Goal: Task Accomplishment & Management: Manage account settings

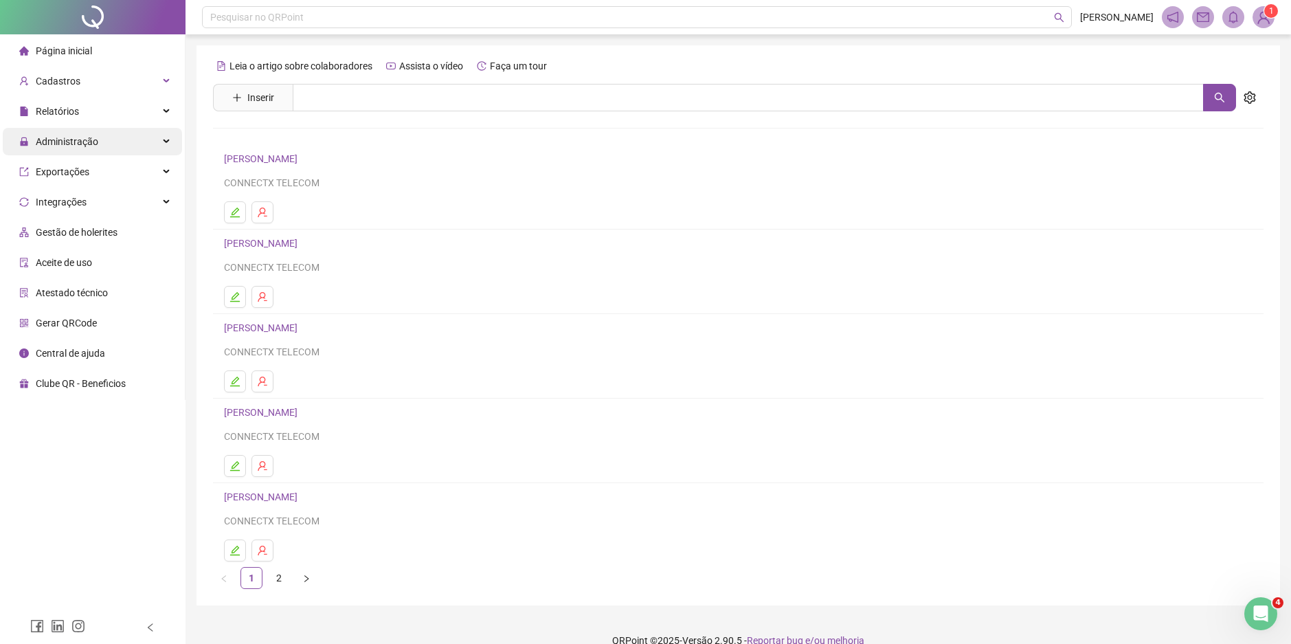
click at [84, 141] on span "Administração" at bounding box center [67, 141] width 63 height 11
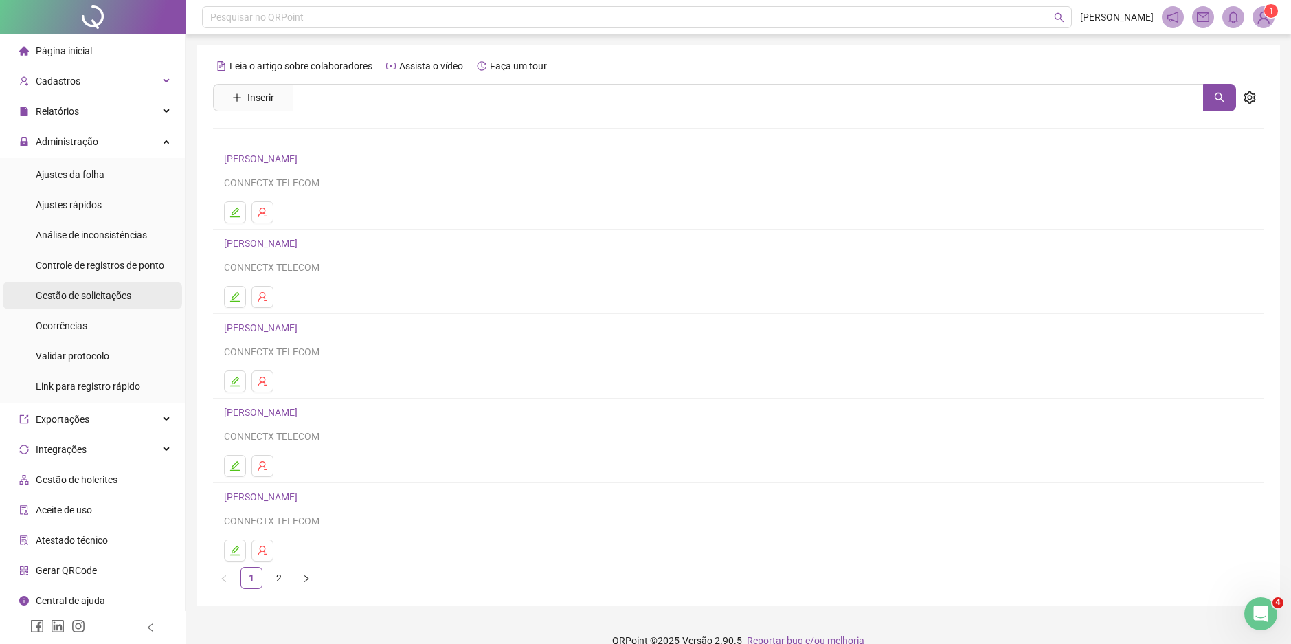
click at [78, 298] on span "Gestão de solicitações" at bounding box center [84, 295] width 96 height 11
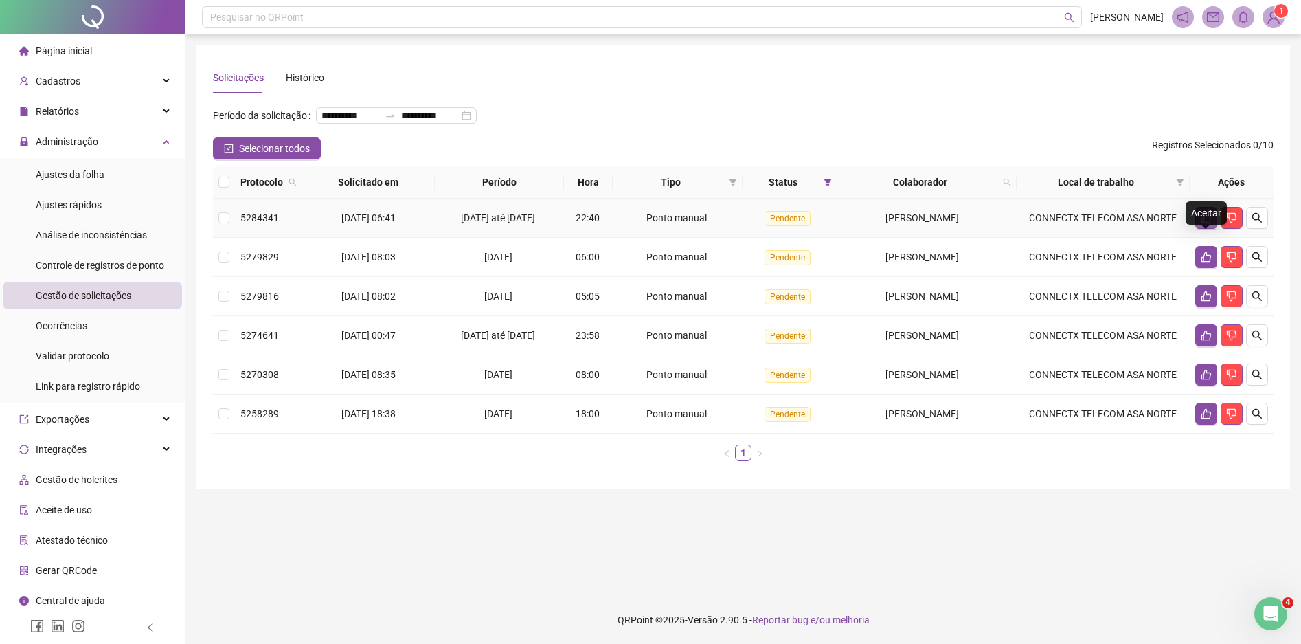
click at [1209, 223] on icon "like" at bounding box center [1206, 217] width 11 height 11
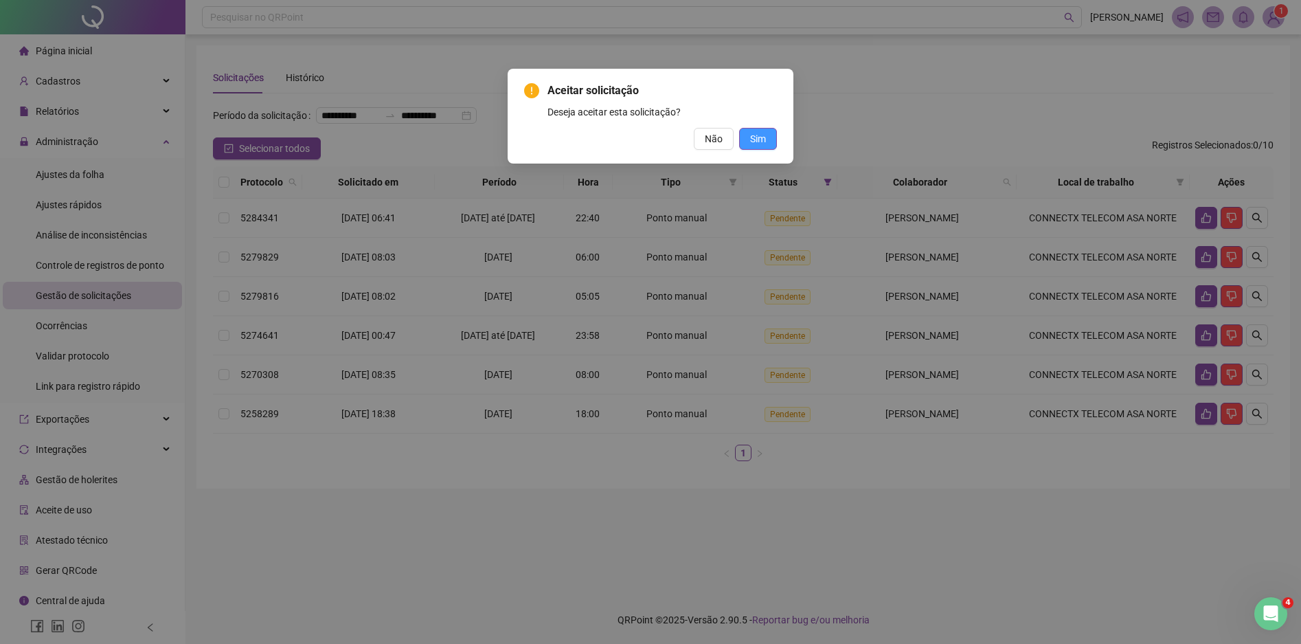
click at [767, 140] on button "Sim" at bounding box center [758, 139] width 38 height 22
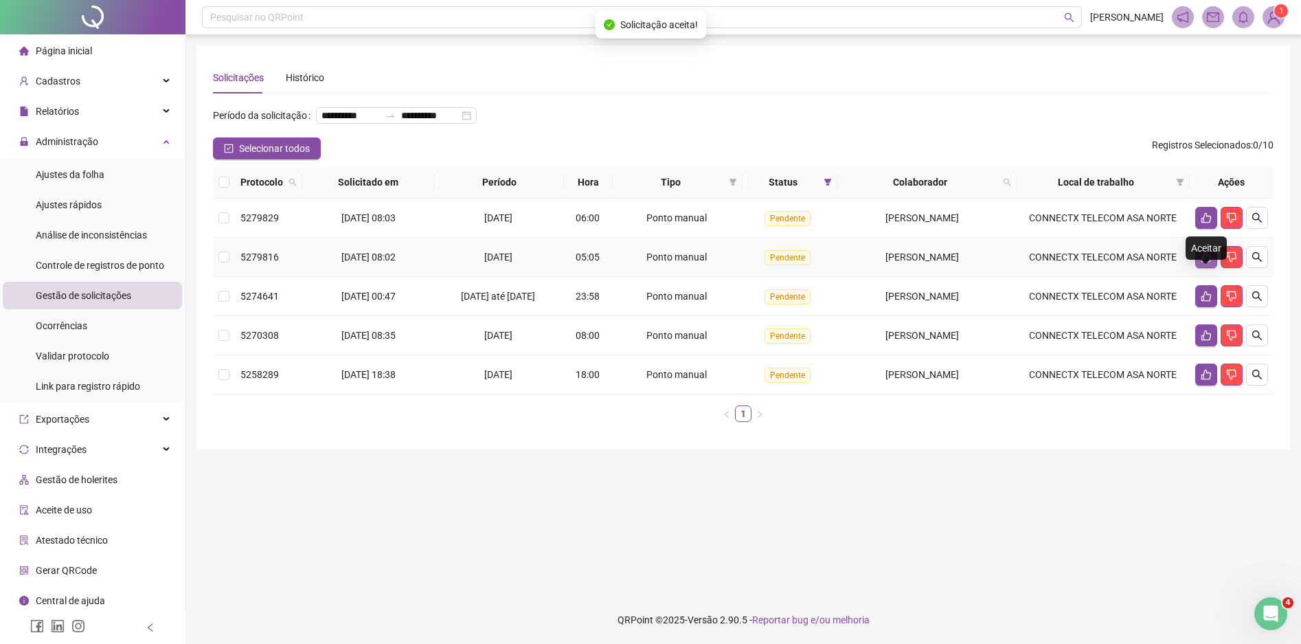
click at [1210, 268] on button "button" at bounding box center [1207, 257] width 22 height 22
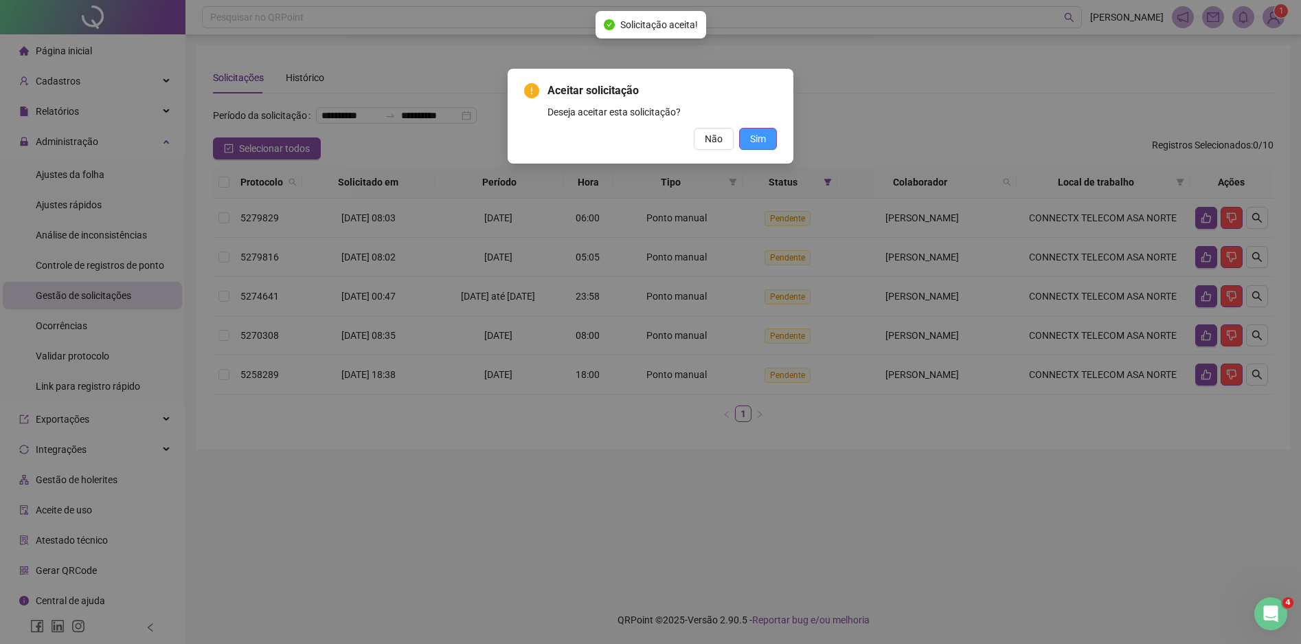
click at [752, 137] on span "Sim" at bounding box center [758, 138] width 16 height 15
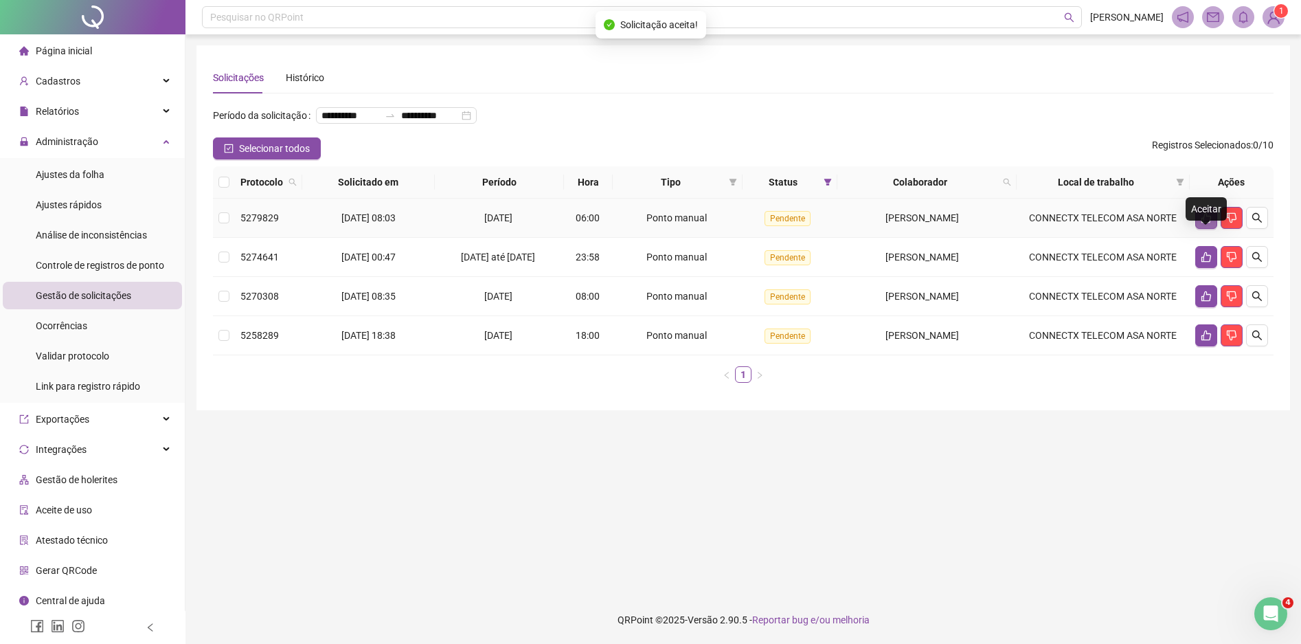
click at [1207, 223] on icon "like" at bounding box center [1206, 217] width 11 height 11
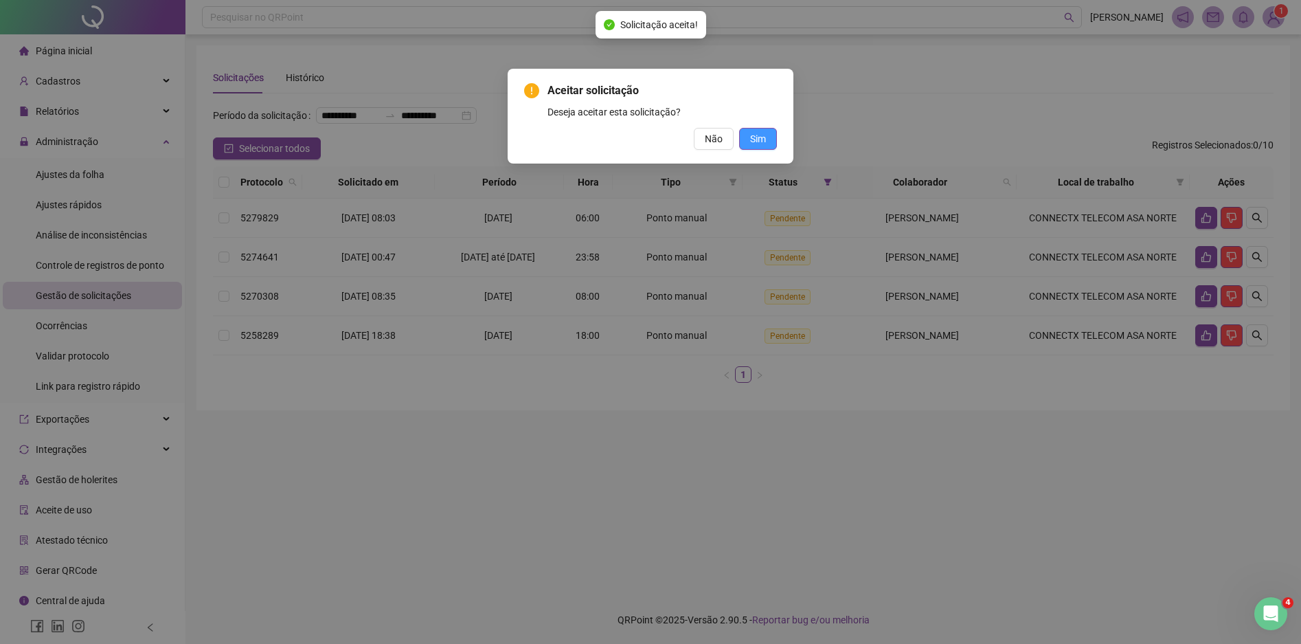
click at [759, 139] on span "Sim" at bounding box center [758, 138] width 16 height 15
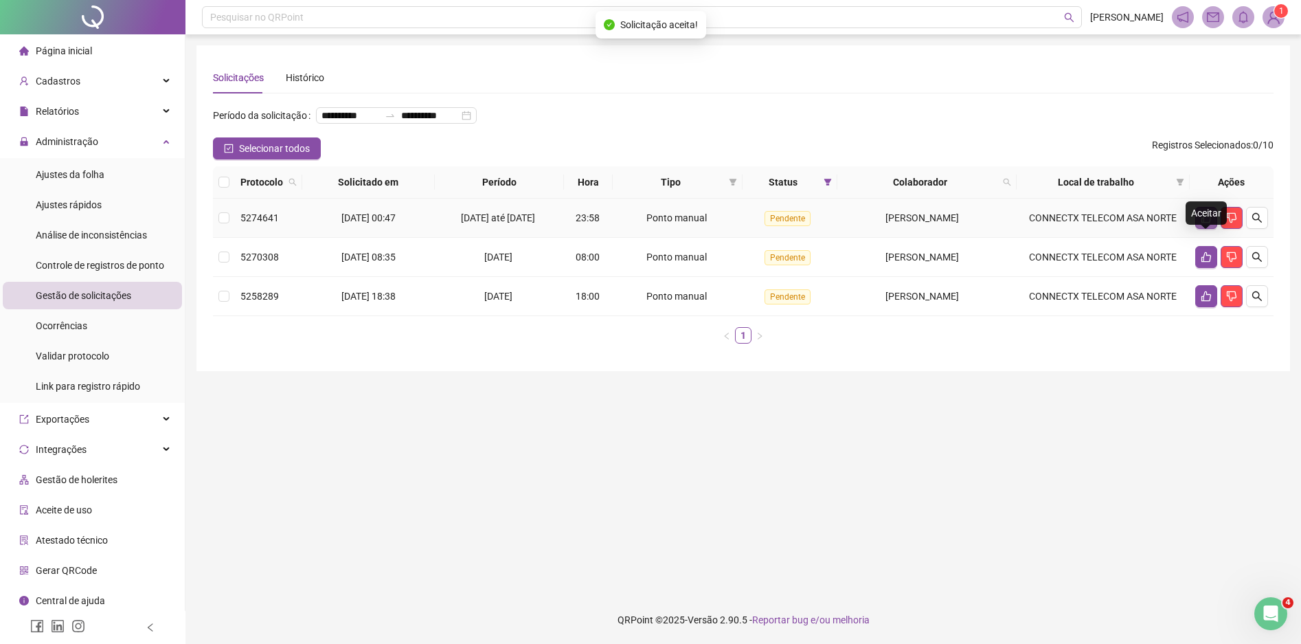
click at [1202, 223] on icon "like" at bounding box center [1207, 218] width 10 height 10
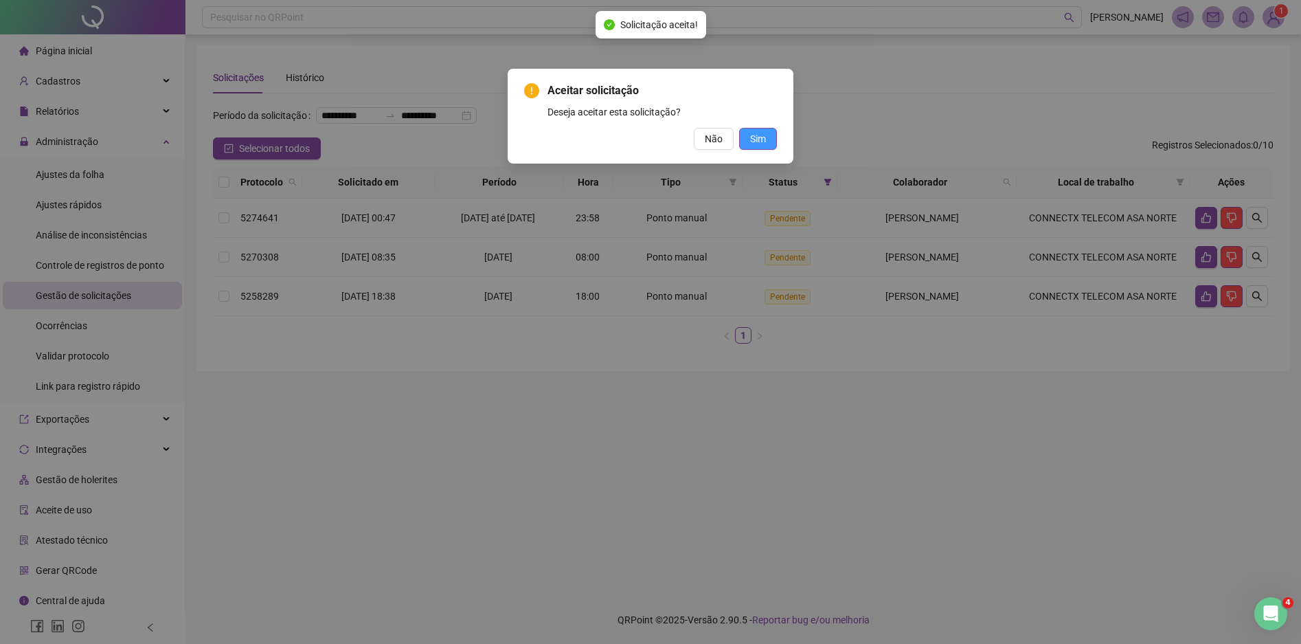
click at [762, 145] on span "Sim" at bounding box center [758, 138] width 16 height 15
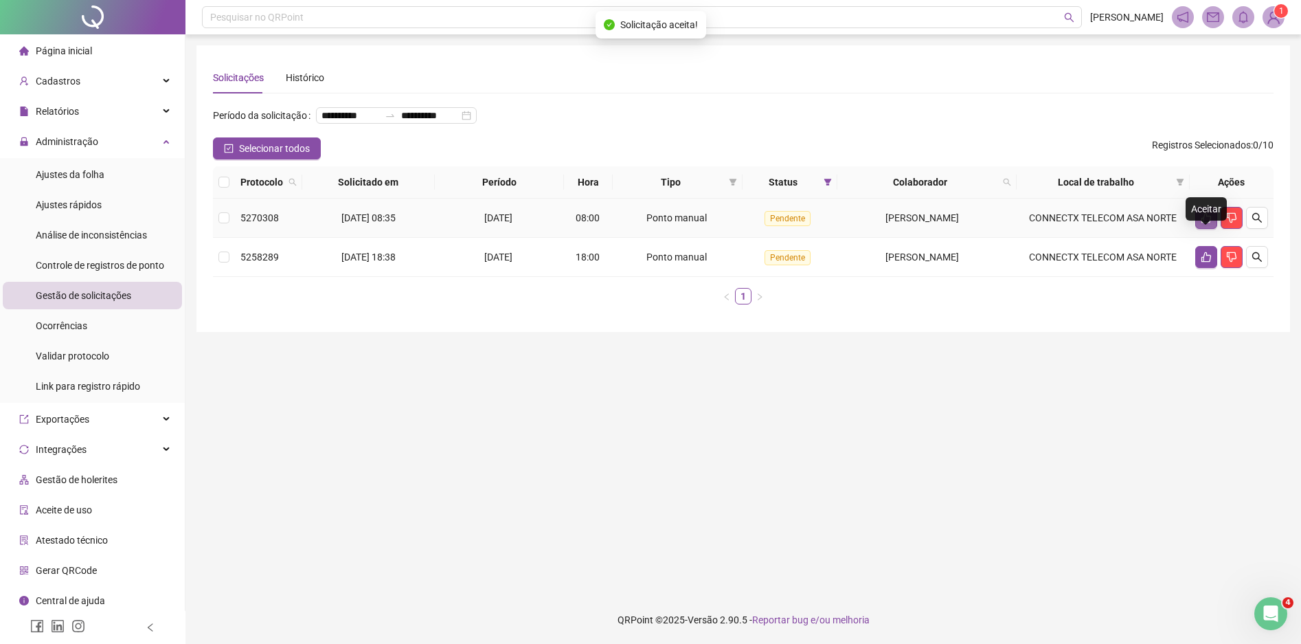
click at [1201, 223] on icon "like" at bounding box center [1206, 217] width 11 height 11
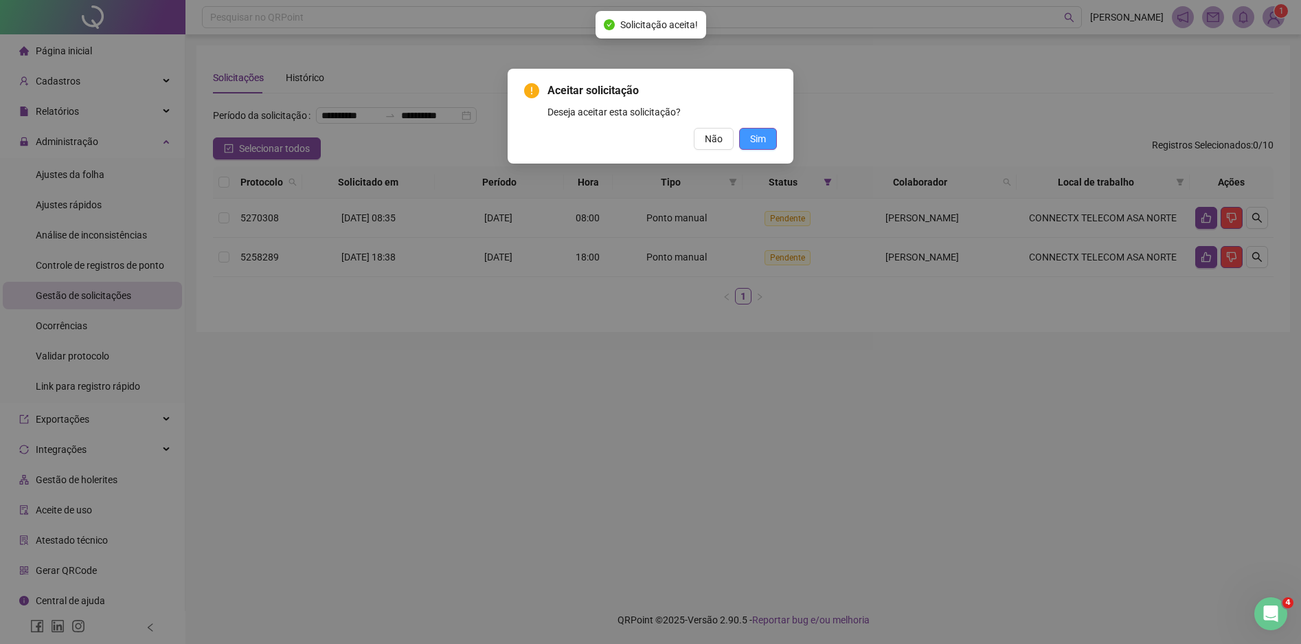
click at [761, 136] on span "Sim" at bounding box center [758, 138] width 16 height 15
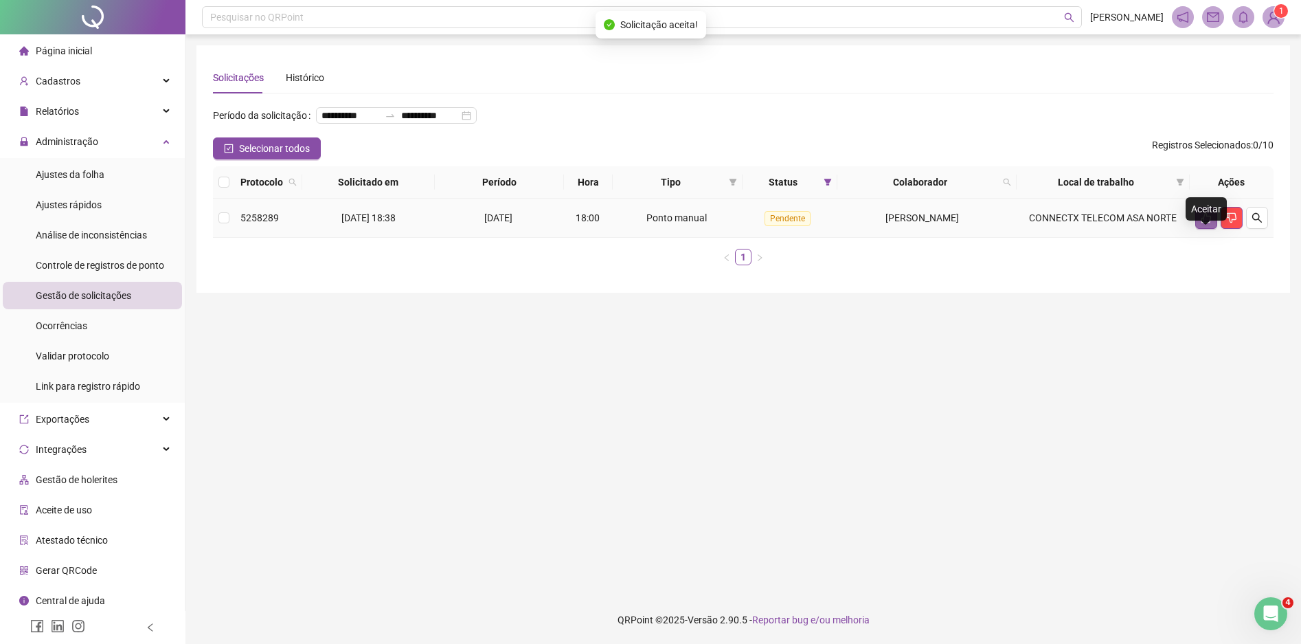
click at [1204, 223] on icon "like" at bounding box center [1207, 218] width 10 height 10
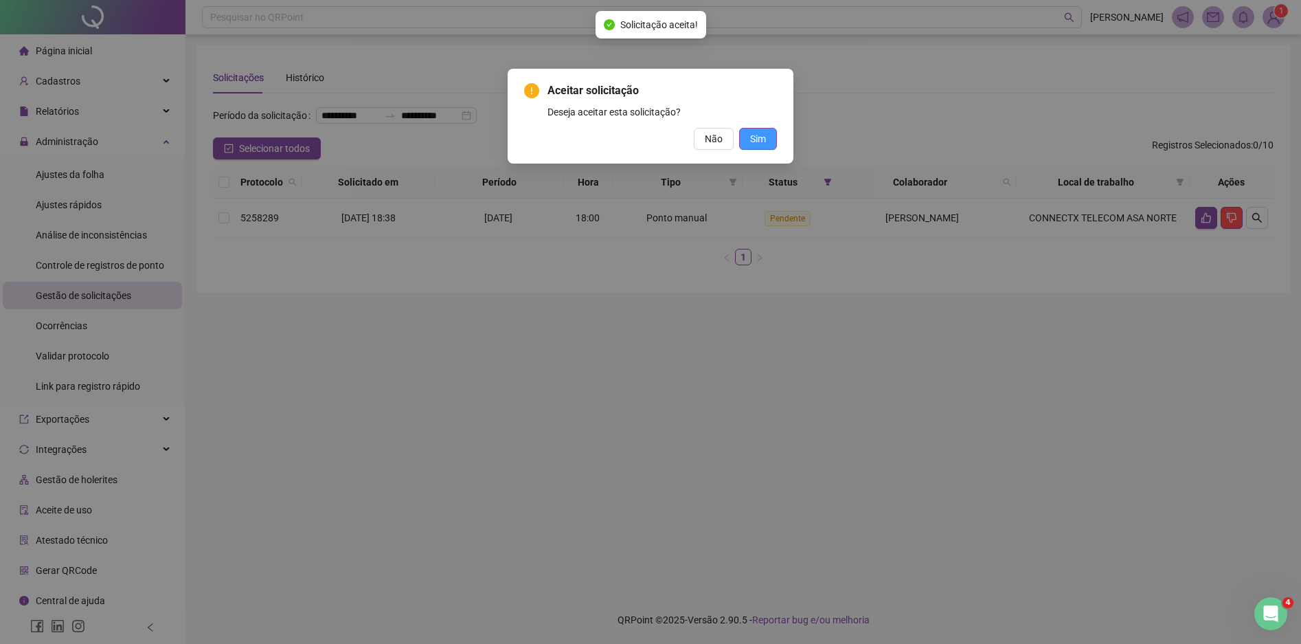
click at [757, 140] on span "Sim" at bounding box center [758, 138] width 16 height 15
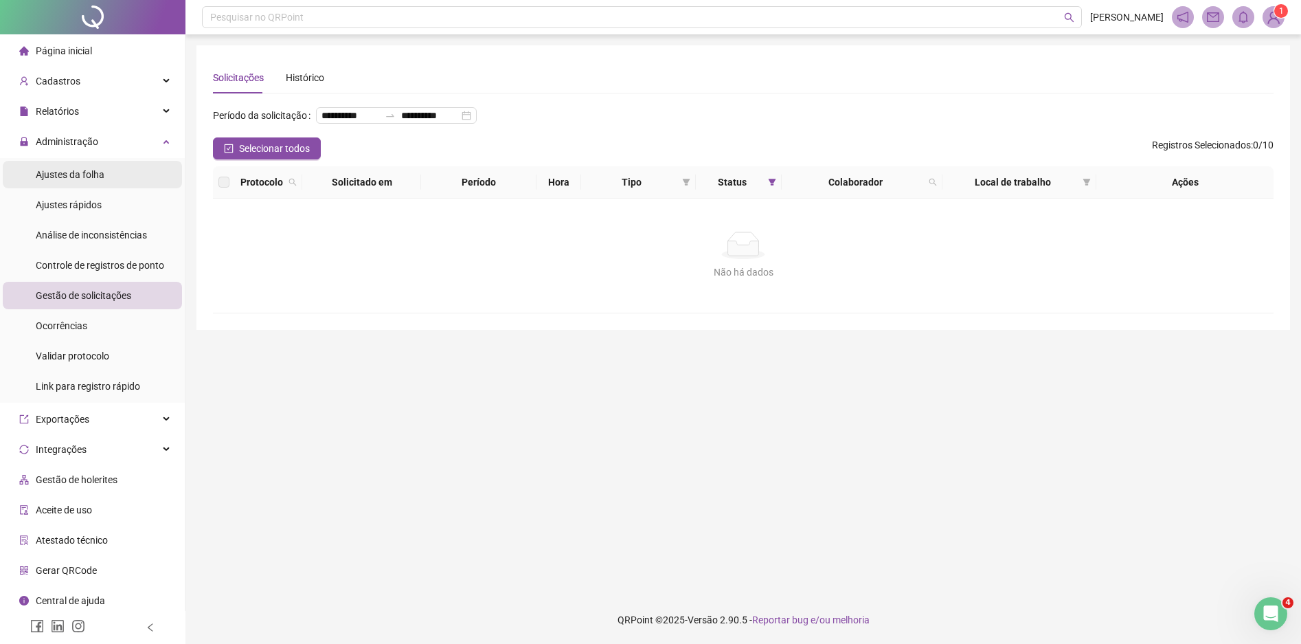
click at [90, 166] on div "Ajustes da folha" at bounding box center [70, 174] width 69 height 27
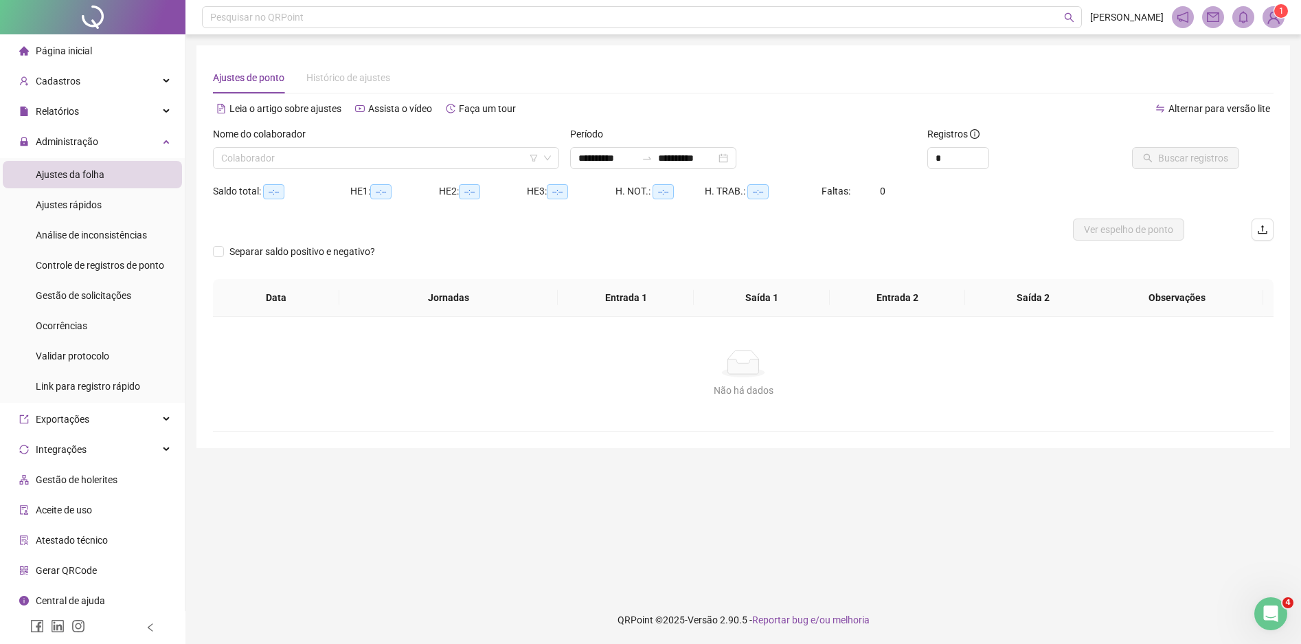
type input "**********"
click at [359, 152] on input "search" at bounding box center [379, 158] width 317 height 21
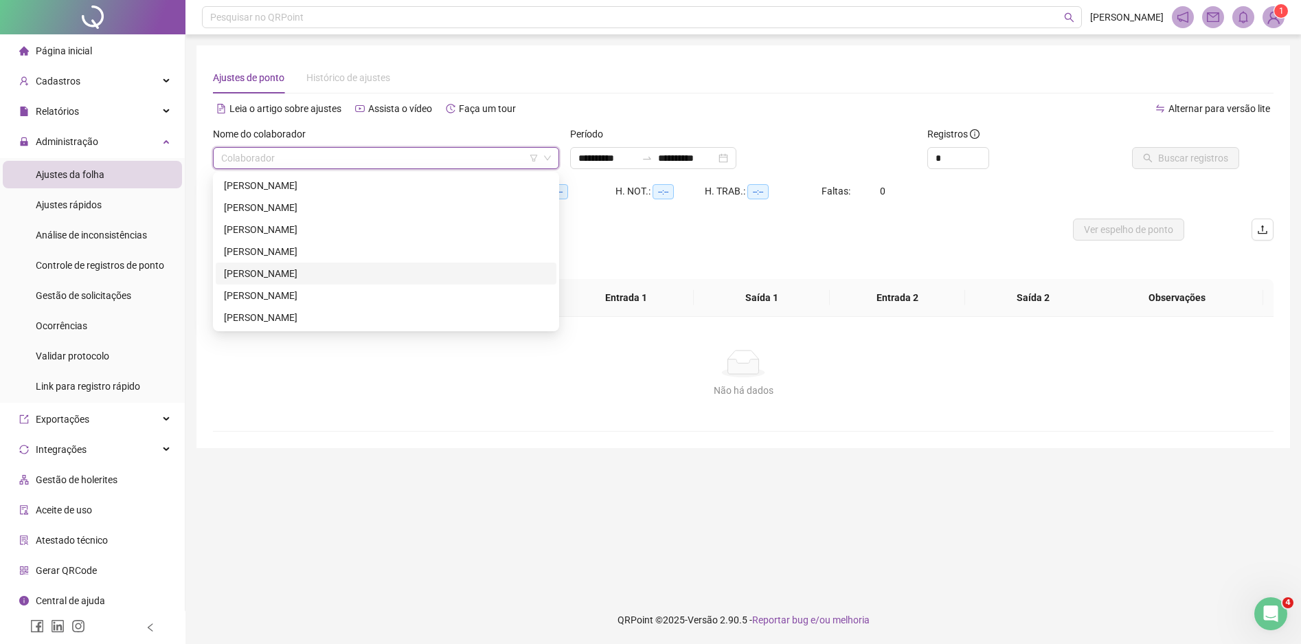
click at [285, 271] on div "[PERSON_NAME]" at bounding box center [386, 273] width 324 height 15
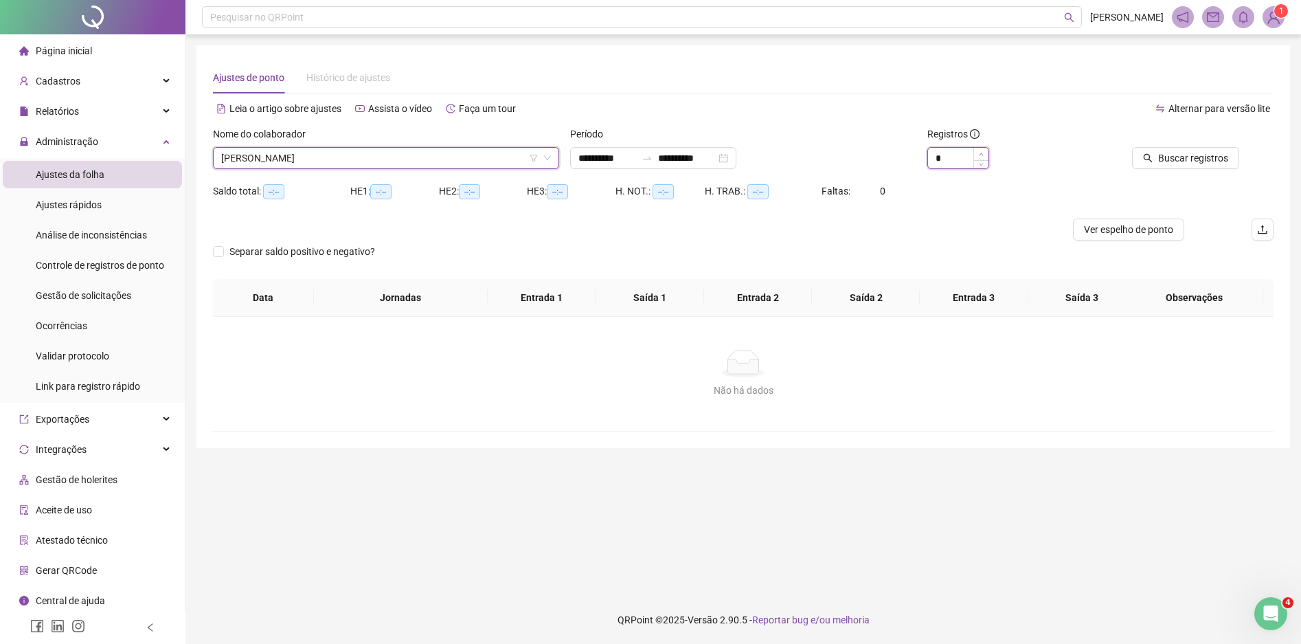
click at [981, 152] on icon "up" at bounding box center [981, 154] width 5 height 5
type input "*"
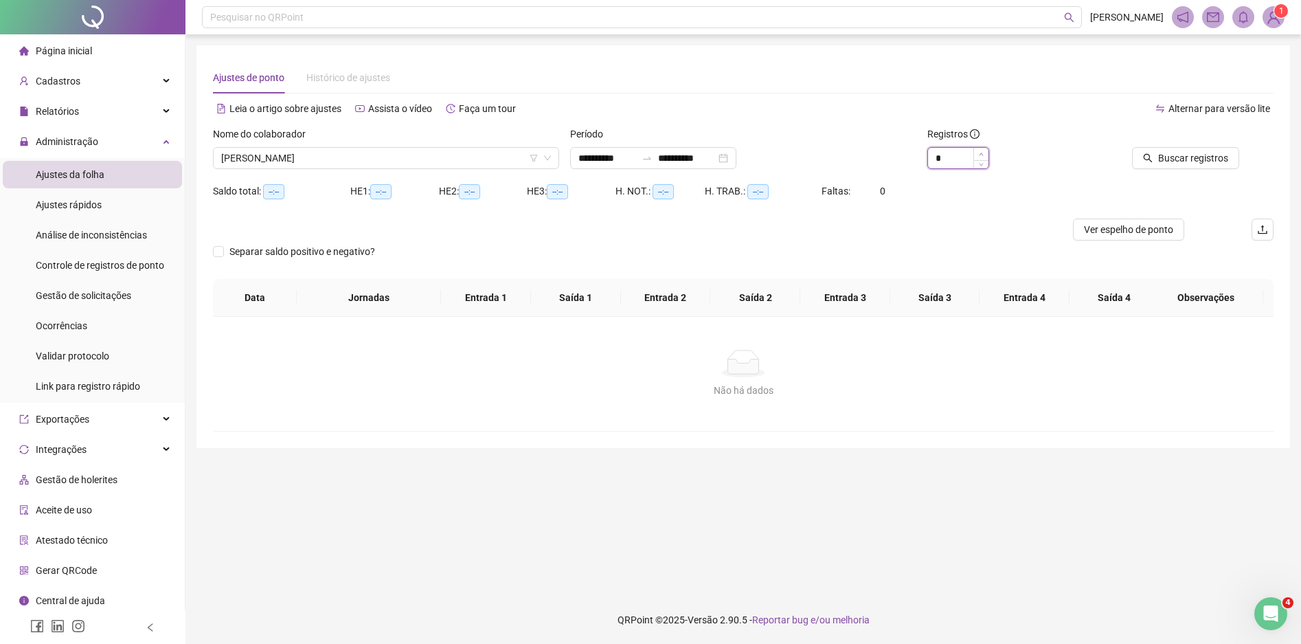
click at [981, 152] on icon "up" at bounding box center [981, 154] width 5 height 5
click at [1189, 161] on span "Buscar registros" at bounding box center [1193, 157] width 70 height 15
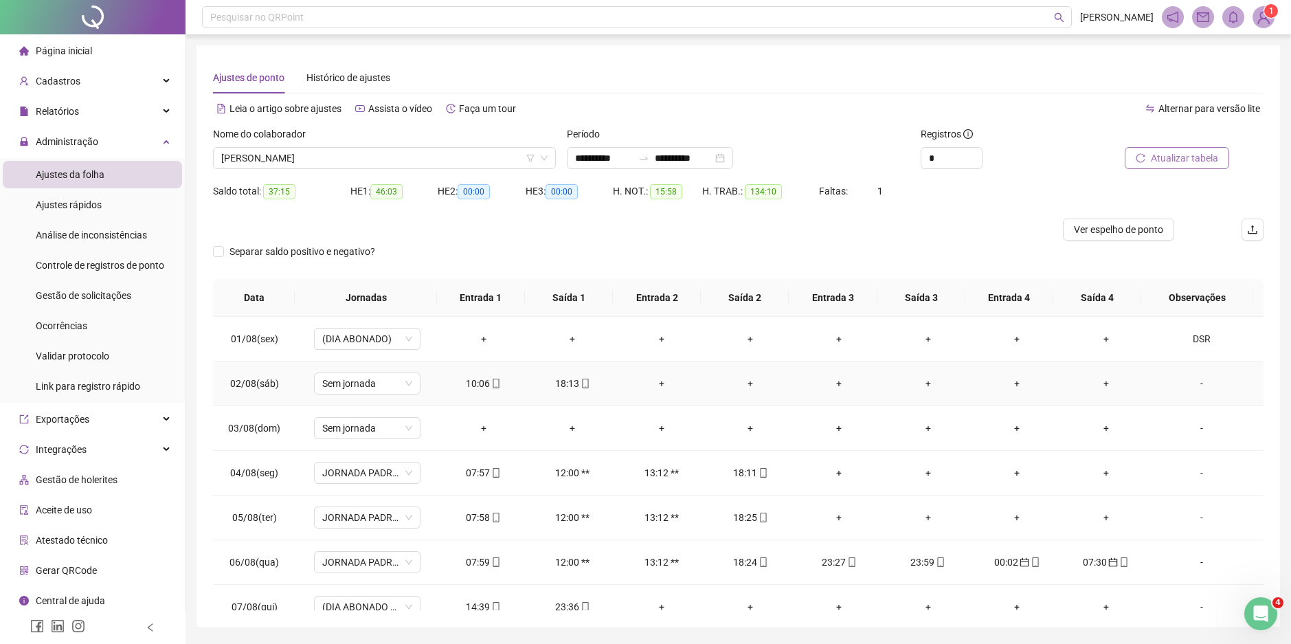
click at [654, 384] on div "+" at bounding box center [661, 383] width 67 height 15
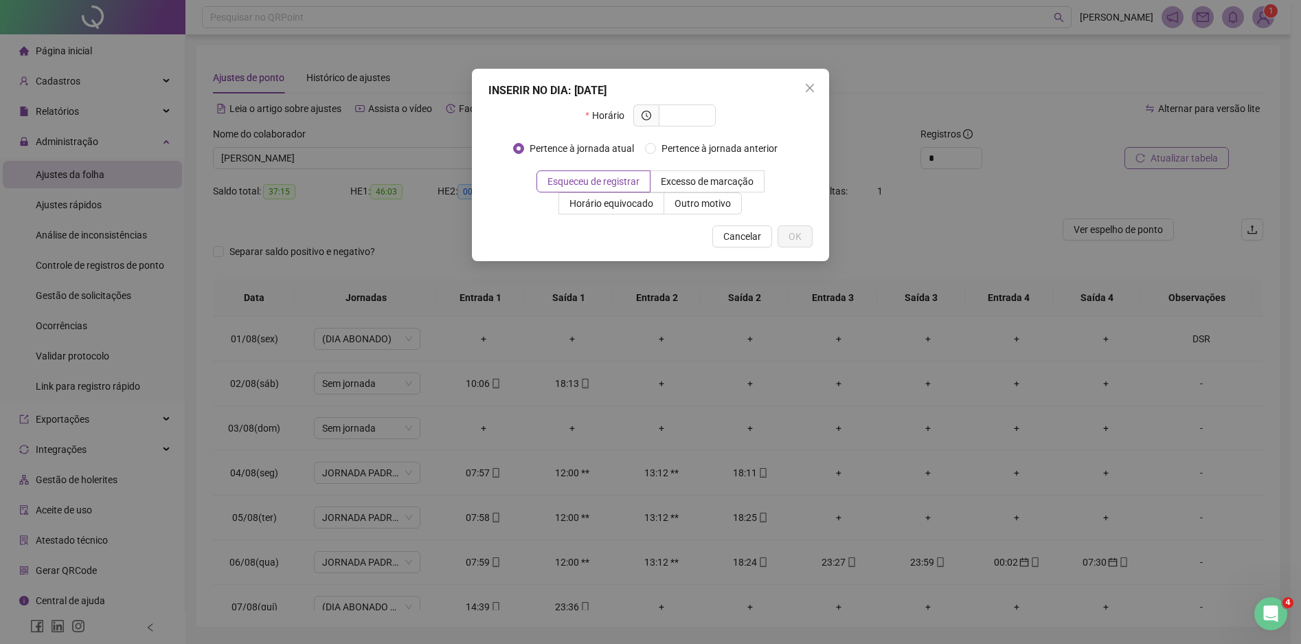
click at [809, 89] on icon "close" at bounding box center [810, 87] width 11 height 11
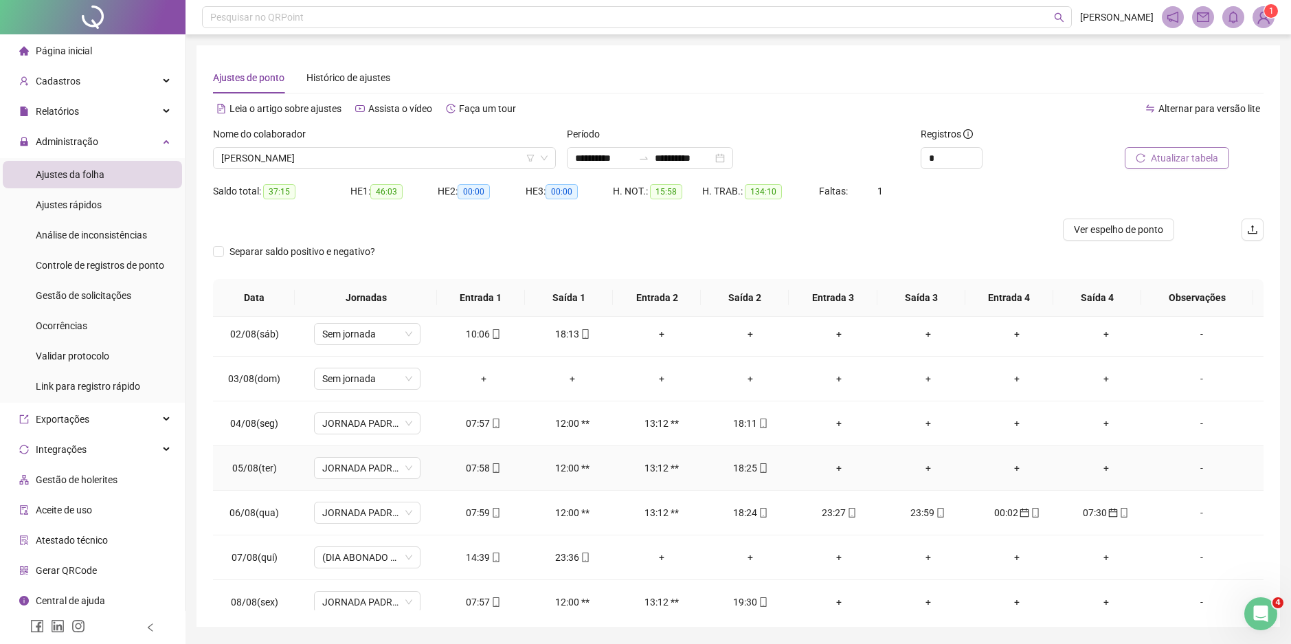
scroll to position [69, 0]
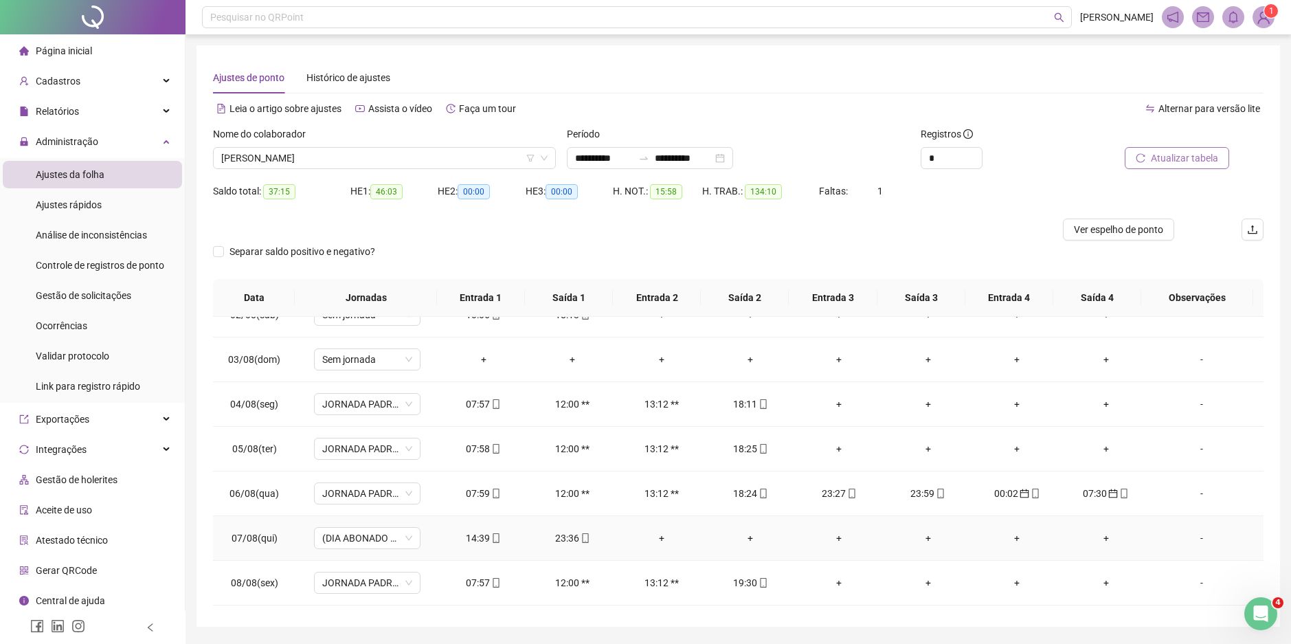
click at [1192, 539] on div "-" at bounding box center [1201, 537] width 81 height 15
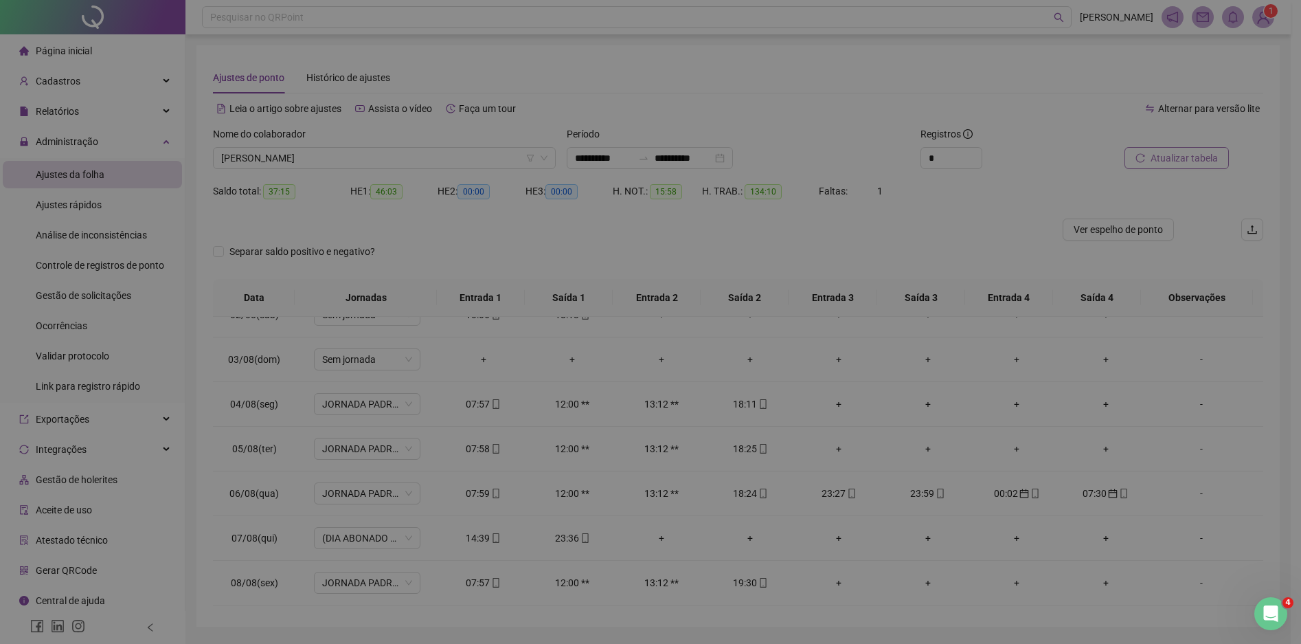
type input "*****"
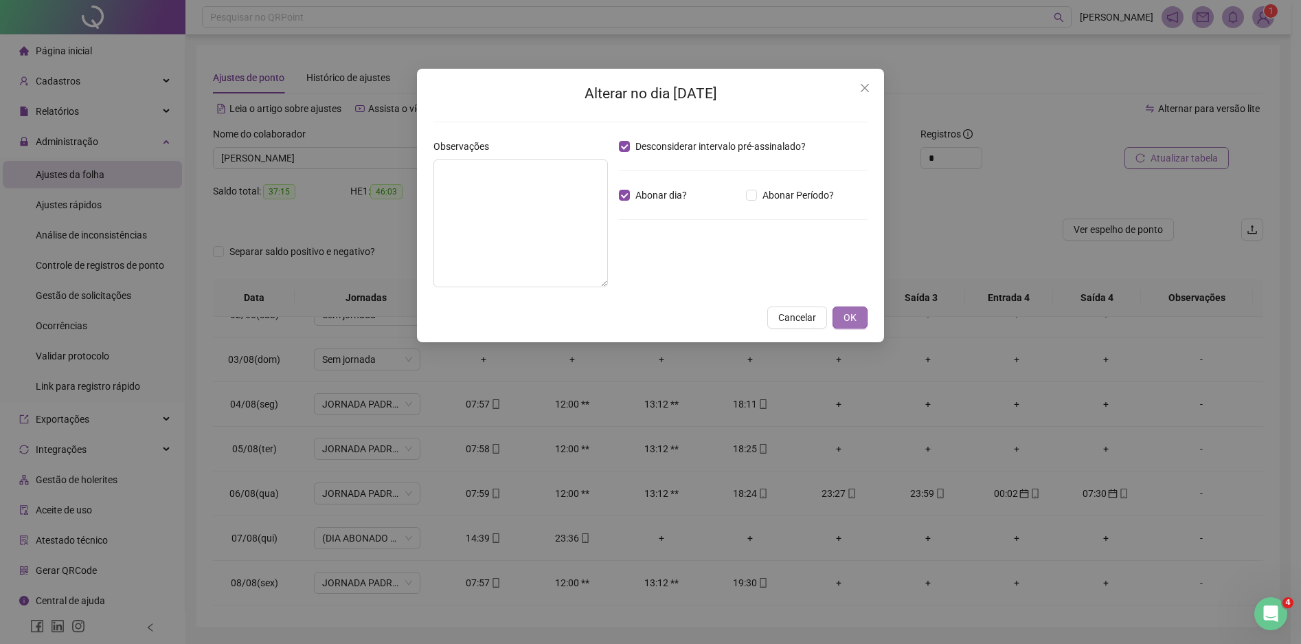
click at [854, 320] on span "OK" at bounding box center [850, 317] width 13 height 15
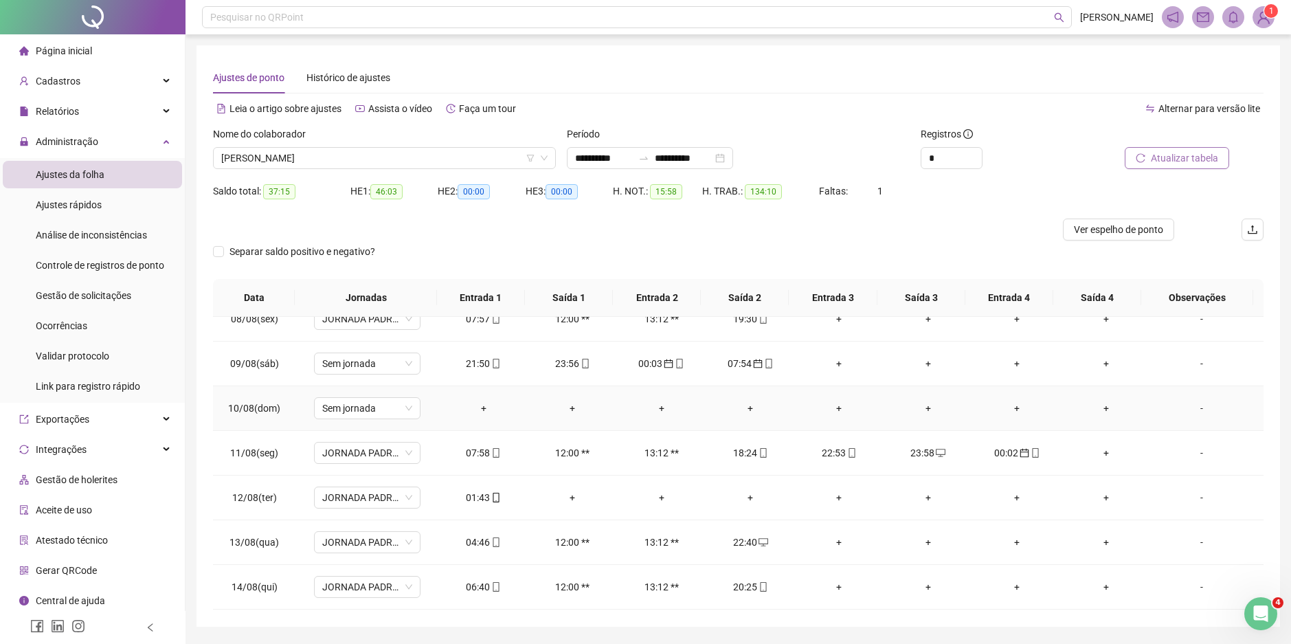
scroll to position [344, 0]
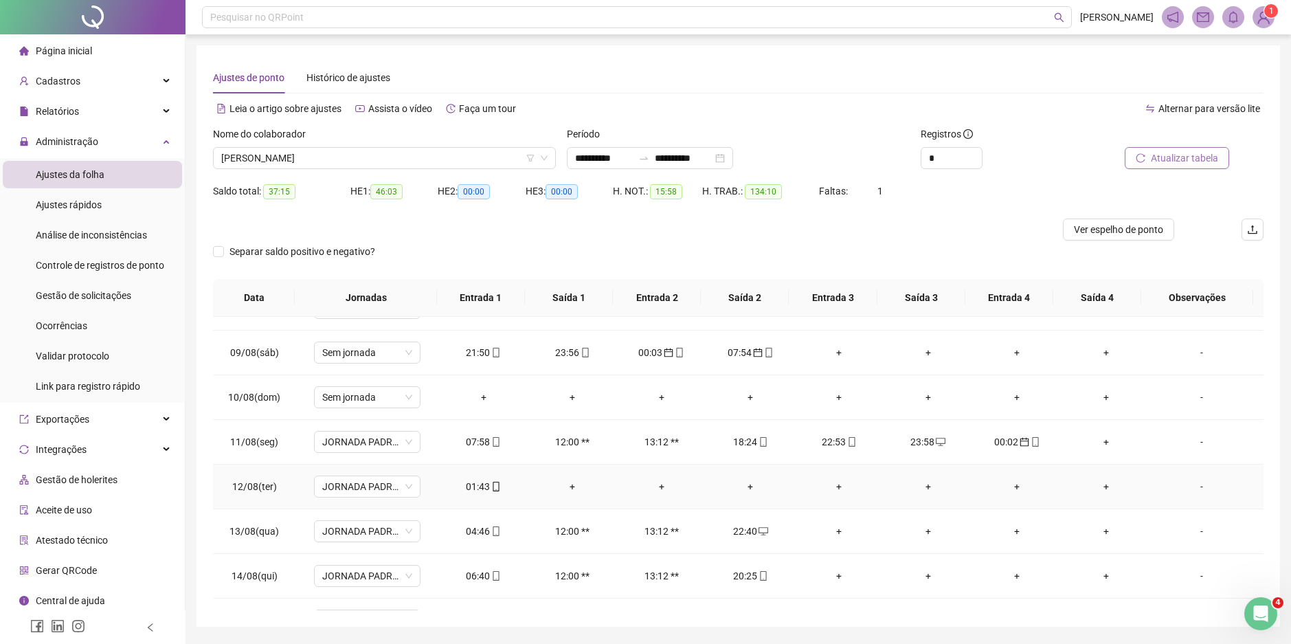
click at [484, 491] on div "01:43" at bounding box center [483, 486] width 67 height 15
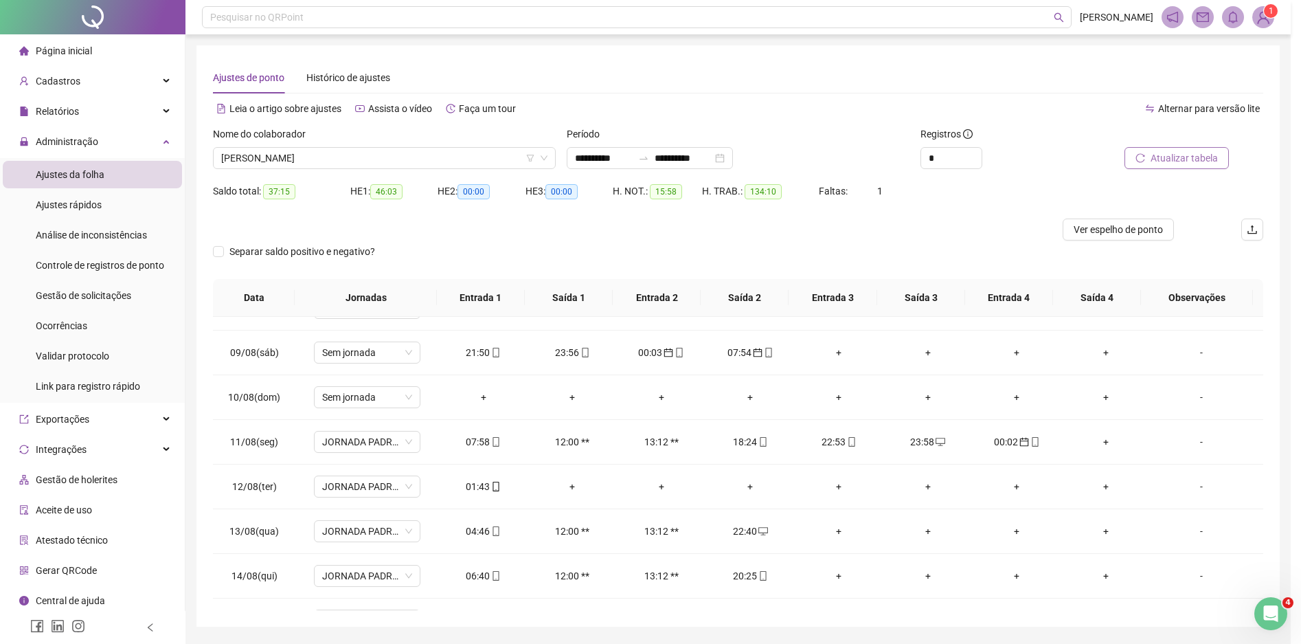
type input "**********"
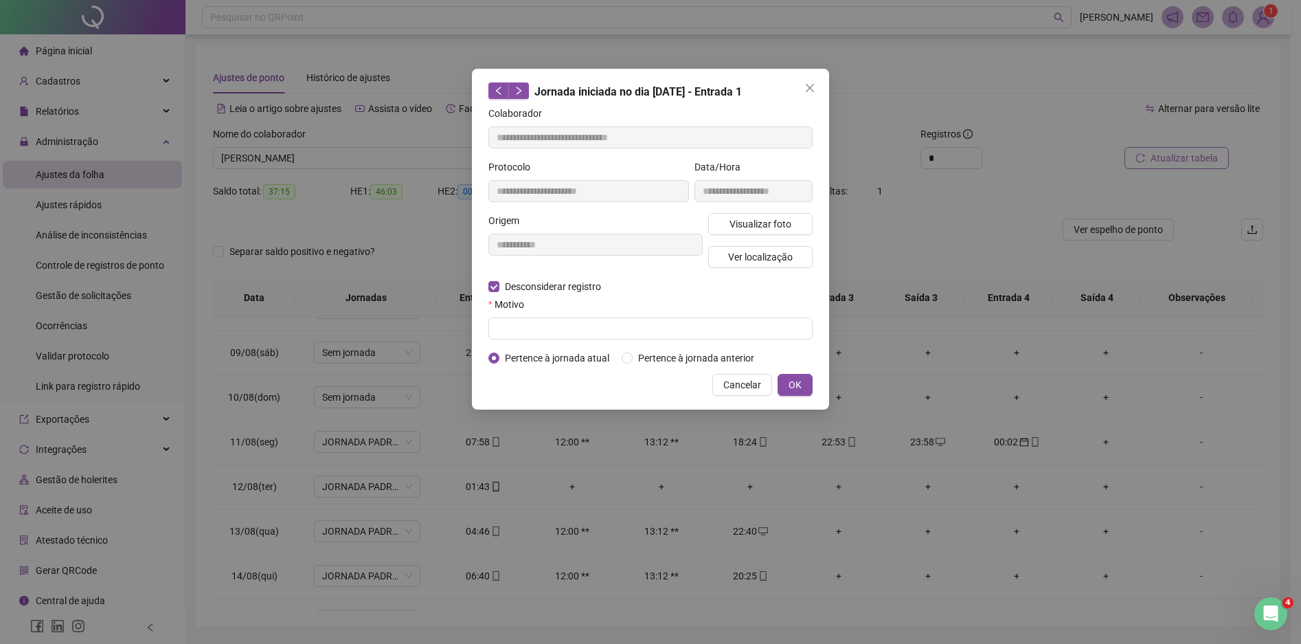
click at [430, 283] on div "**********" at bounding box center [650, 322] width 1301 height 644
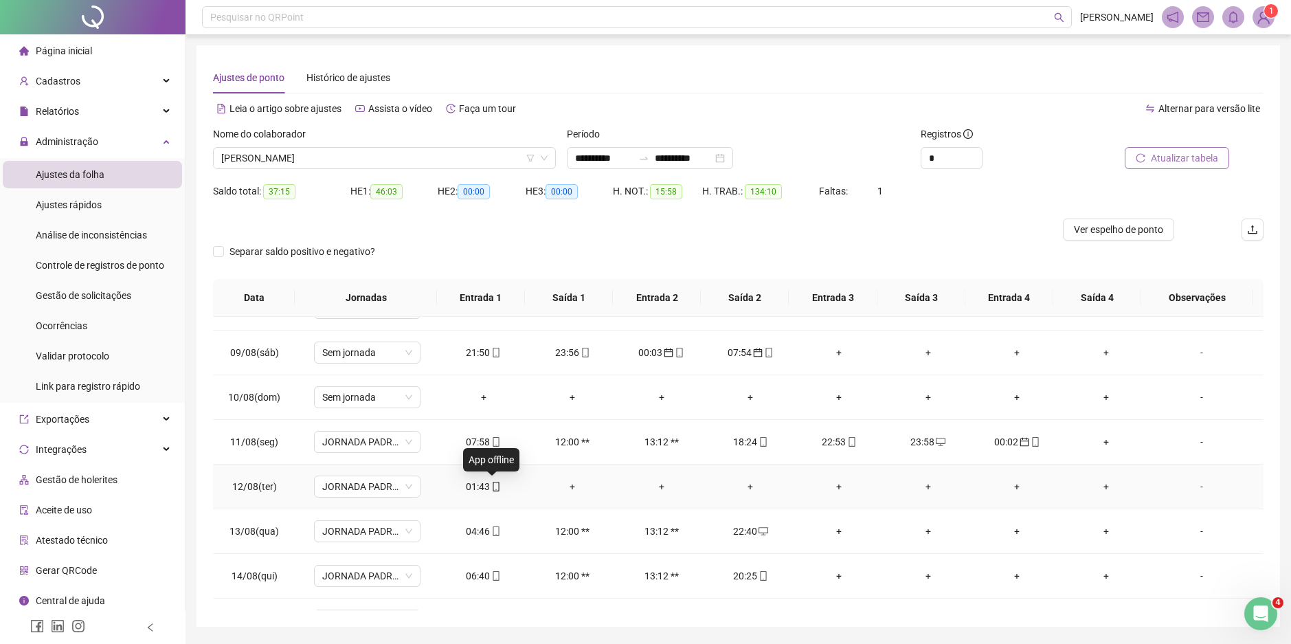
click at [480, 486] on div "01:43" at bounding box center [483, 486] width 67 height 15
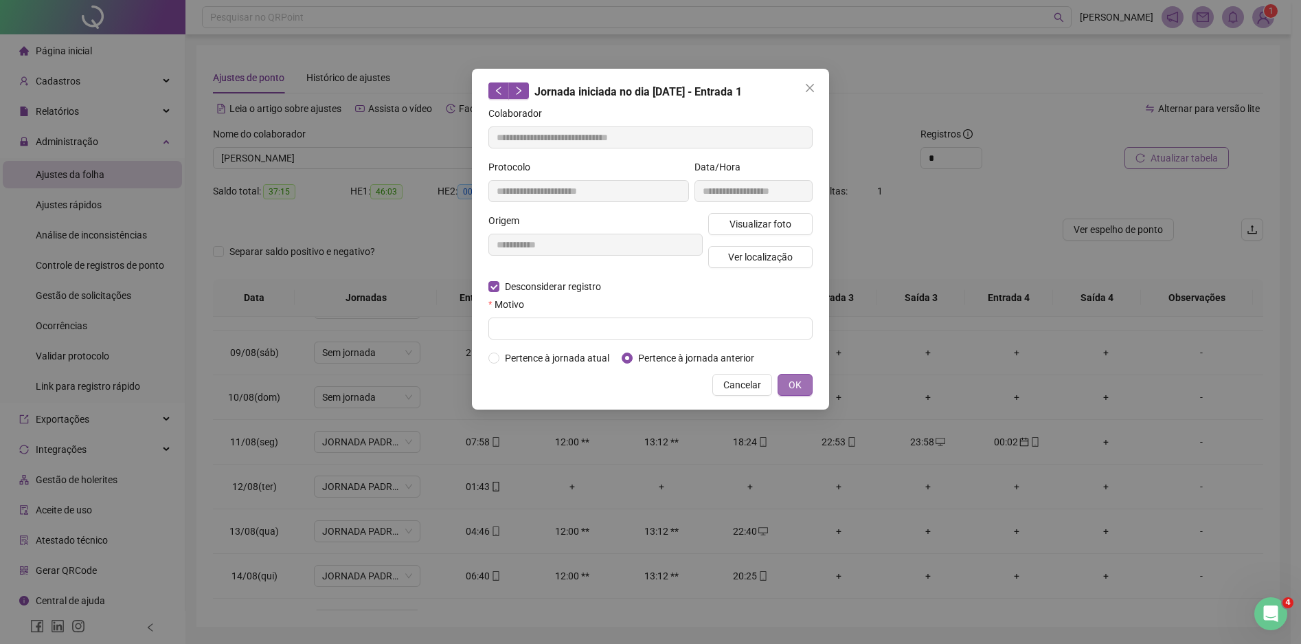
click at [804, 389] on button "OK" at bounding box center [795, 385] width 35 height 22
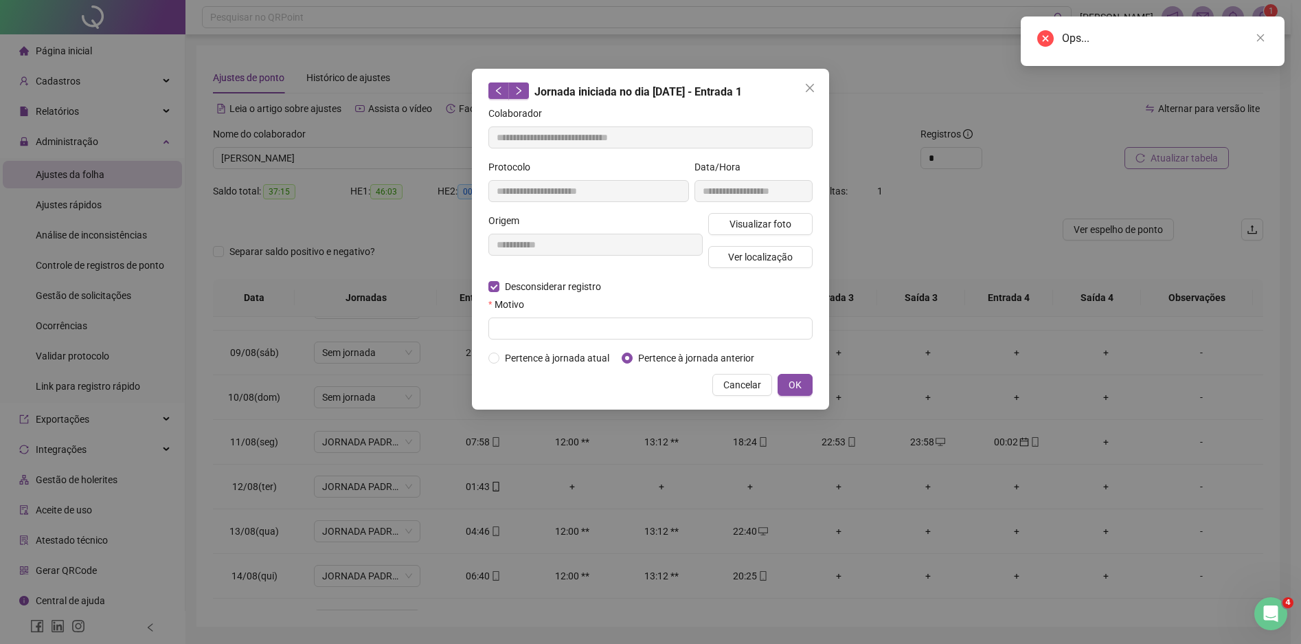
click at [1187, 163] on div "**********" at bounding box center [650, 322] width 1301 height 644
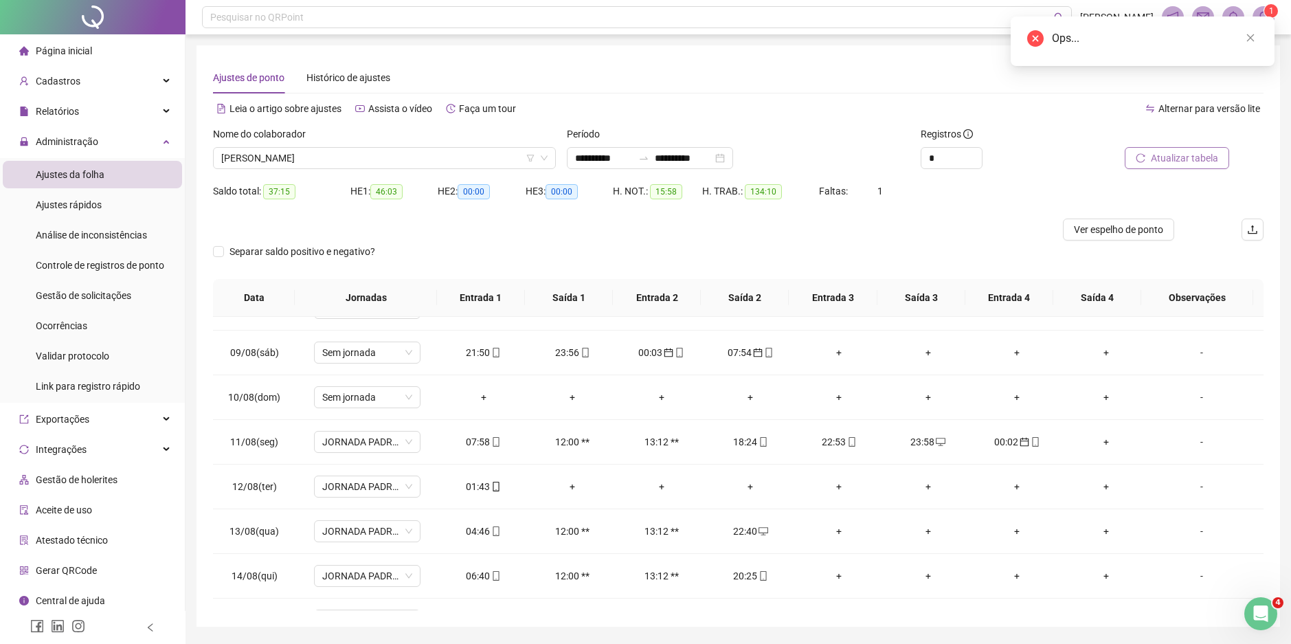
click at [1190, 153] on span "Atualizar tabela" at bounding box center [1184, 157] width 67 height 15
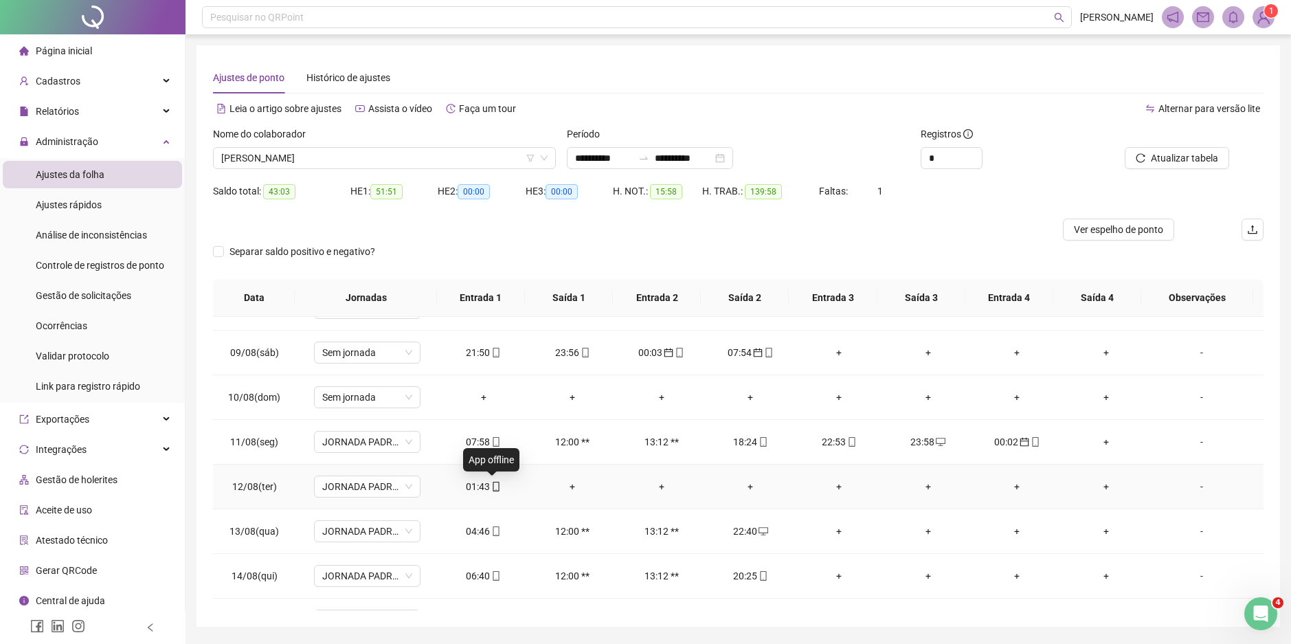
click at [486, 486] on div "01:43" at bounding box center [483, 486] width 67 height 15
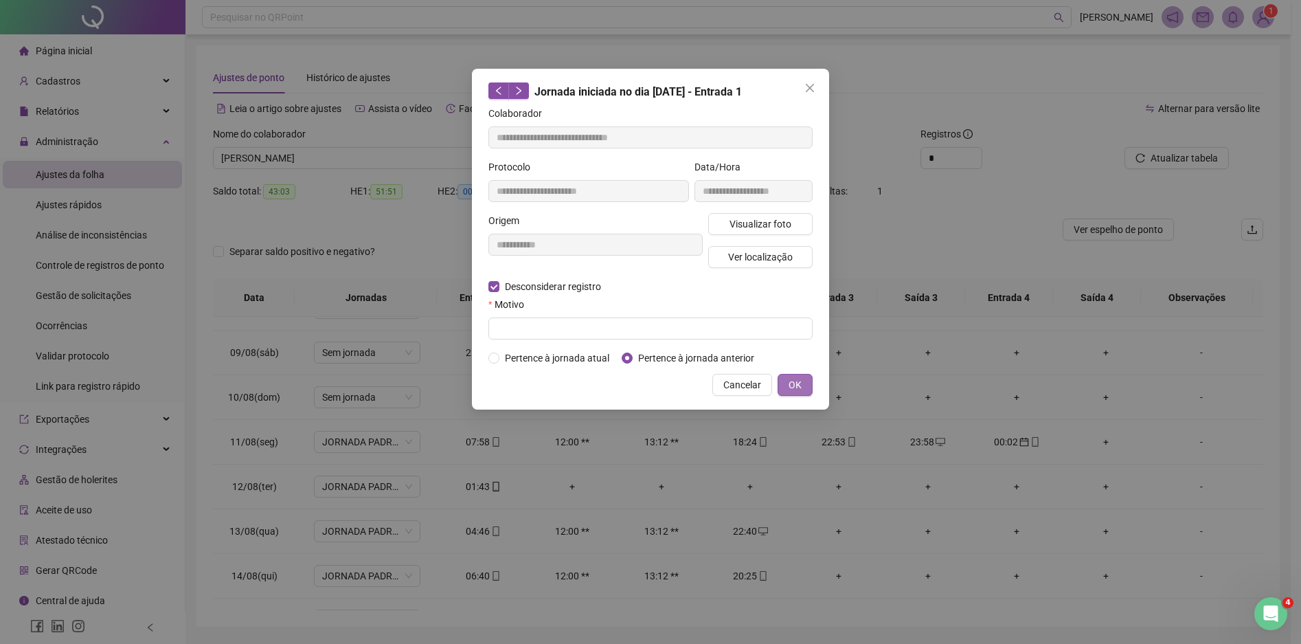
click at [796, 380] on span "OK" at bounding box center [795, 384] width 13 height 15
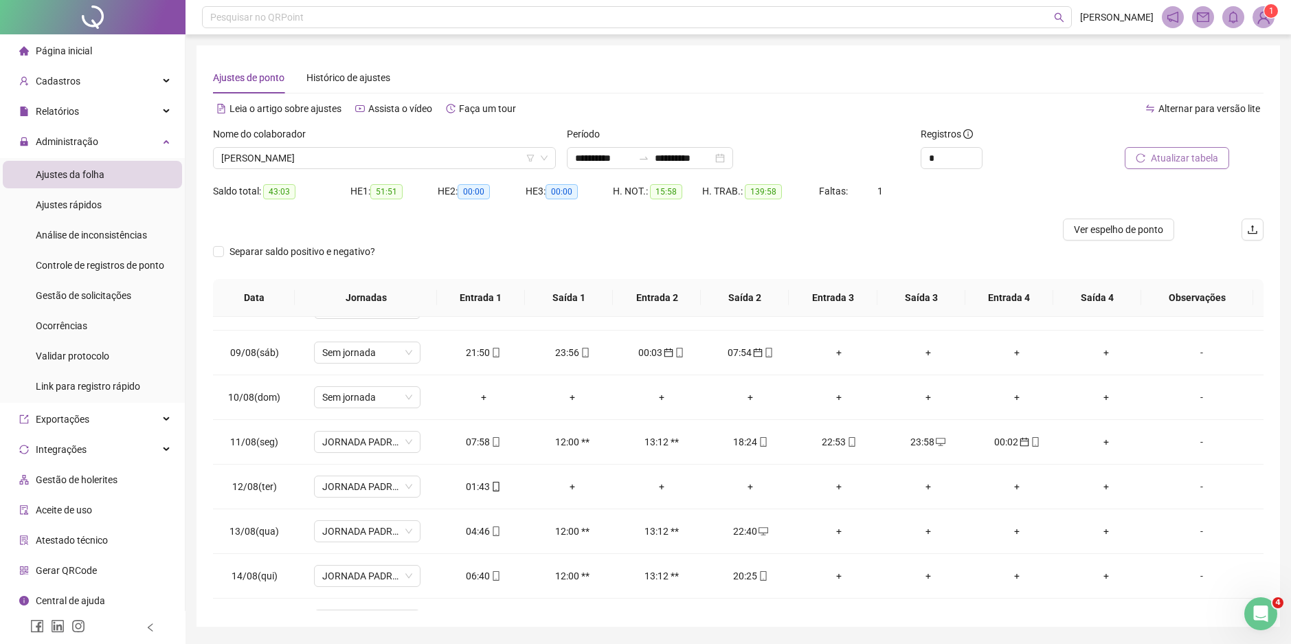
click at [1176, 158] on span "Atualizar tabela" at bounding box center [1184, 157] width 67 height 15
type input "**"
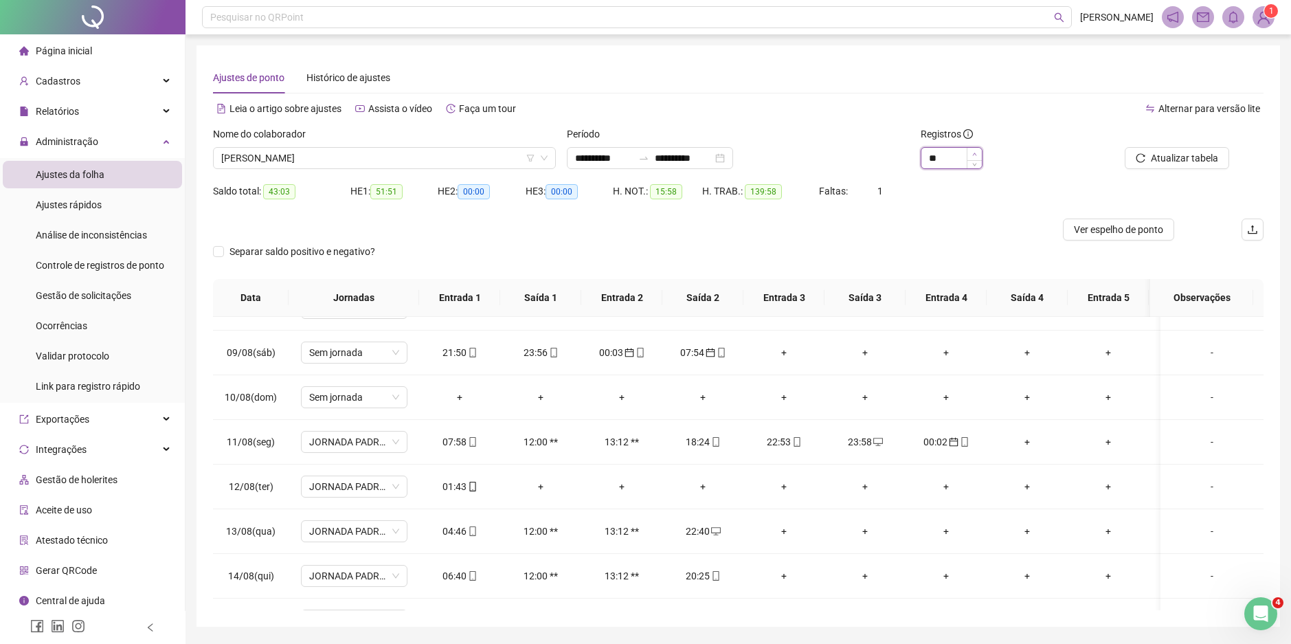
click at [974, 150] on span "Increase Value" at bounding box center [974, 154] width 15 height 12
click at [468, 485] on icon "mobile" at bounding box center [473, 487] width 10 height 10
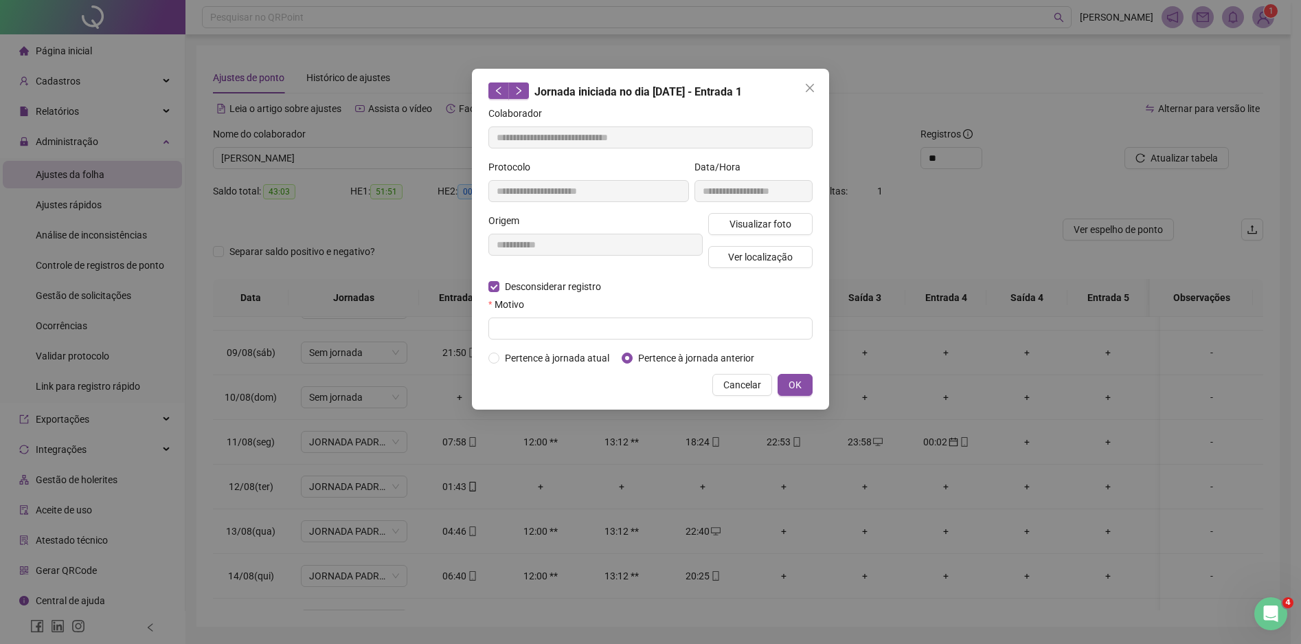
click at [486, 360] on div "Pertence à jornada atual [GEOGRAPHIC_DATA] à jornada anterior" at bounding box center [651, 357] width 330 height 15
click at [809, 379] on button "OK" at bounding box center [795, 385] width 35 height 22
click at [798, 382] on span "OK" at bounding box center [795, 384] width 13 height 15
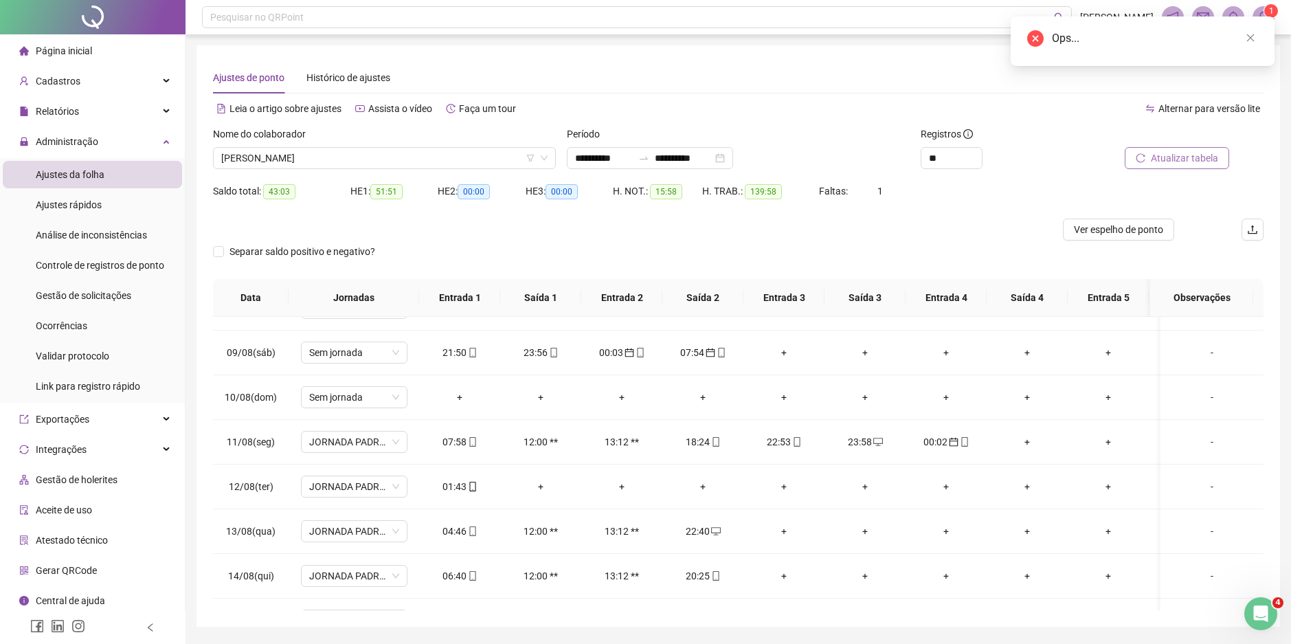
click at [1179, 164] on span "Atualizar tabela" at bounding box center [1184, 157] width 67 height 15
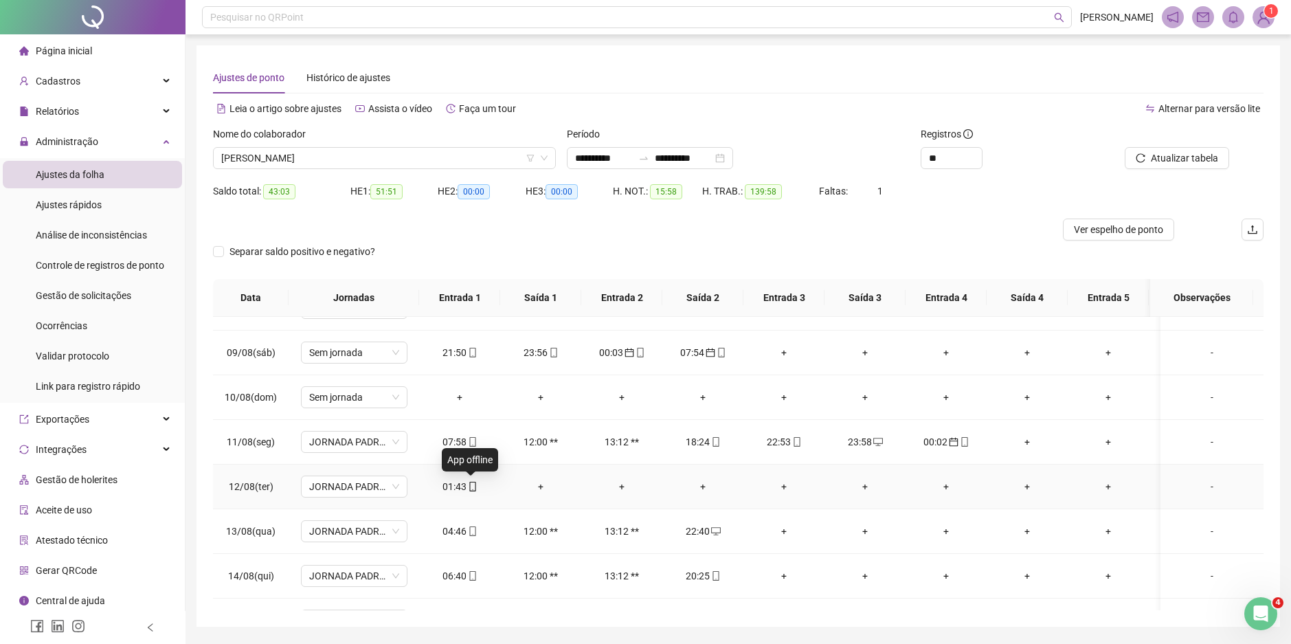
click at [467, 486] on span "mobile" at bounding box center [472, 487] width 11 height 10
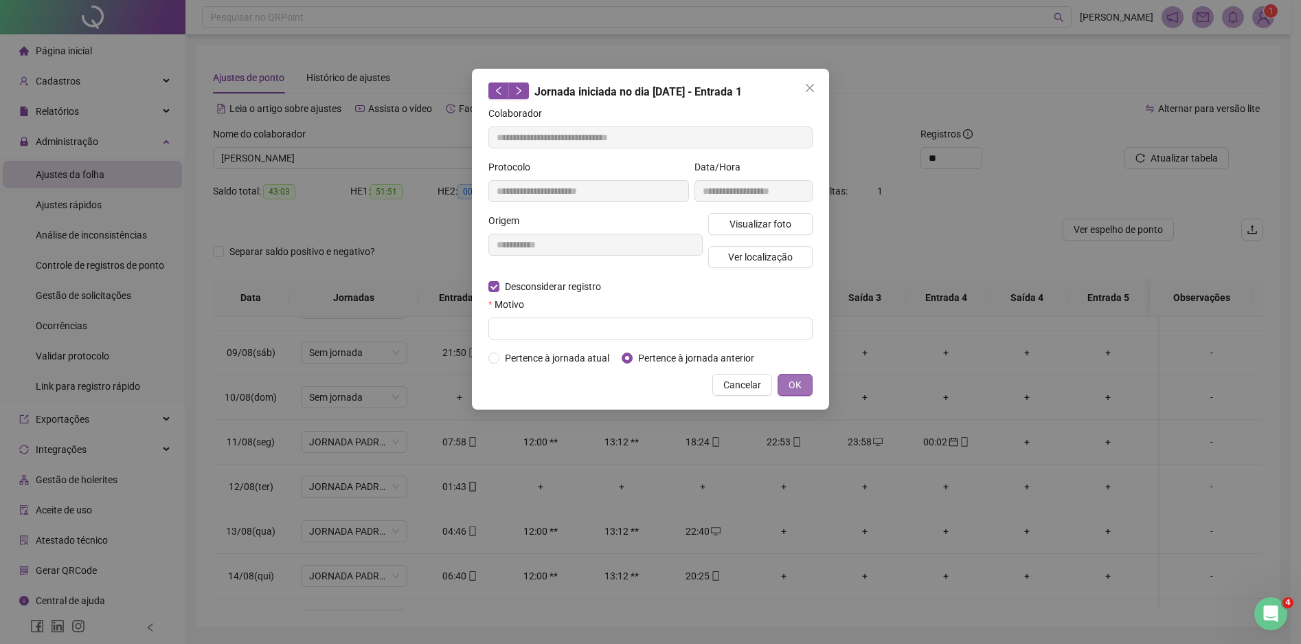
click at [794, 383] on span "OK" at bounding box center [795, 384] width 13 height 15
click at [796, 385] on span "OK" at bounding box center [795, 384] width 13 height 15
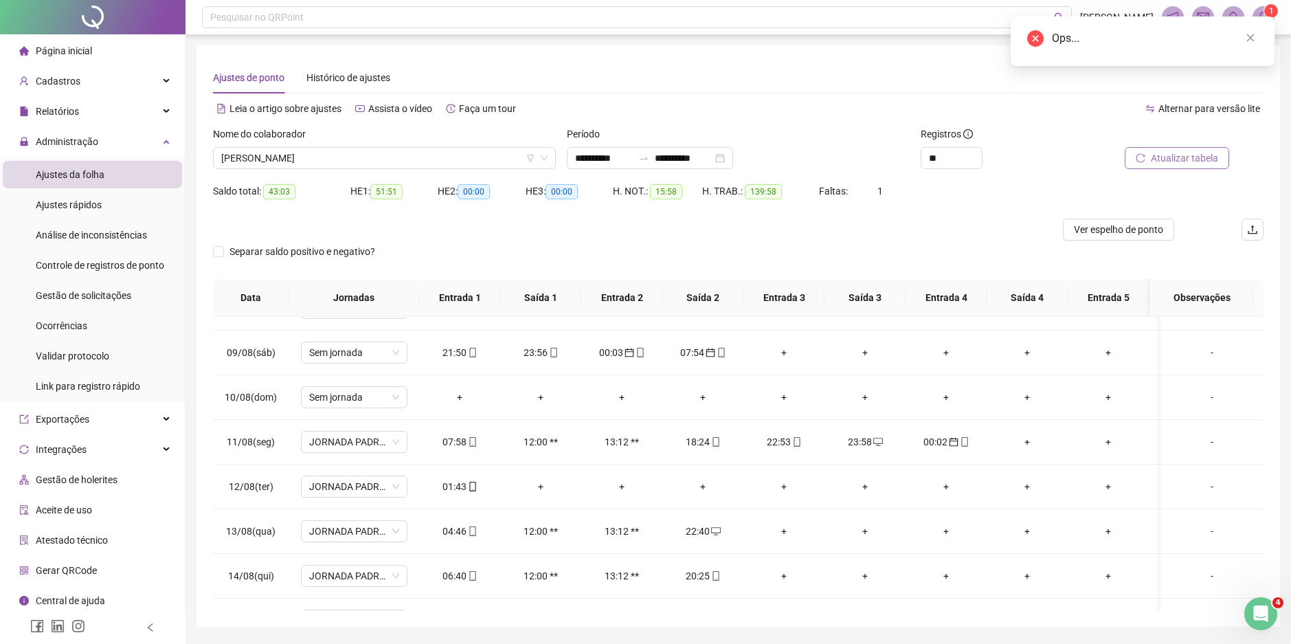
click at [1174, 159] on span "Atualizar tabela" at bounding box center [1184, 157] width 67 height 15
click at [1249, 34] on icon "close" at bounding box center [1251, 38] width 10 height 10
click at [456, 489] on div "01:43" at bounding box center [459, 486] width 59 height 15
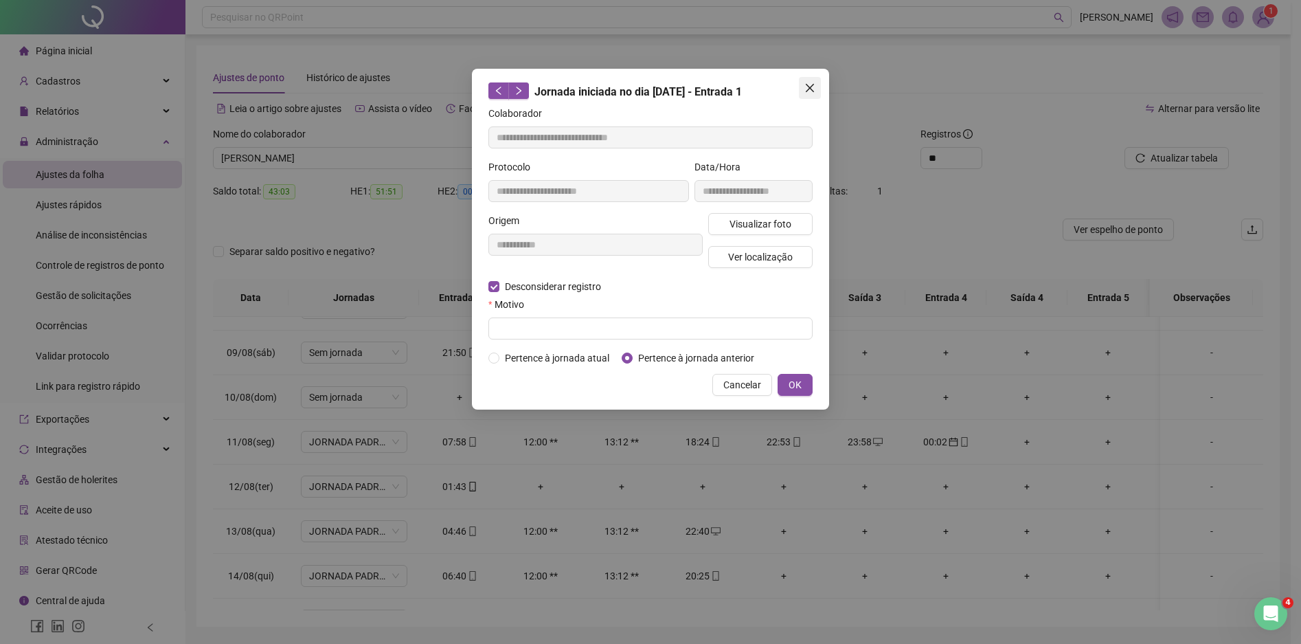
click at [807, 91] on icon "close" at bounding box center [810, 88] width 8 height 8
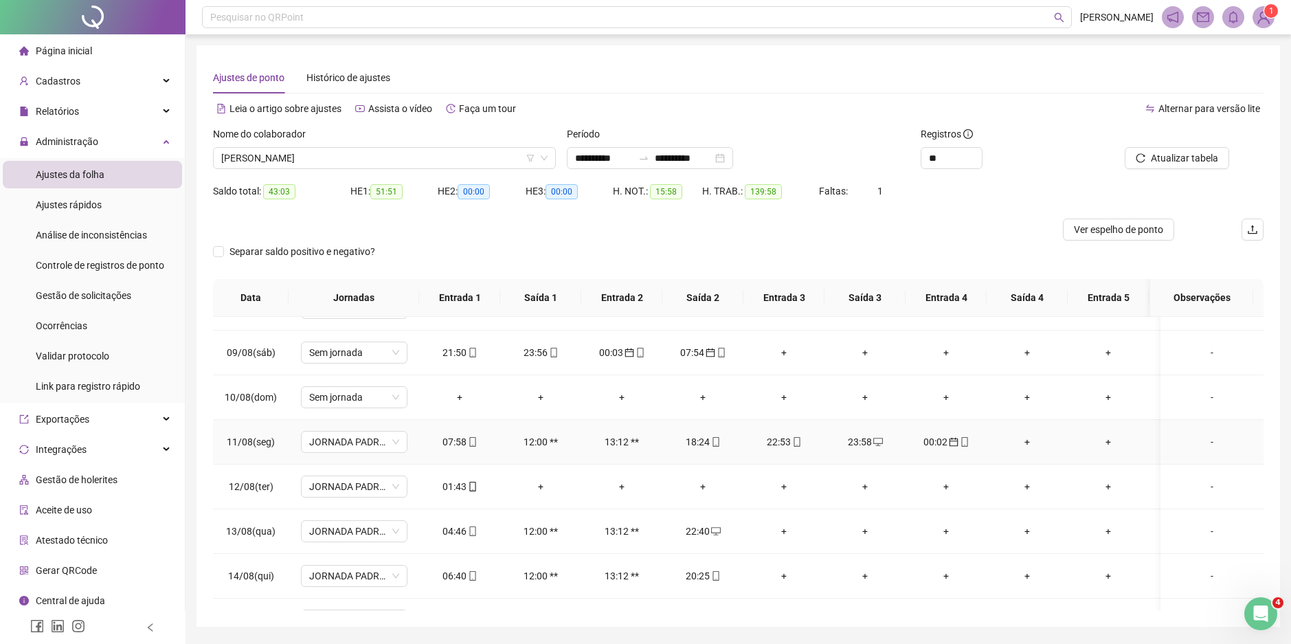
click at [1029, 443] on div "+" at bounding box center [1027, 441] width 59 height 15
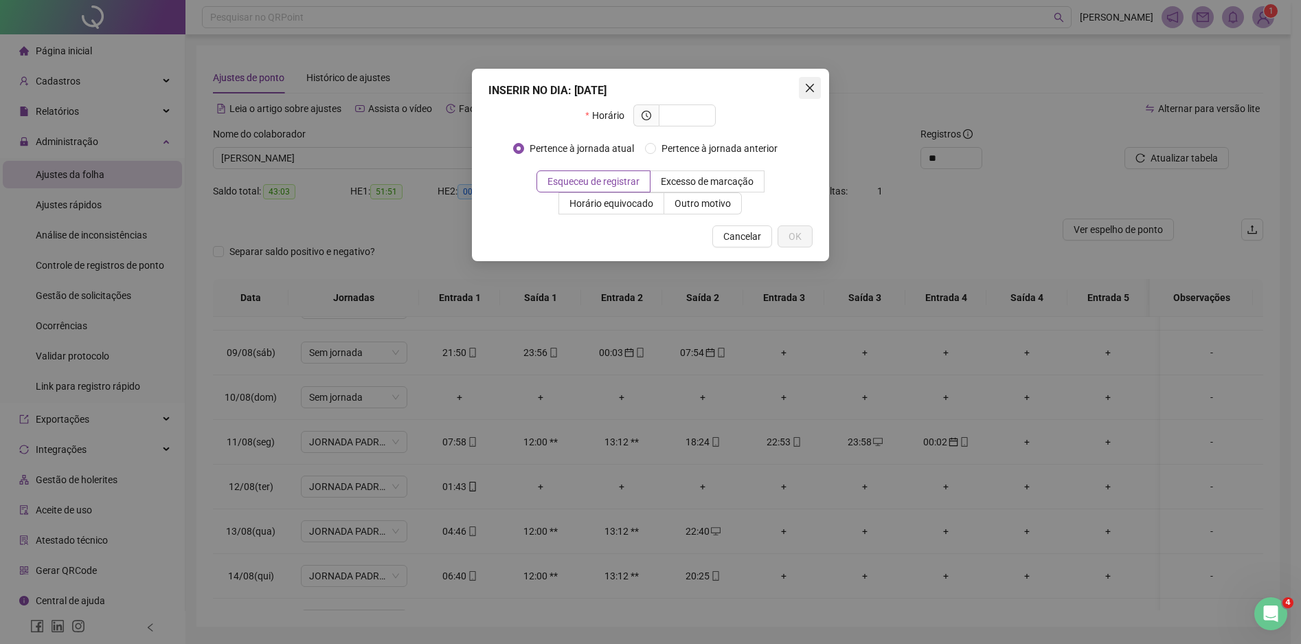
click at [810, 86] on icon "close" at bounding box center [810, 87] width 11 height 11
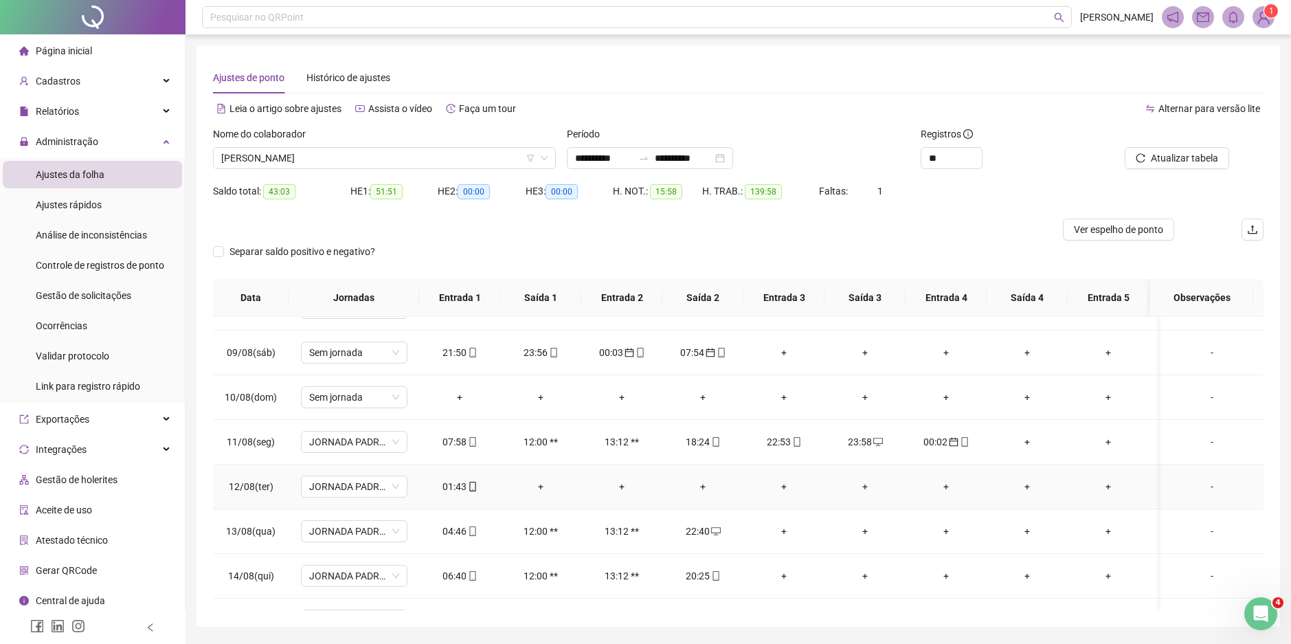
click at [1202, 490] on div "-" at bounding box center [1212, 486] width 81 height 15
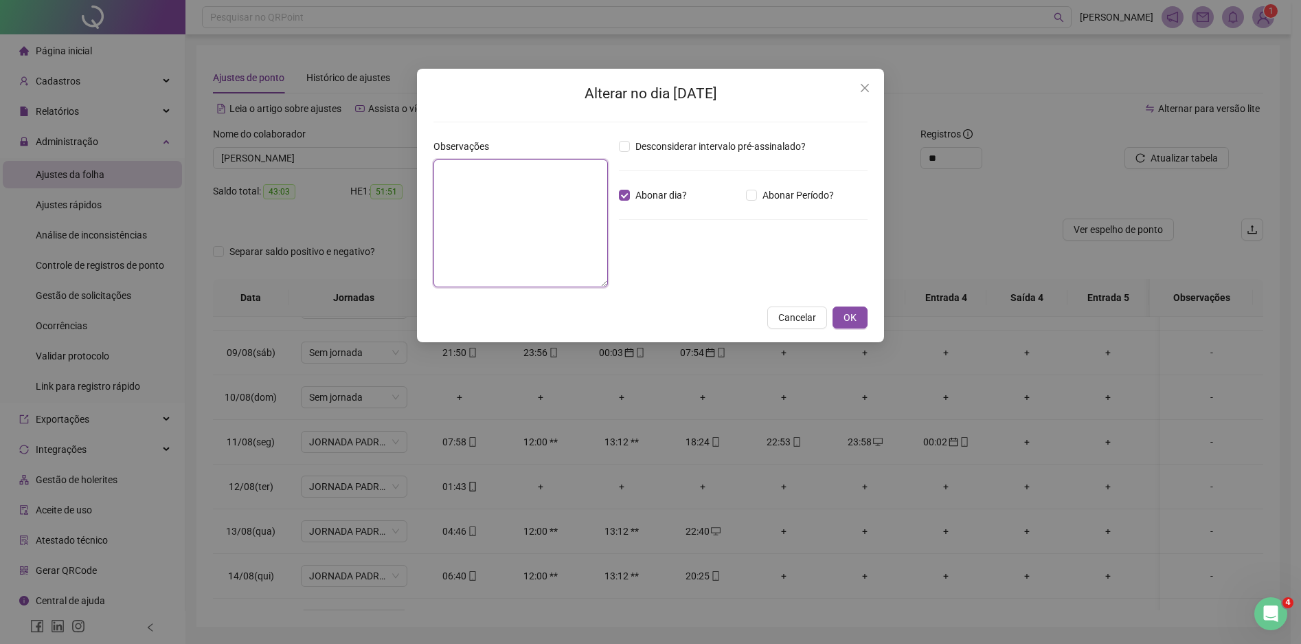
click at [462, 185] on textarea at bounding box center [521, 223] width 175 height 128
type textarea "*"
type textarea "***"
click at [857, 313] on button "OK" at bounding box center [850, 317] width 35 height 22
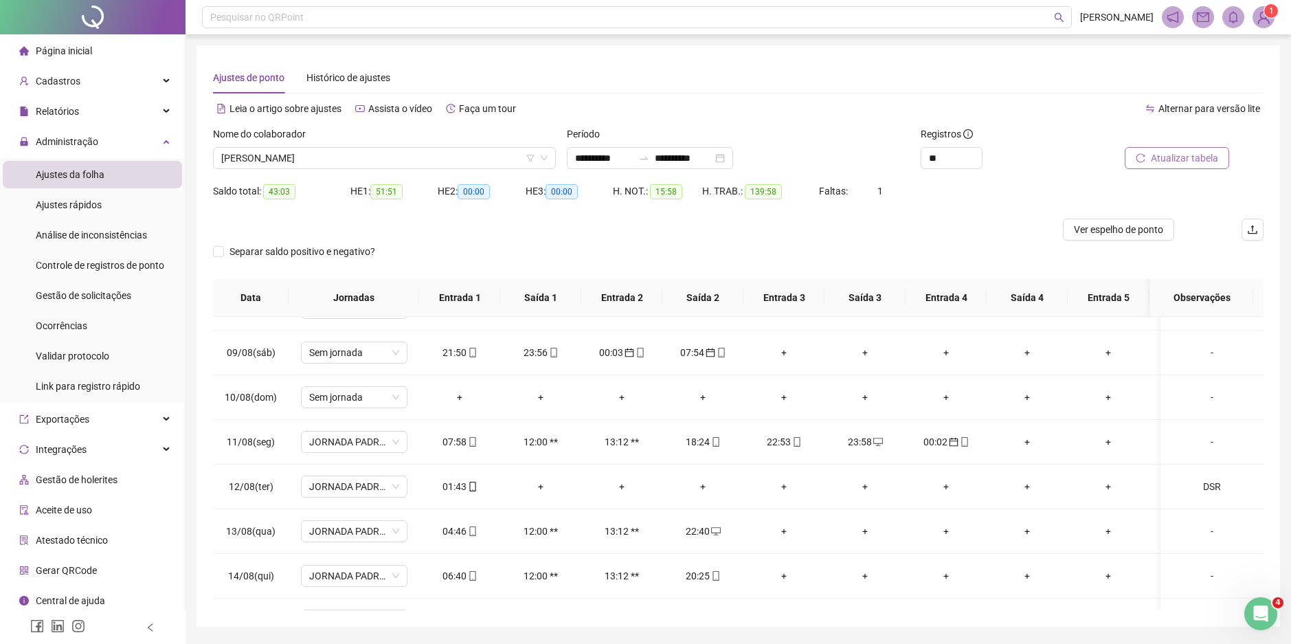
click at [1198, 154] on span "Atualizar tabela" at bounding box center [1184, 157] width 67 height 15
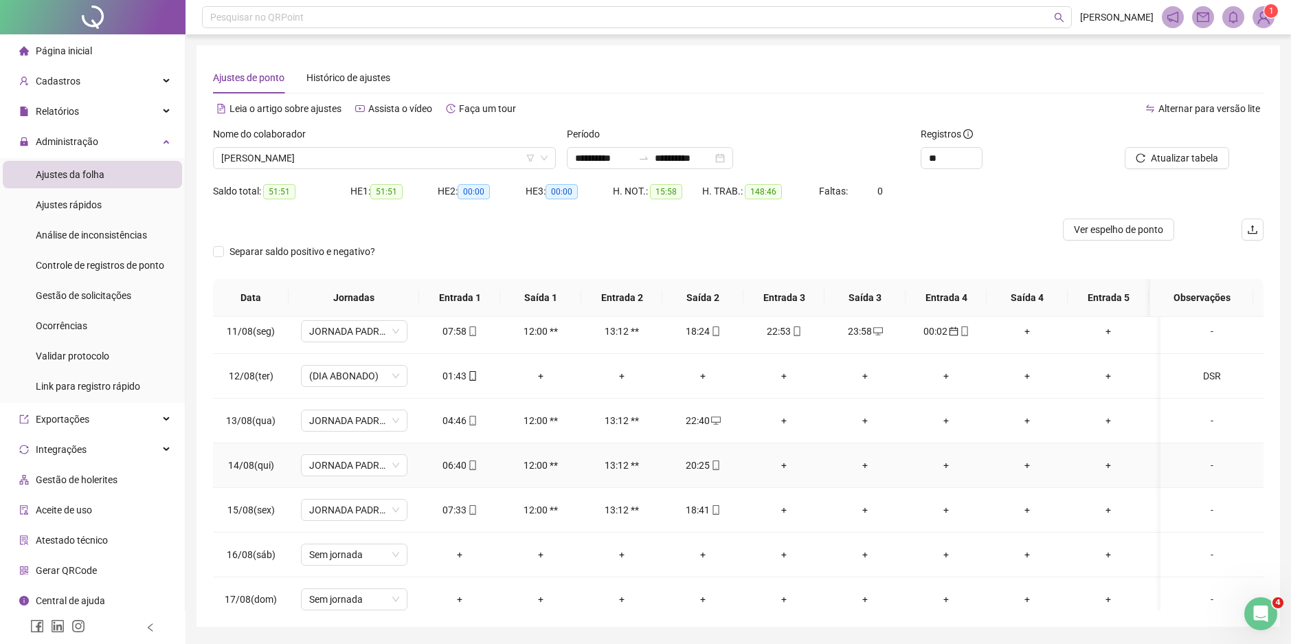
scroll to position [476, 0]
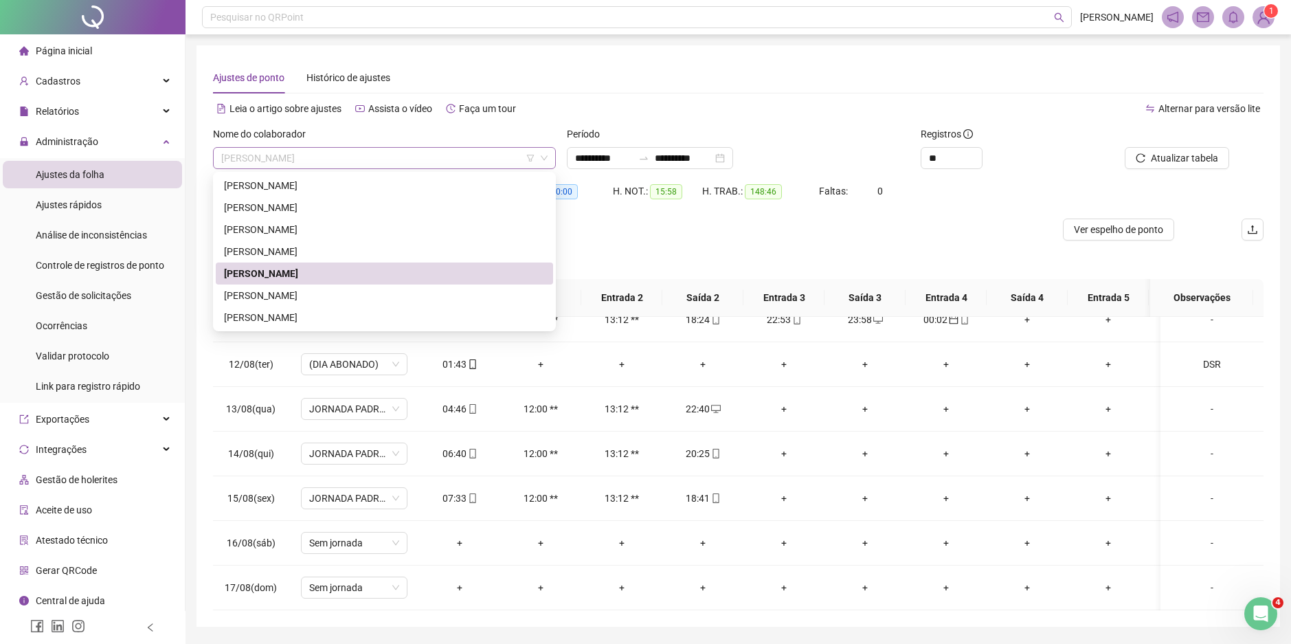
click at [422, 155] on span "[PERSON_NAME]" at bounding box center [384, 158] width 326 height 21
click at [377, 298] on div "[PERSON_NAME]" at bounding box center [384, 295] width 321 height 15
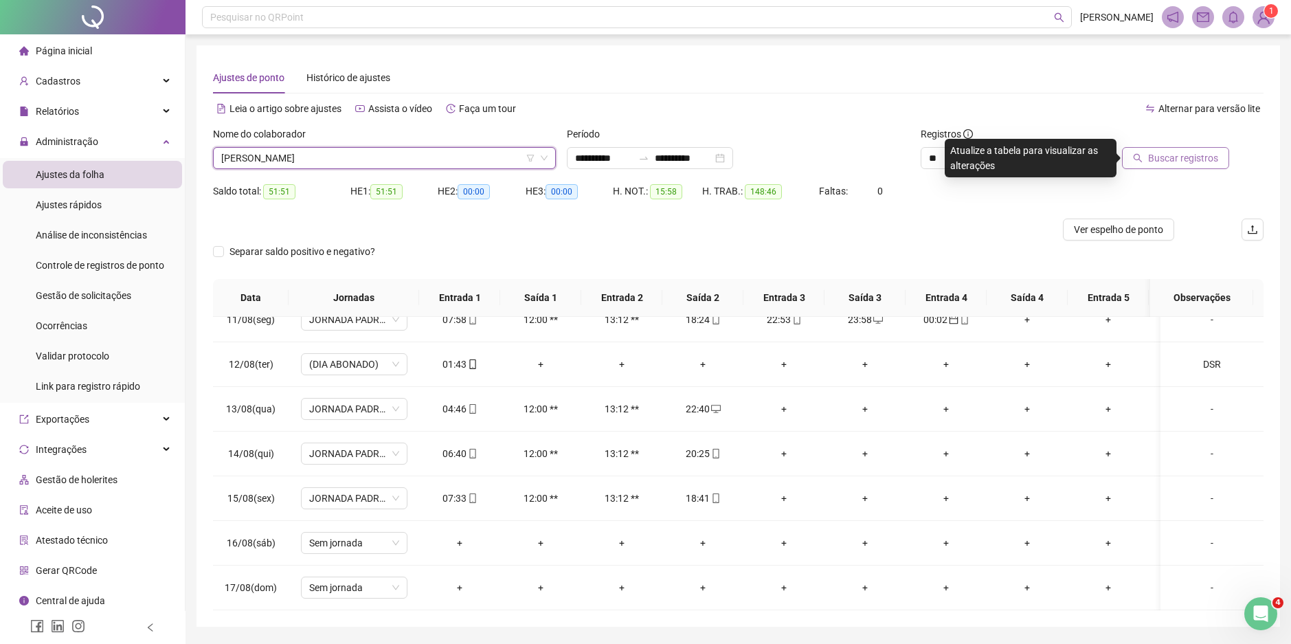
click at [1165, 161] on span "Buscar registros" at bounding box center [1183, 157] width 70 height 15
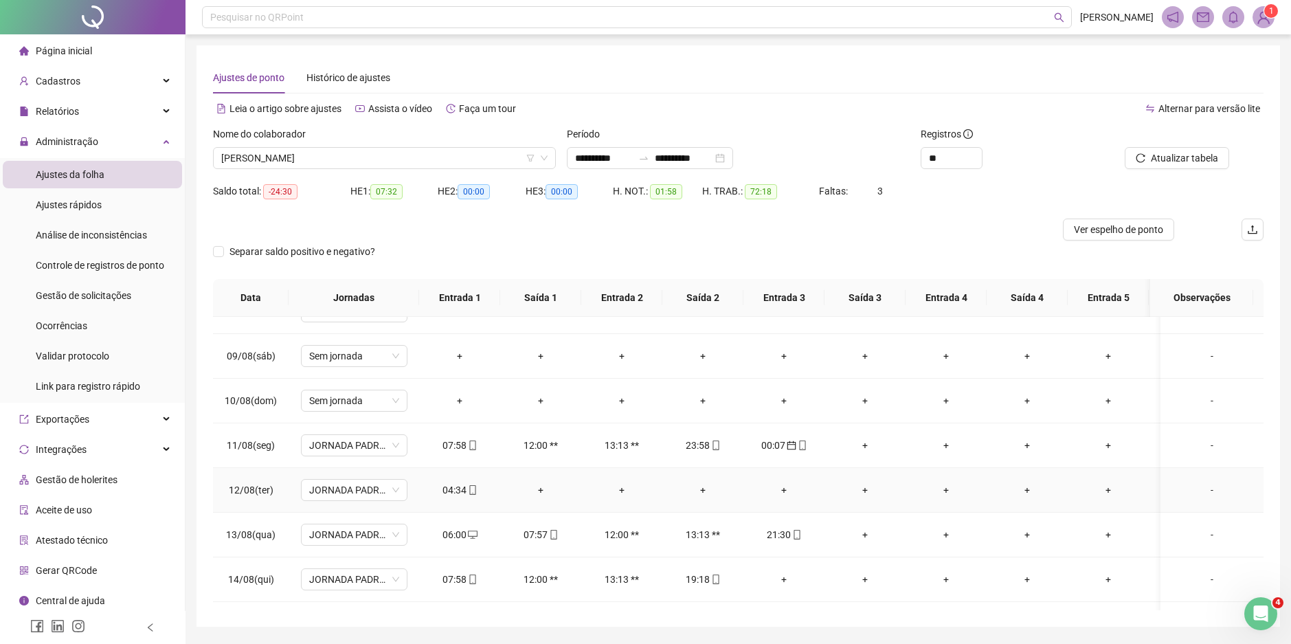
scroll to position [339, 0]
click at [458, 491] on div "04:34" at bounding box center [459, 491] width 59 height 15
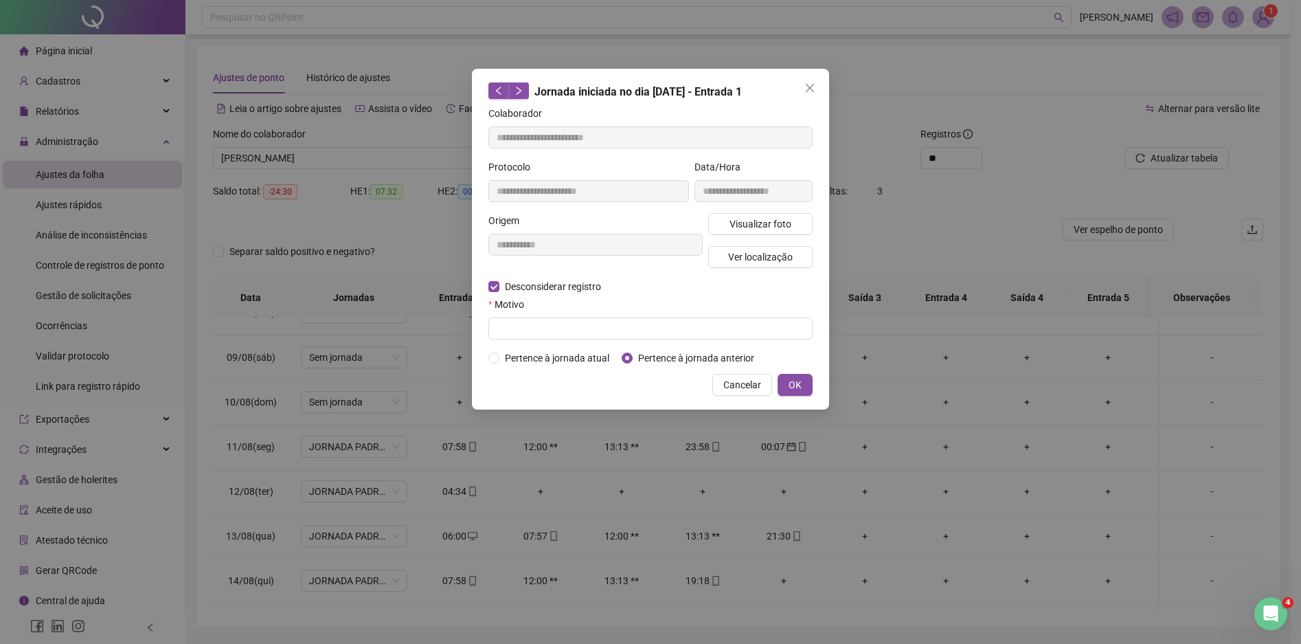
type input "**********"
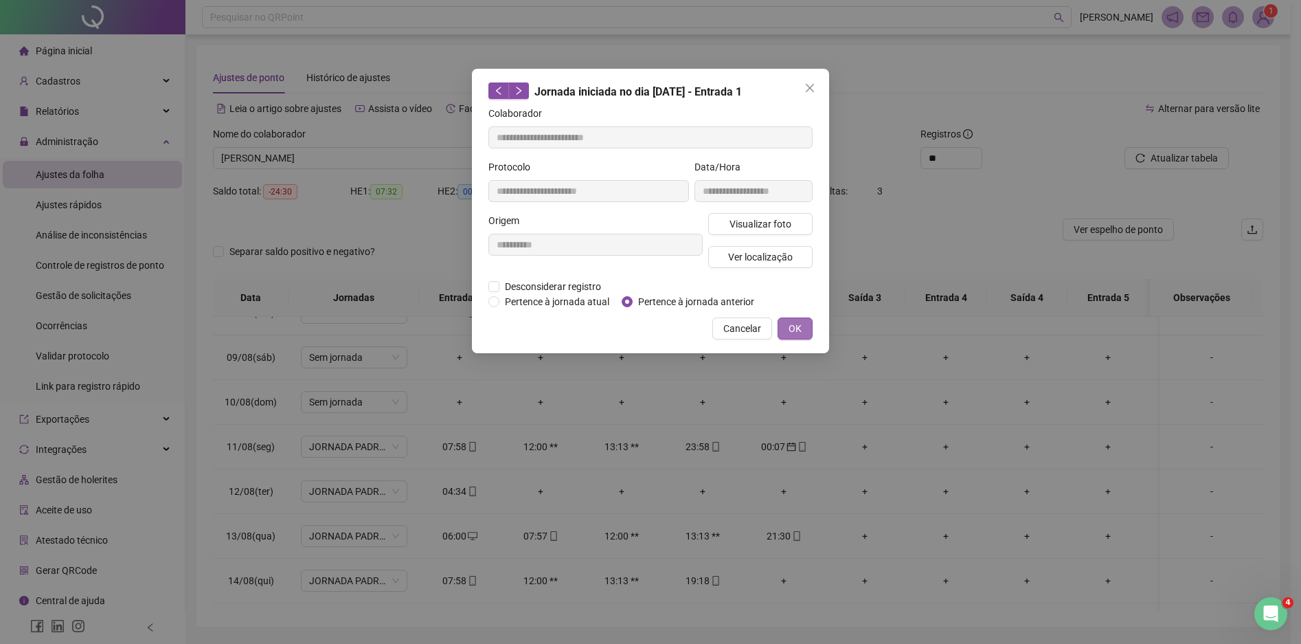
click at [794, 328] on span "OK" at bounding box center [795, 328] width 13 height 15
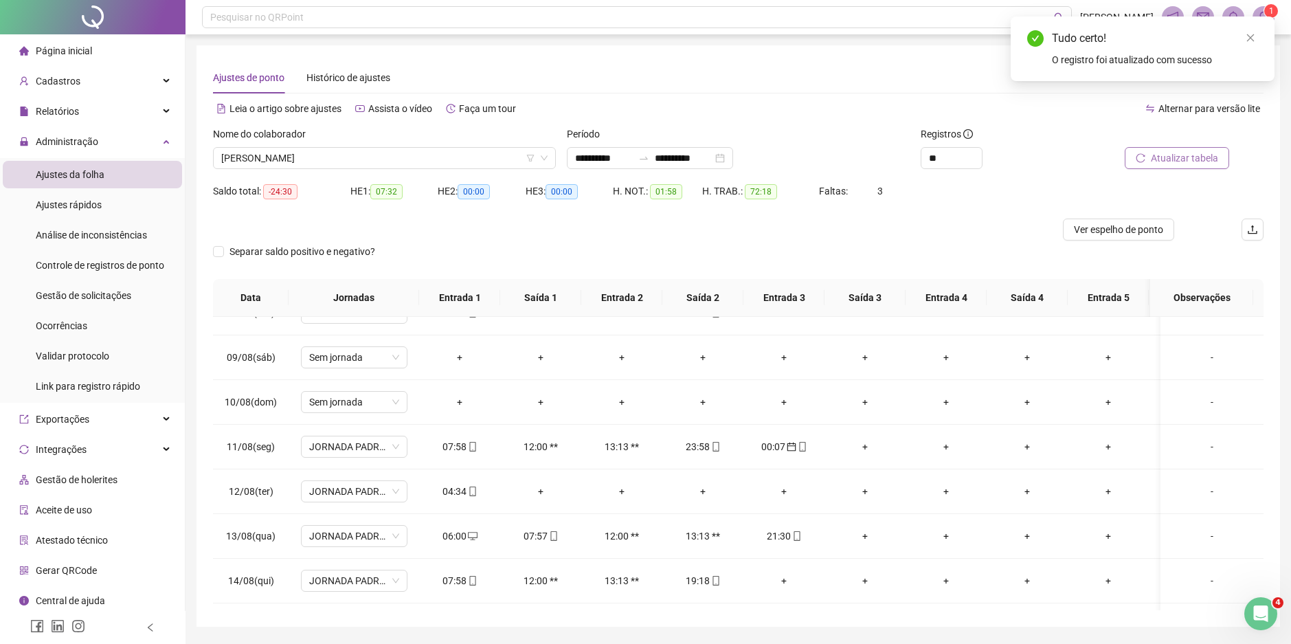
click at [1200, 153] on span "Atualizar tabela" at bounding box center [1184, 157] width 67 height 15
click at [1203, 493] on div "-" at bounding box center [1212, 491] width 81 height 15
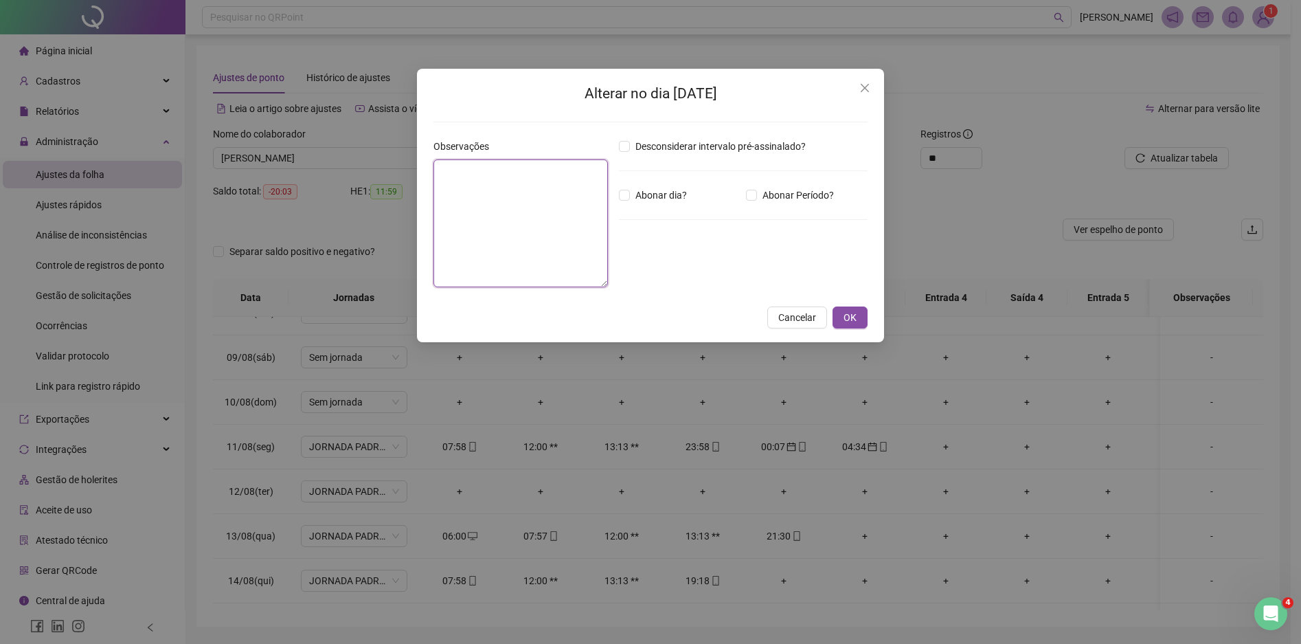
click at [520, 187] on textarea at bounding box center [521, 223] width 175 height 128
type textarea "***"
click at [851, 313] on span "OK" at bounding box center [850, 317] width 13 height 15
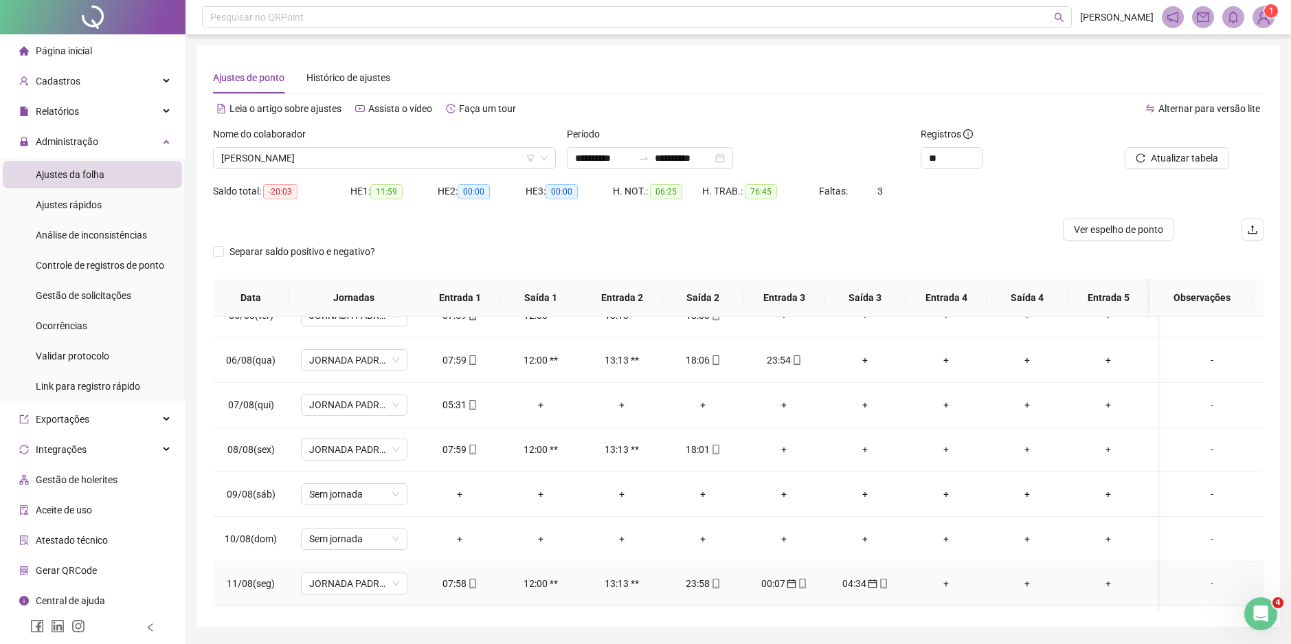
scroll to position [201, 0]
click at [447, 404] on div "05:31" at bounding box center [459, 405] width 59 height 15
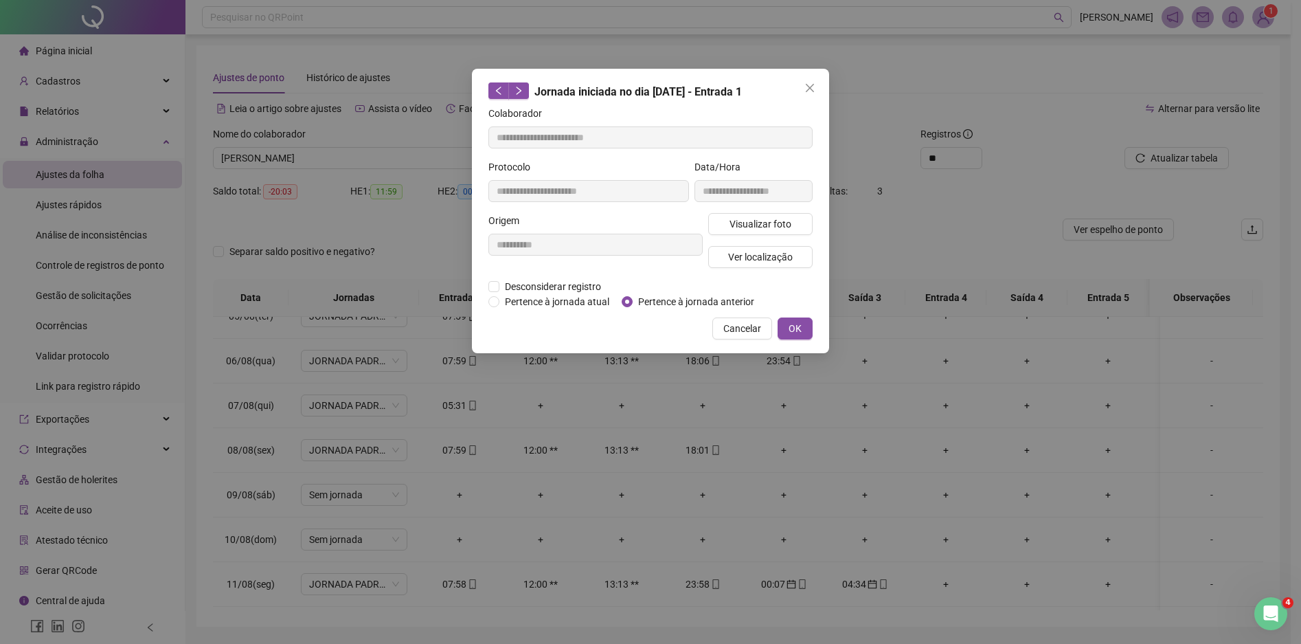
type input "**********"
click at [794, 326] on span "OK" at bounding box center [795, 328] width 13 height 15
click at [796, 328] on span "OK" at bounding box center [795, 328] width 13 height 15
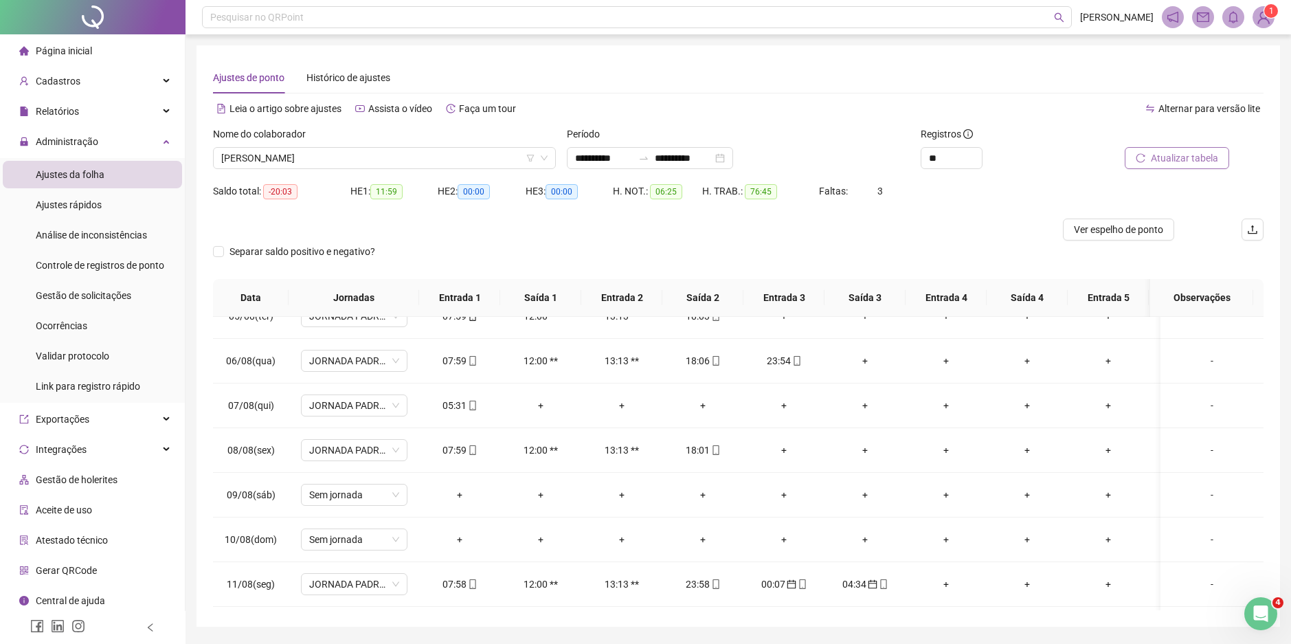
click at [1174, 160] on span "Atualizar tabela" at bounding box center [1184, 157] width 67 height 15
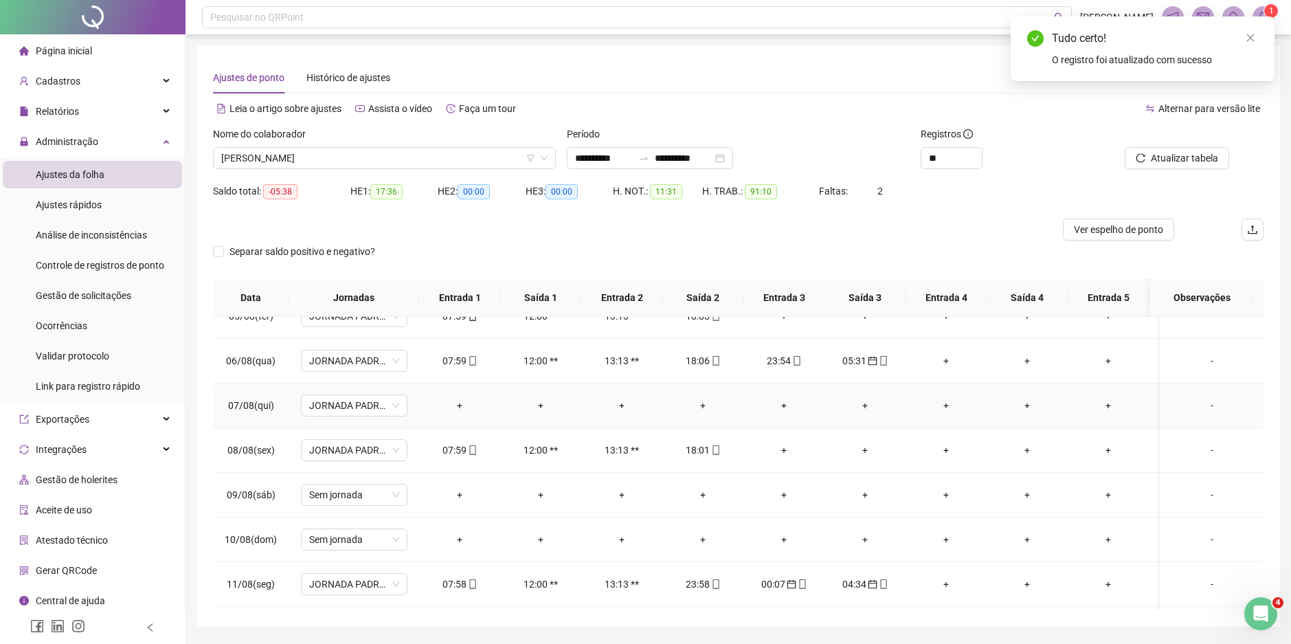
click at [1198, 406] on div "-" at bounding box center [1212, 405] width 81 height 15
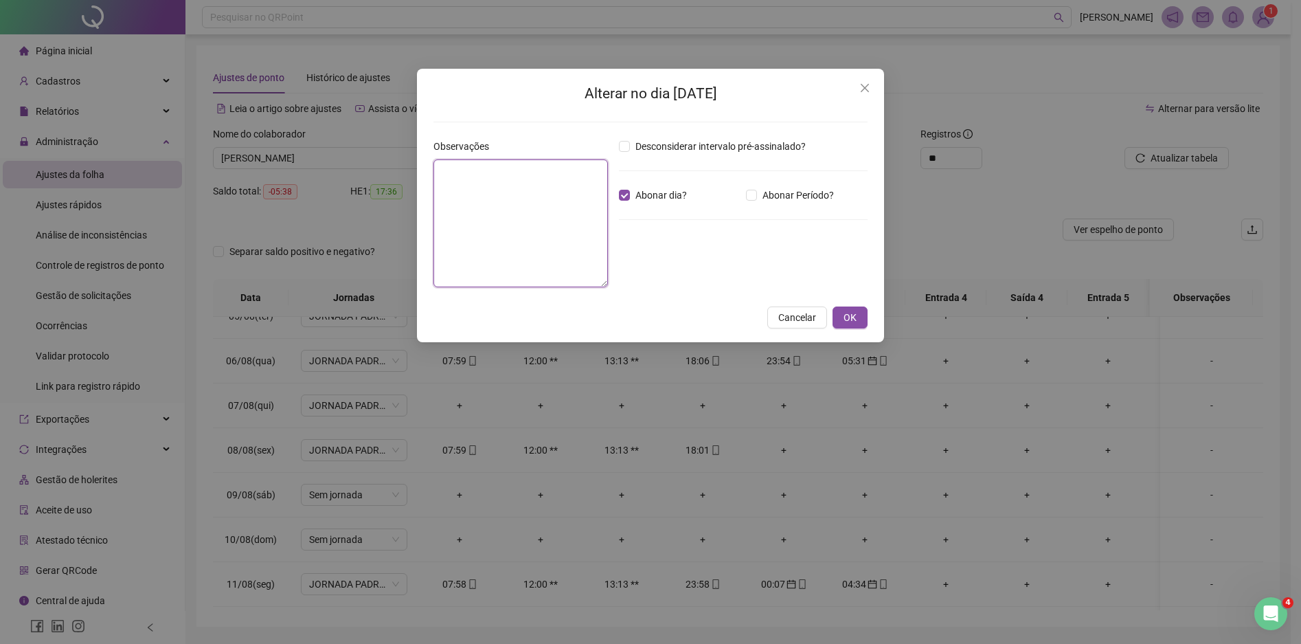
click at [478, 180] on textarea at bounding box center [521, 223] width 175 height 128
type textarea "***"
click at [851, 317] on span "OK" at bounding box center [850, 317] width 13 height 15
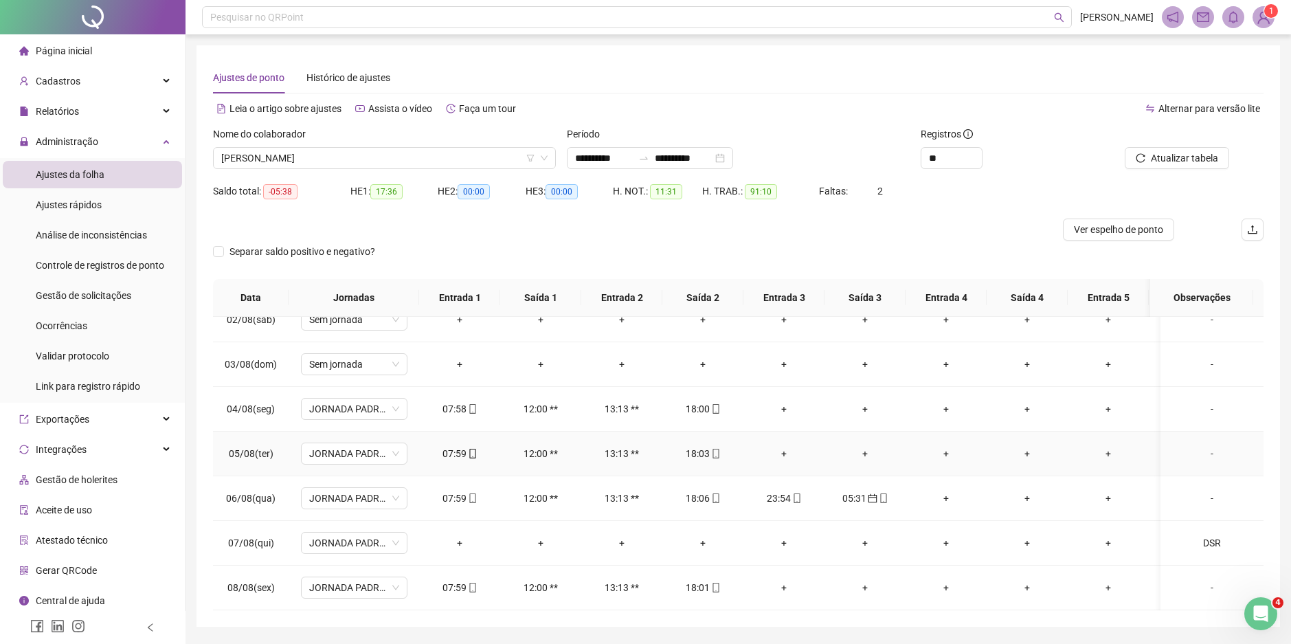
scroll to position [0, 0]
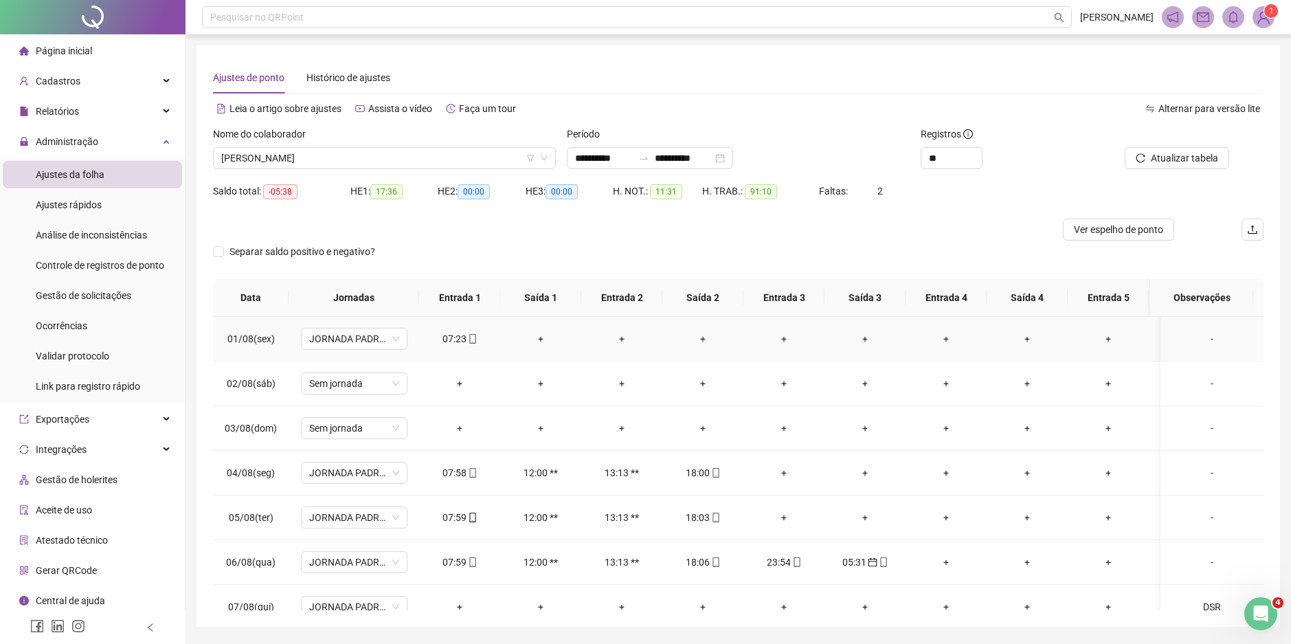
click at [706, 335] on div "+" at bounding box center [702, 338] width 59 height 15
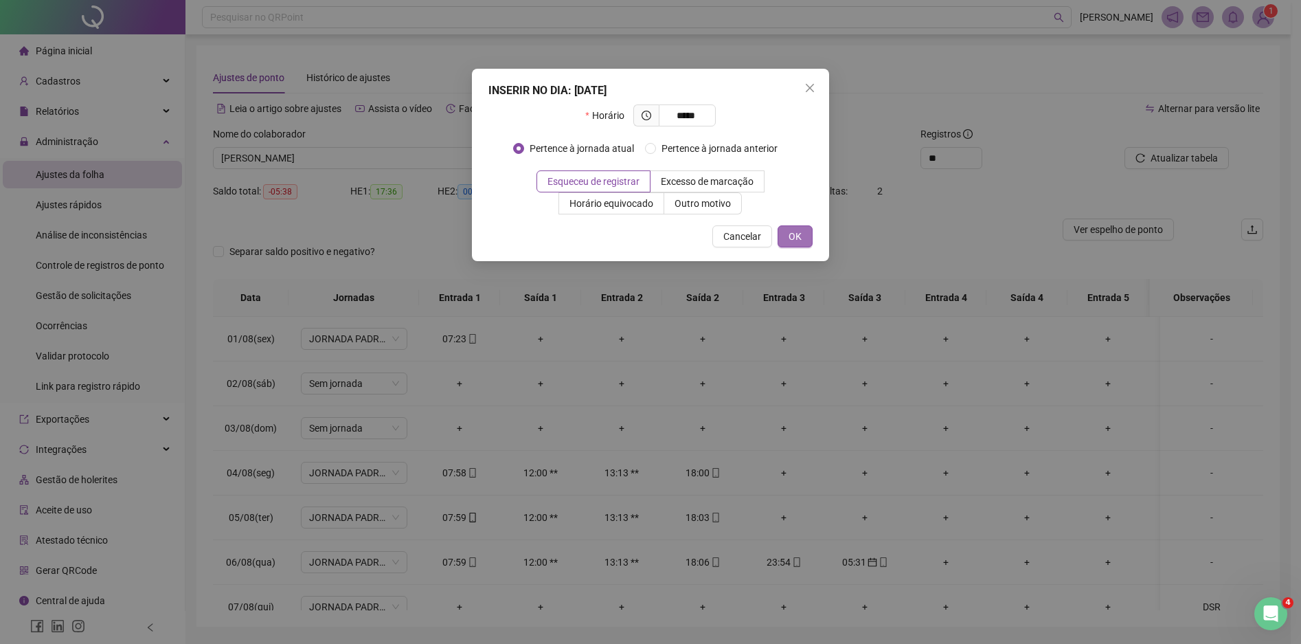
type input "*****"
click at [791, 234] on span "OK" at bounding box center [795, 236] width 13 height 15
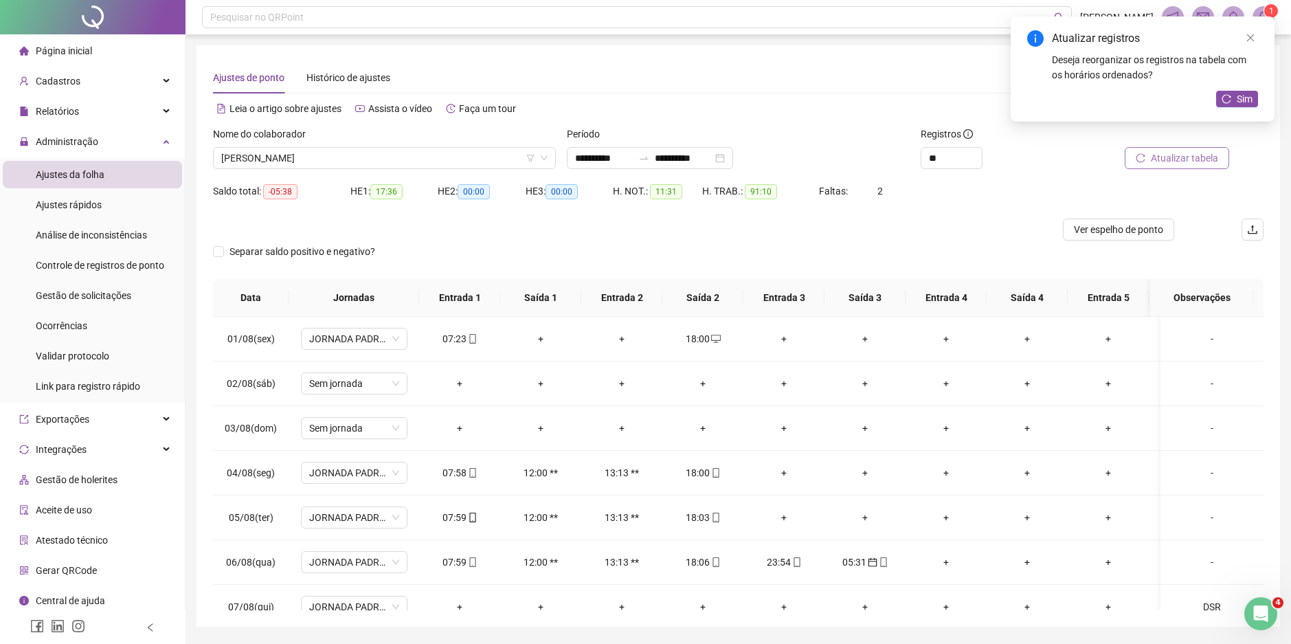
click at [1194, 161] on span "Atualizar tabela" at bounding box center [1184, 157] width 67 height 15
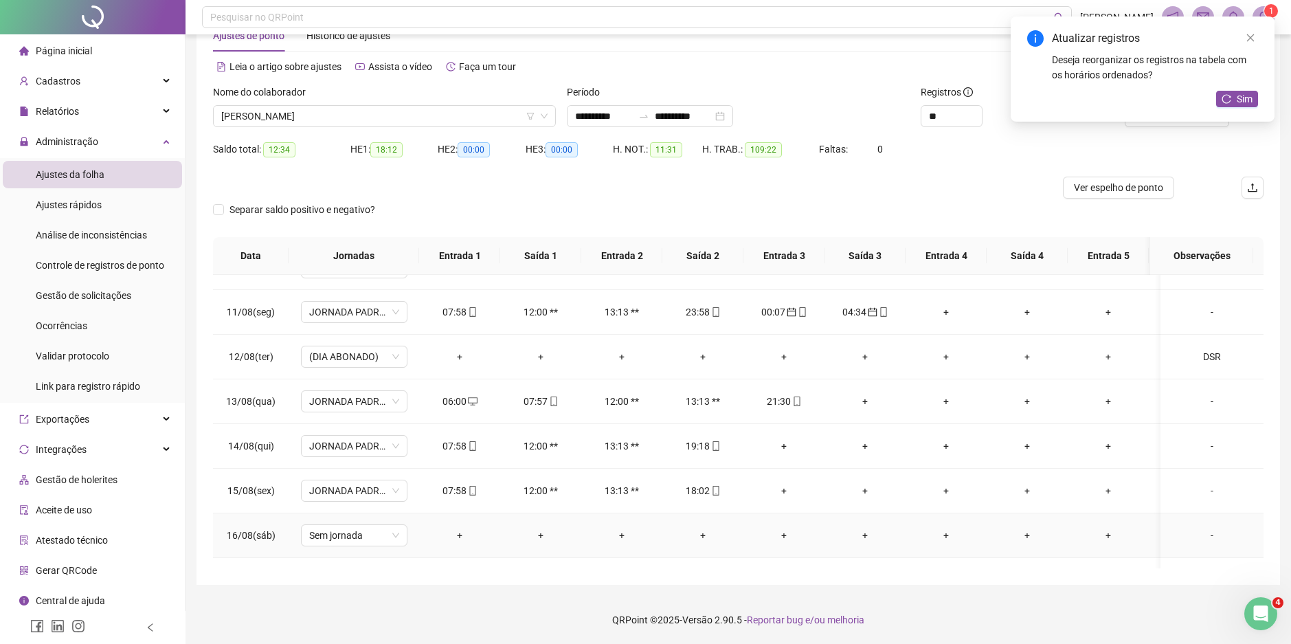
scroll to position [407, 0]
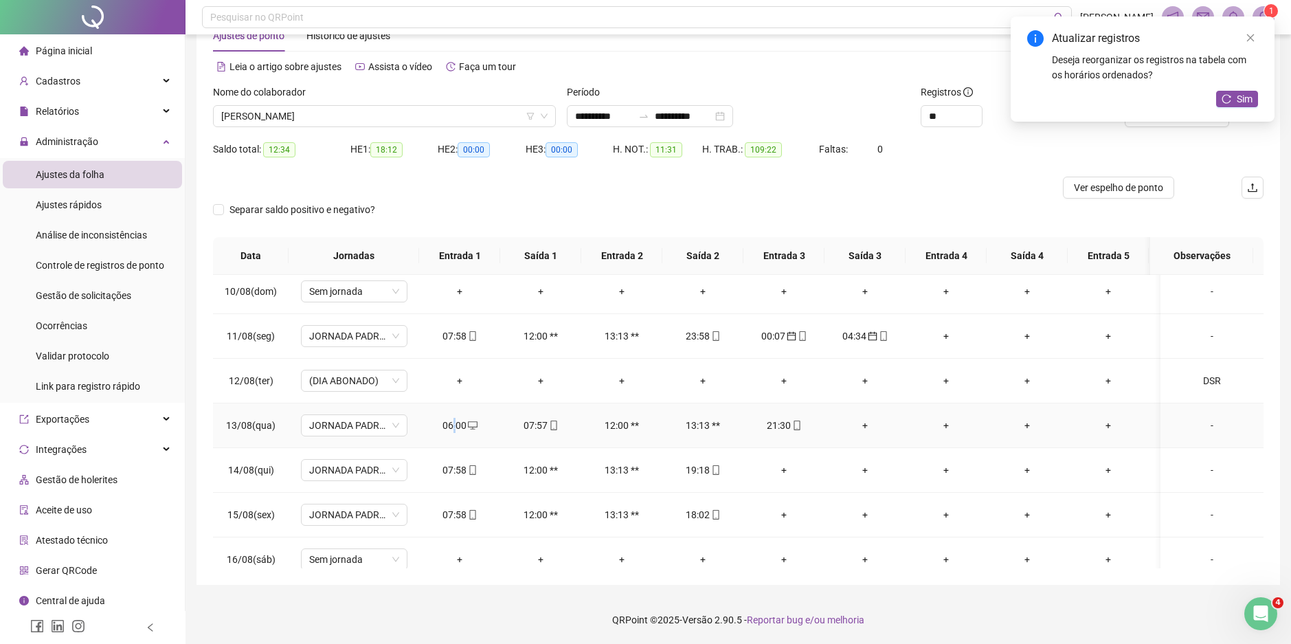
click at [454, 424] on div "06:00" at bounding box center [459, 425] width 59 height 15
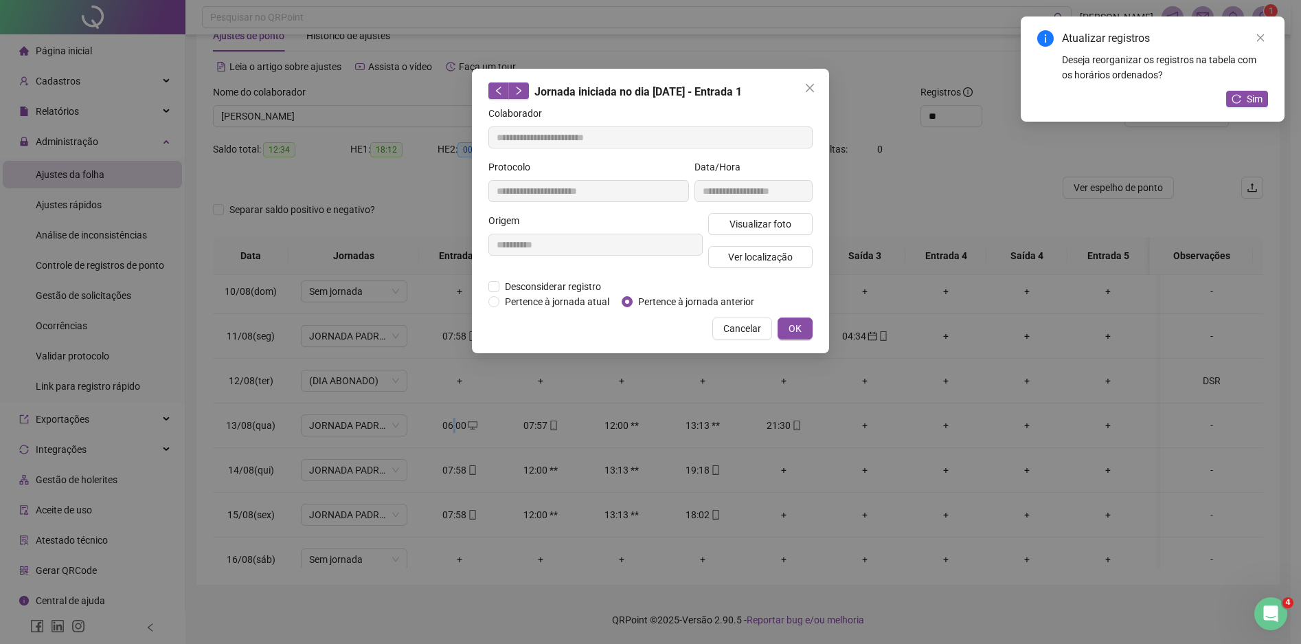
type input "**********"
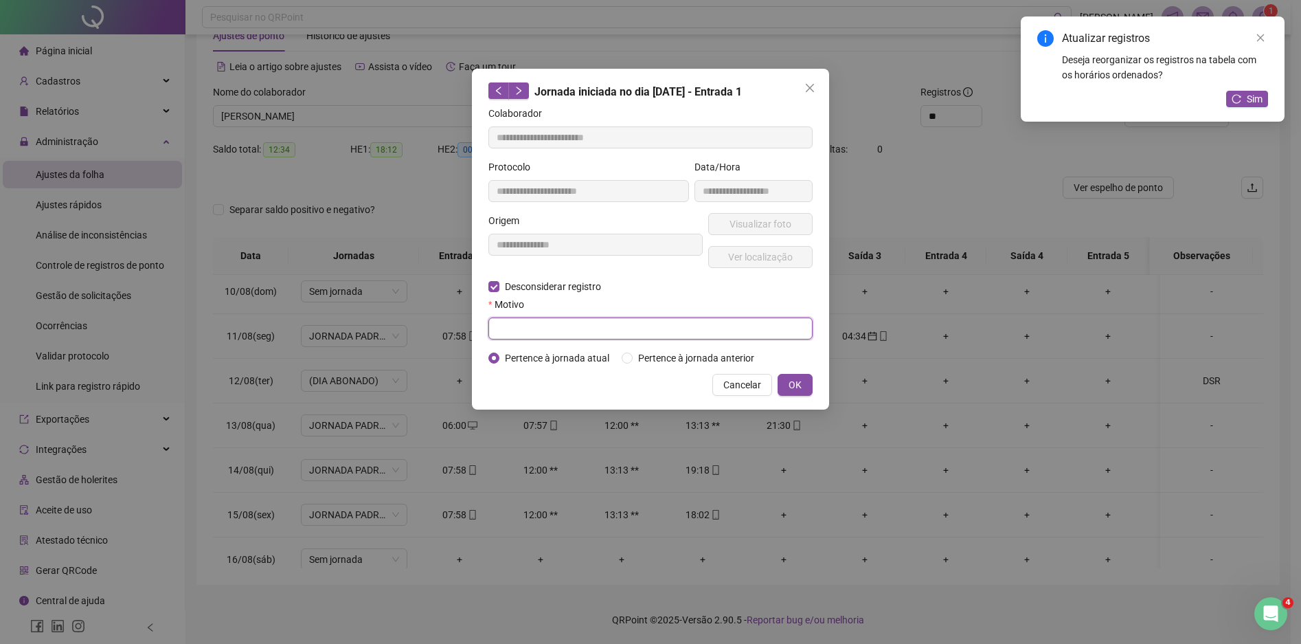
click at [513, 327] on input "text" at bounding box center [651, 328] width 324 height 22
type input "****"
click at [790, 380] on span "OK" at bounding box center [795, 384] width 13 height 15
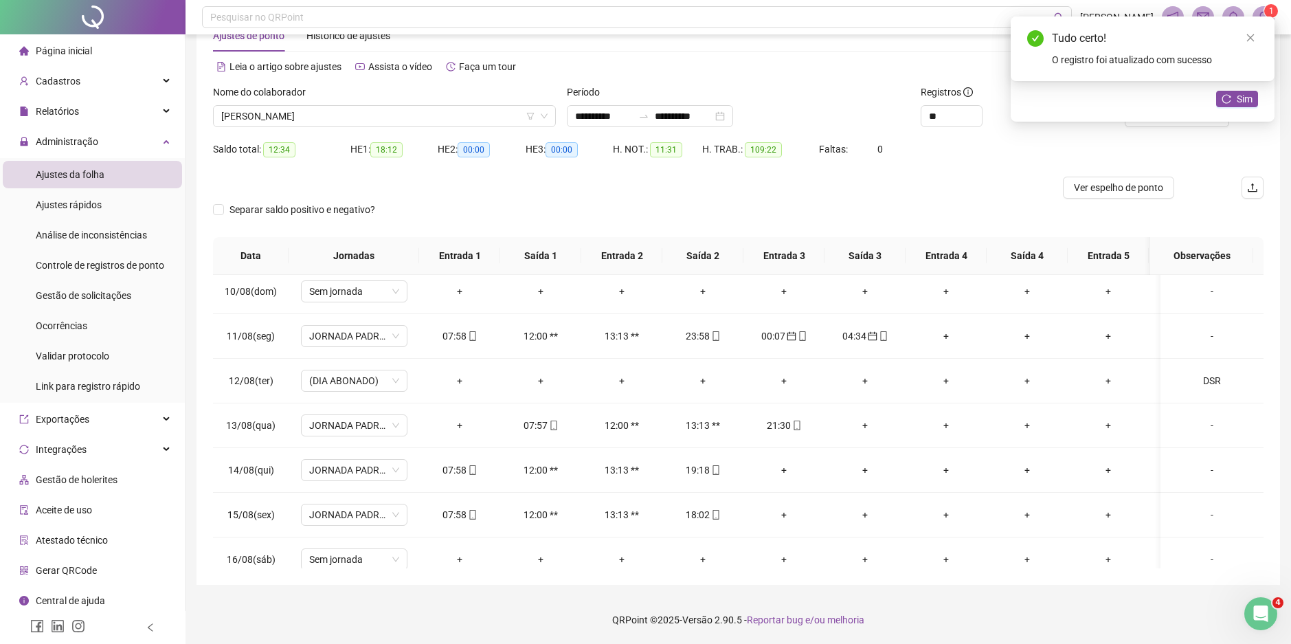
click at [1169, 122] on div "Atualizar registros Deseja reorganizar os registros na tabela com os horários o…" at bounding box center [1143, 68] width 264 height 105
click at [1240, 97] on span "Sim" at bounding box center [1245, 98] width 16 height 15
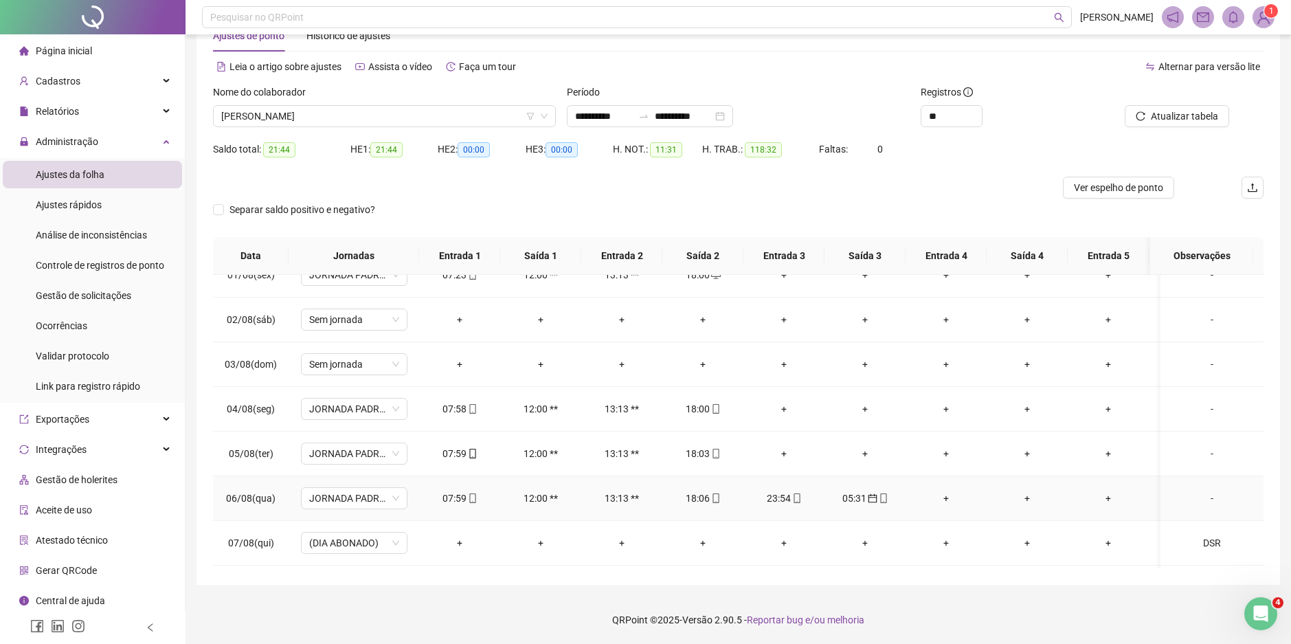
scroll to position [0, 0]
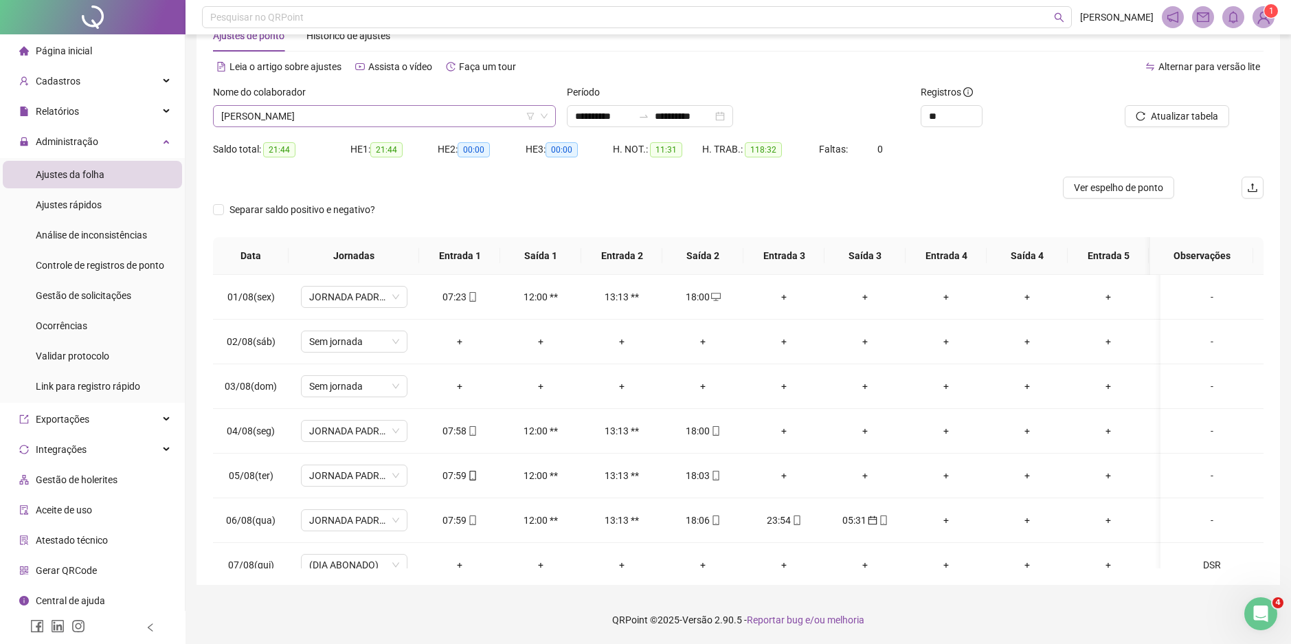
click at [403, 113] on span "[PERSON_NAME]" at bounding box center [384, 116] width 326 height 21
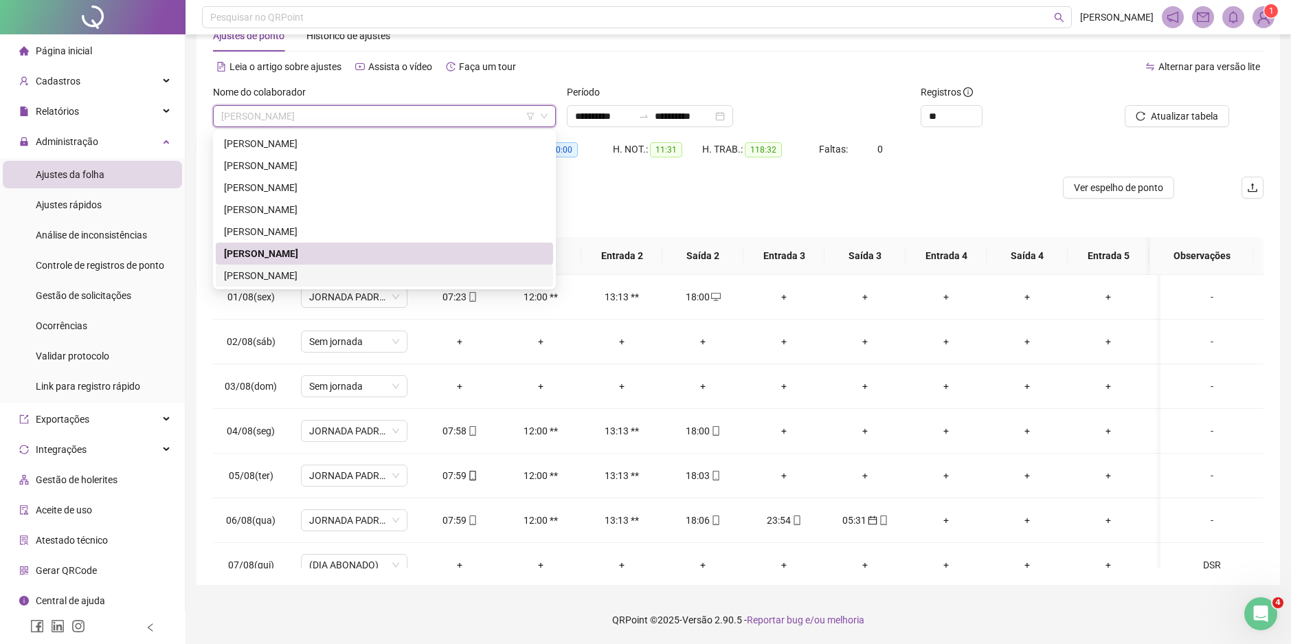
click at [444, 273] on div "[PERSON_NAME]" at bounding box center [384, 275] width 321 height 15
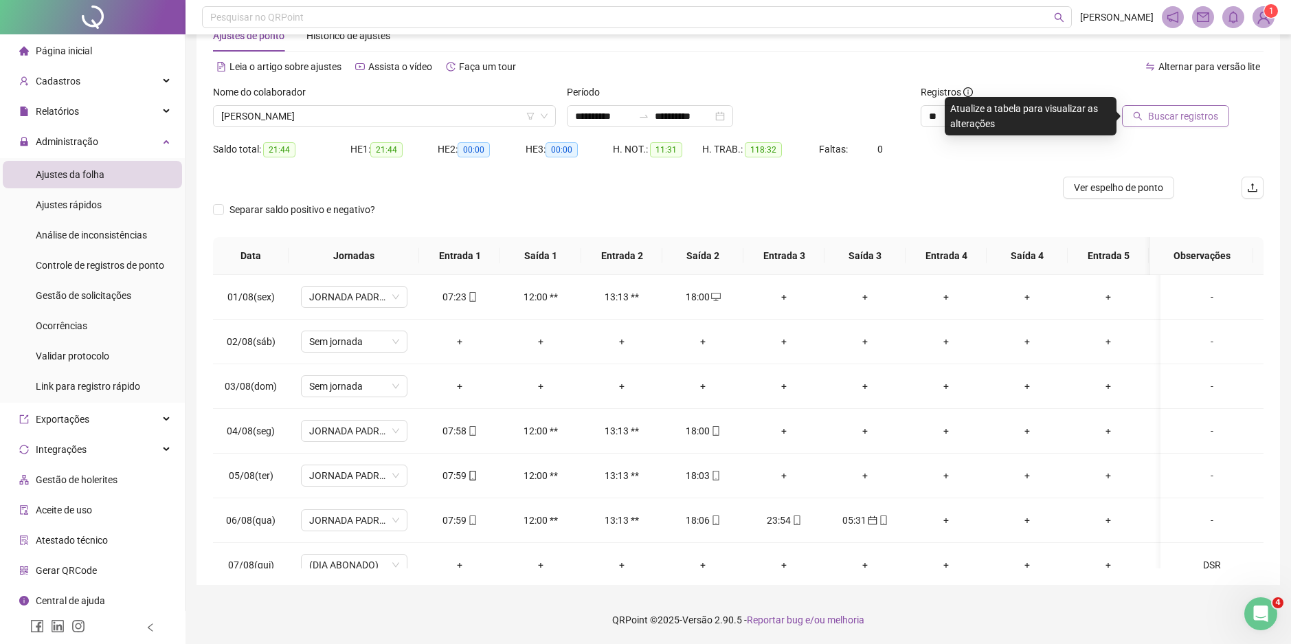
click at [1176, 111] on span "Buscar registros" at bounding box center [1183, 116] width 70 height 15
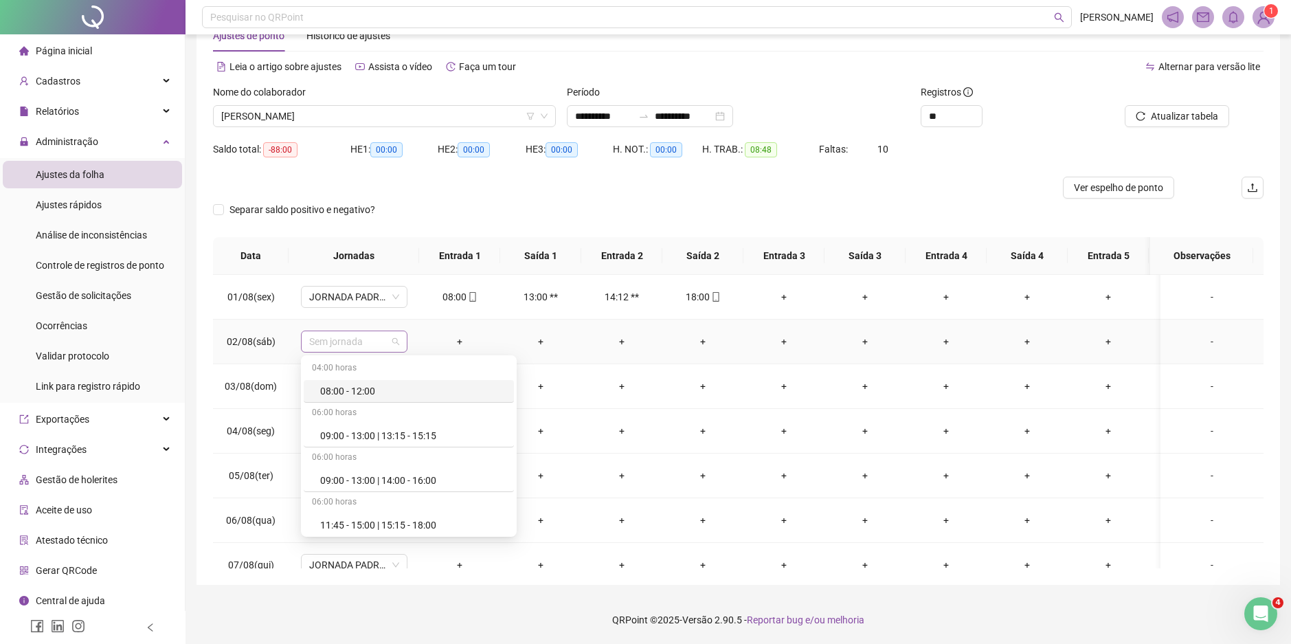
click at [392, 345] on span "Sem jornada" at bounding box center [354, 341] width 90 height 21
click at [353, 475] on div "Férias" at bounding box center [413, 476] width 186 height 15
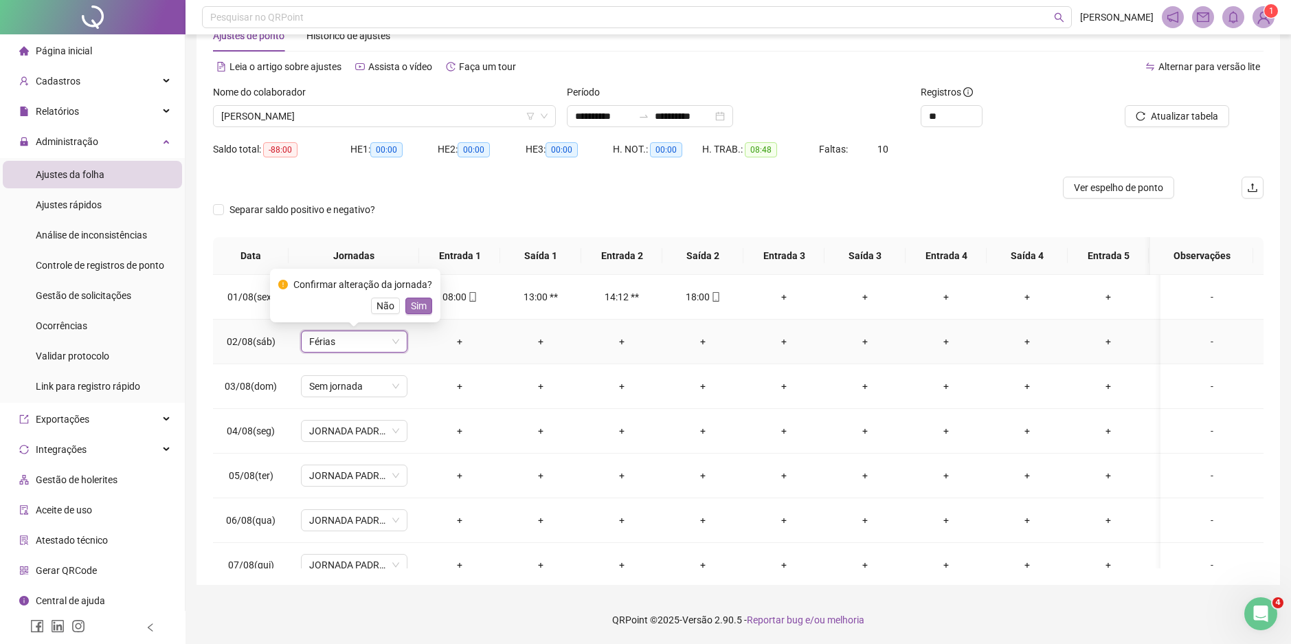
click at [419, 303] on span "Sim" at bounding box center [419, 305] width 16 height 15
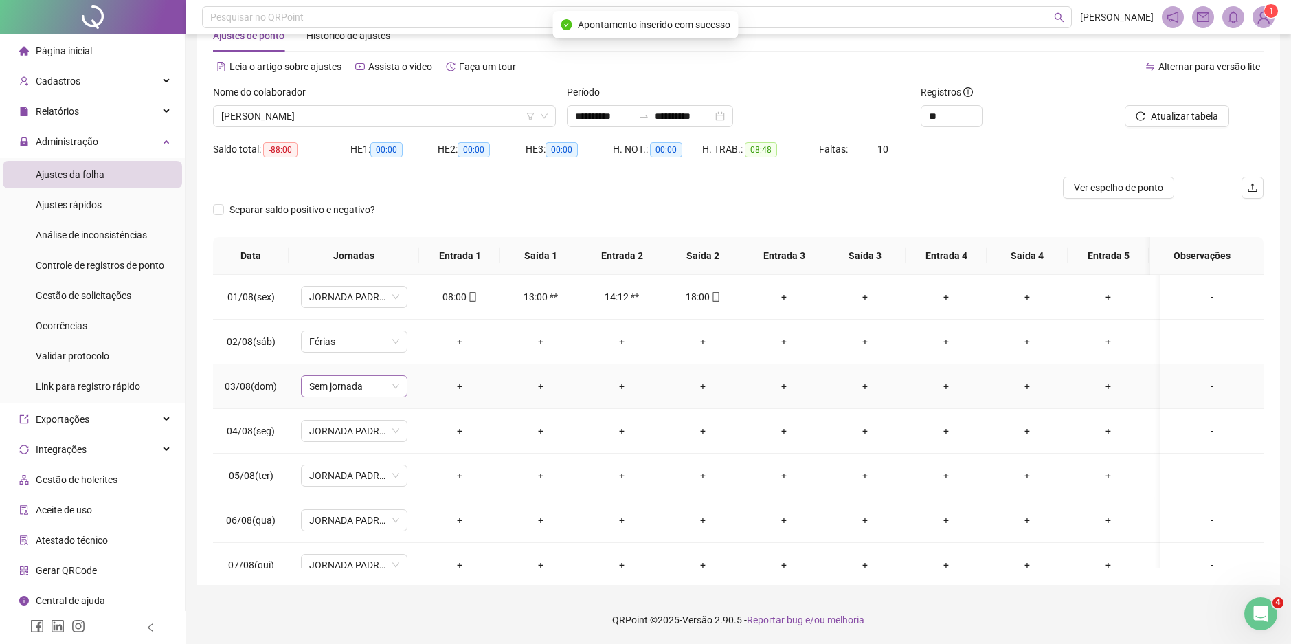
click at [398, 386] on span "Sem jornada" at bounding box center [354, 386] width 90 height 21
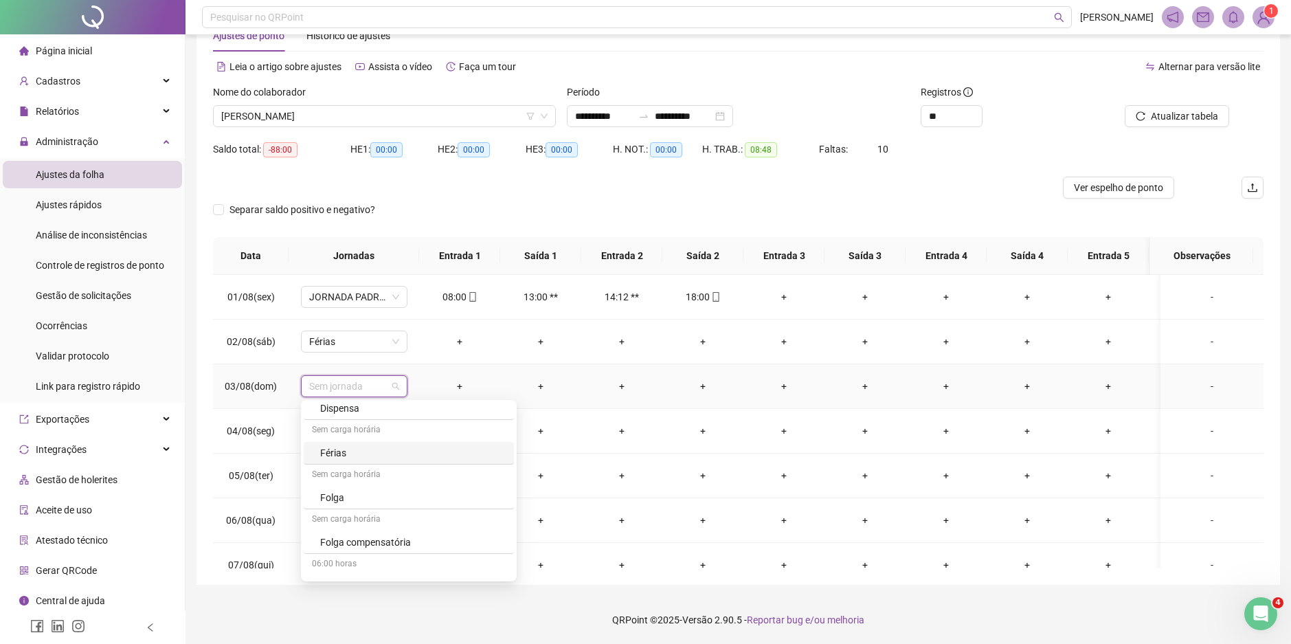
click at [360, 456] on div "Férias" at bounding box center [413, 452] width 186 height 15
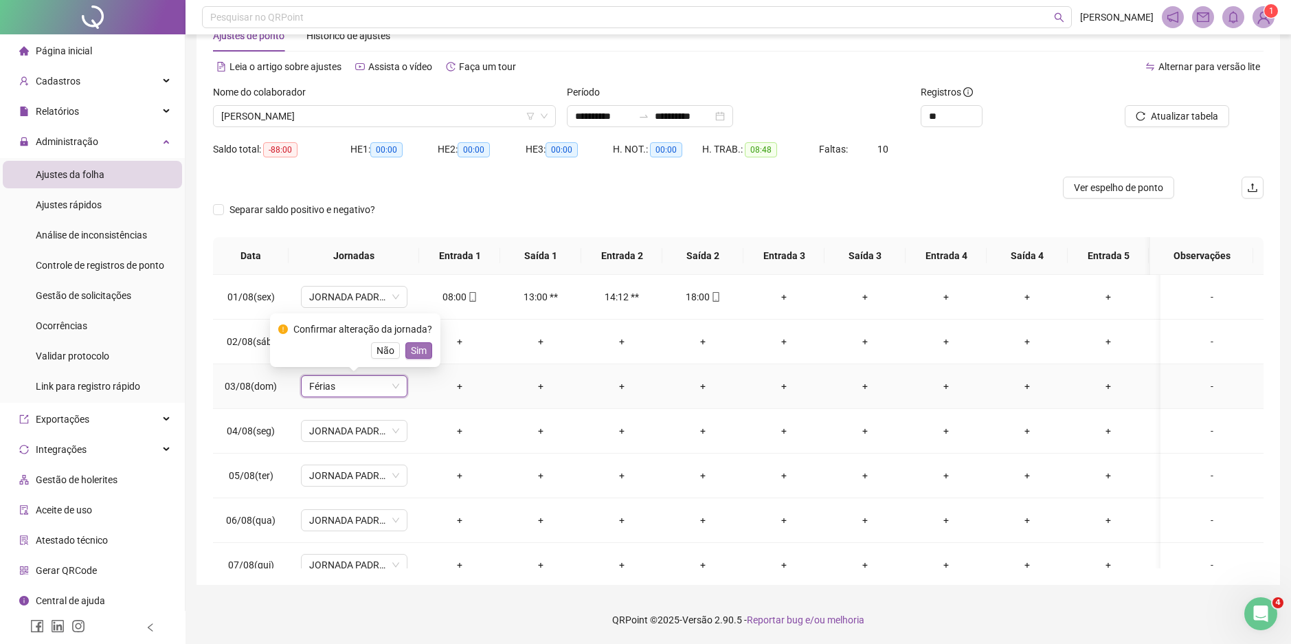
click at [411, 346] on span "Sim" at bounding box center [419, 350] width 16 height 15
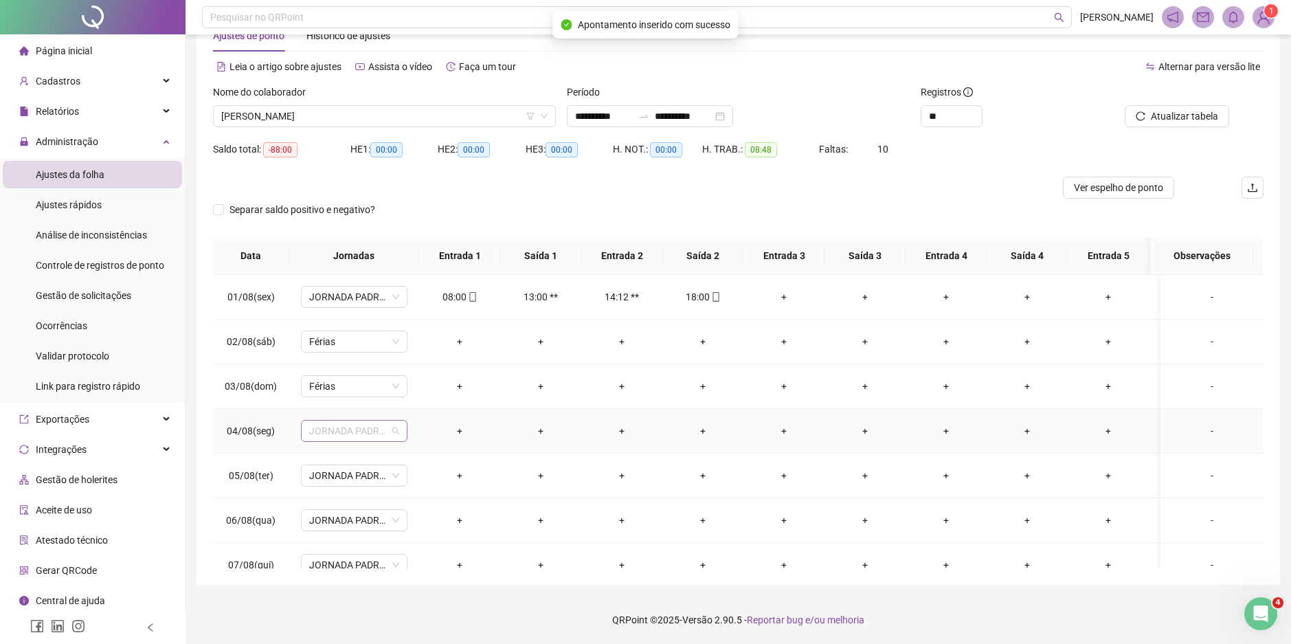
click at [393, 436] on span "JORNADA PADRAO EQUIPE OPERACIONAL" at bounding box center [354, 431] width 90 height 21
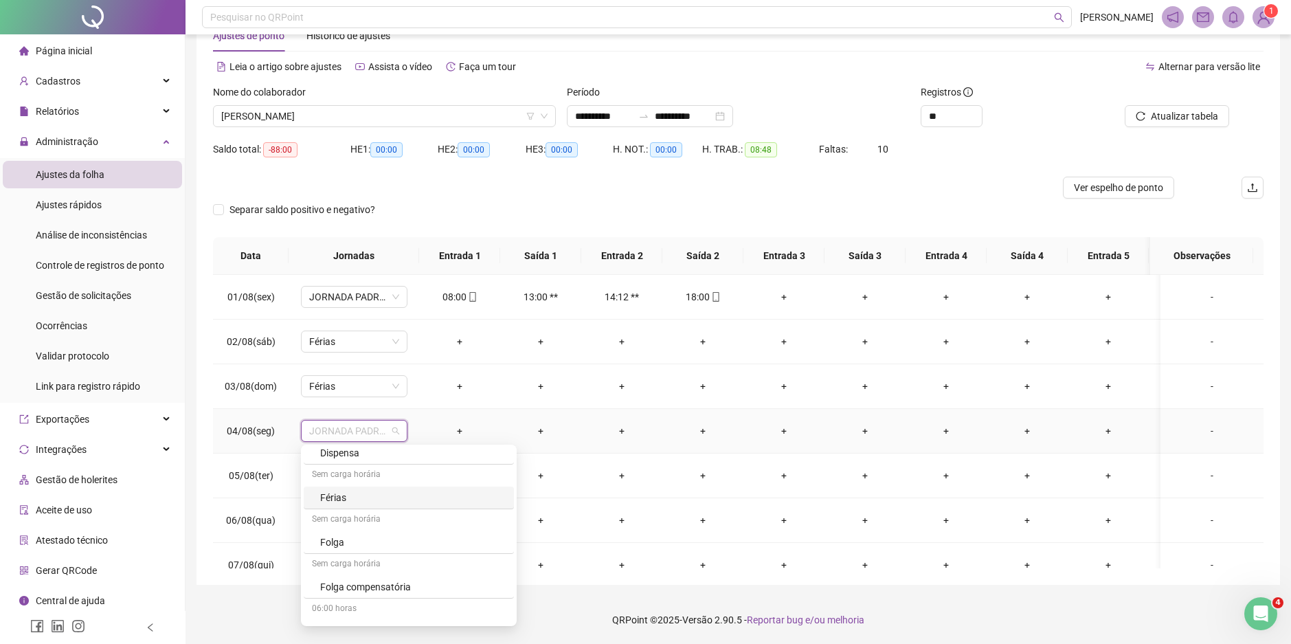
click at [366, 497] on div "Férias" at bounding box center [413, 497] width 186 height 15
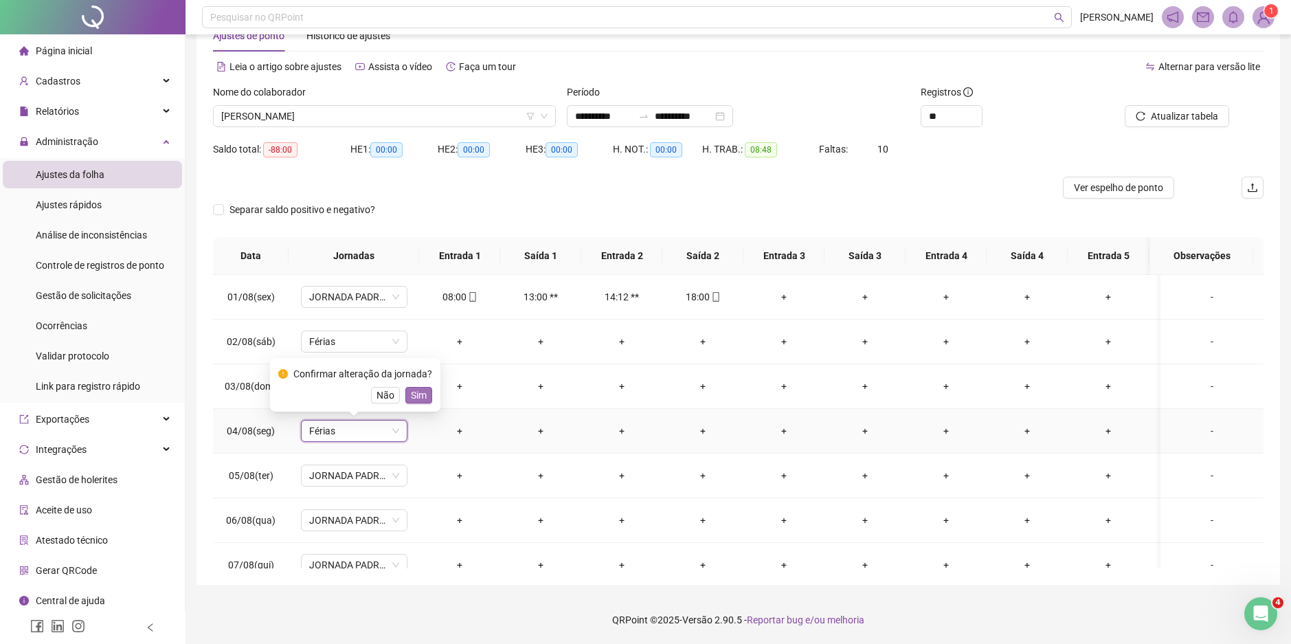
click at [411, 394] on span "Sim" at bounding box center [419, 395] width 16 height 15
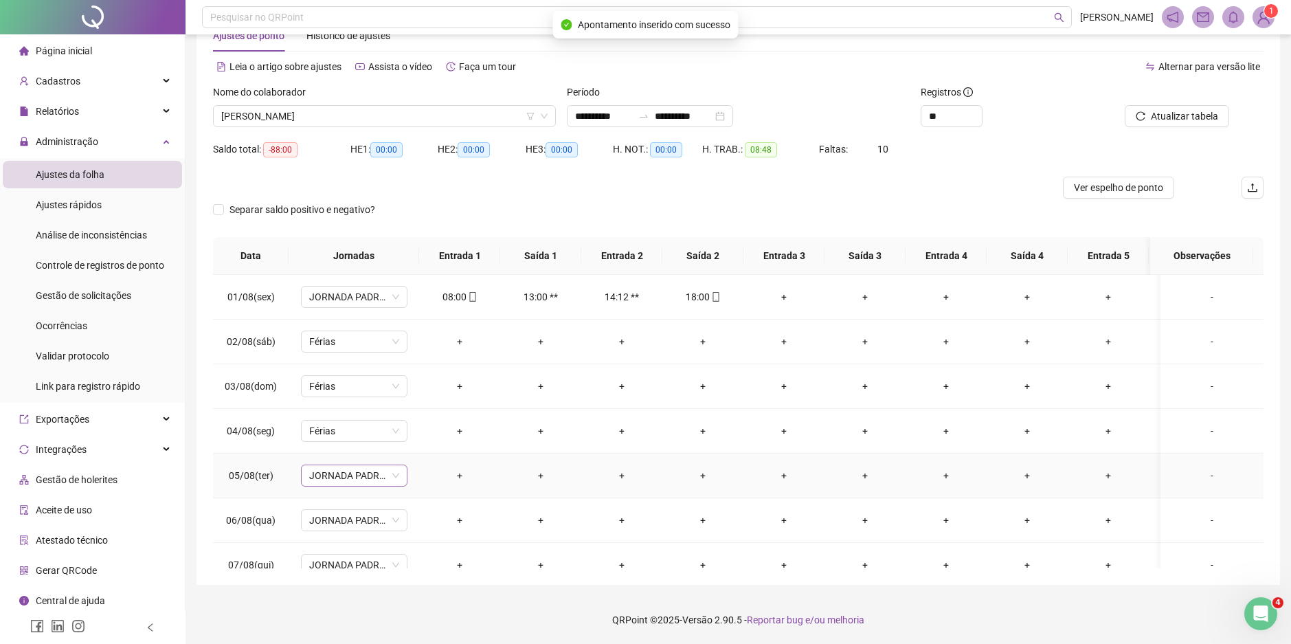
click at [395, 477] on span "JORNADA PADRAO EQUIPE OPERACIONAL" at bounding box center [354, 475] width 90 height 21
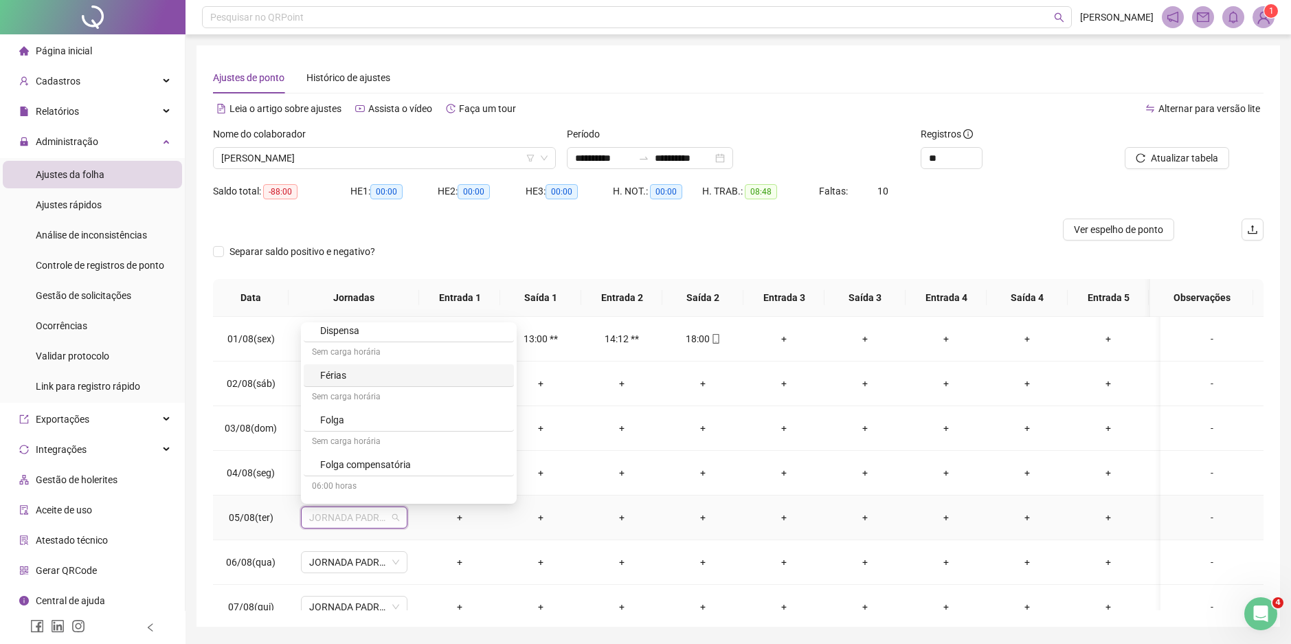
click at [360, 374] on div "Férias" at bounding box center [413, 375] width 186 height 15
click at [412, 480] on span "Sim" at bounding box center [419, 481] width 16 height 15
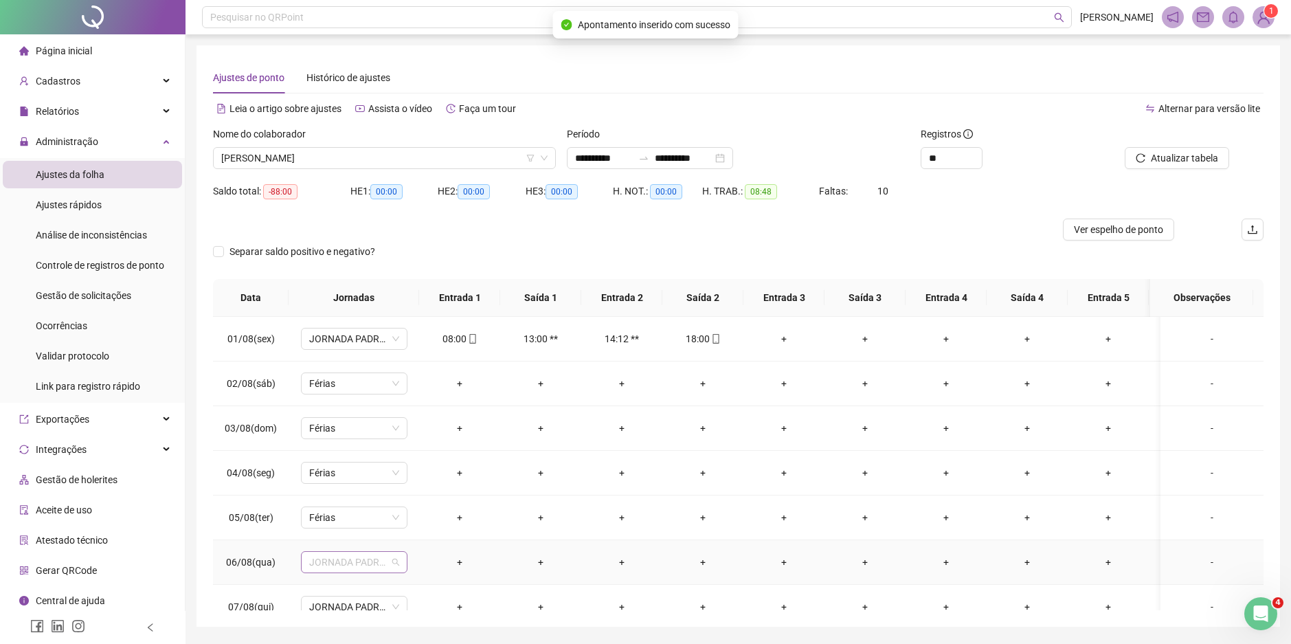
click at [394, 568] on span "JORNADA PADRAO EQUIPE OPERACIONAL" at bounding box center [354, 562] width 90 height 21
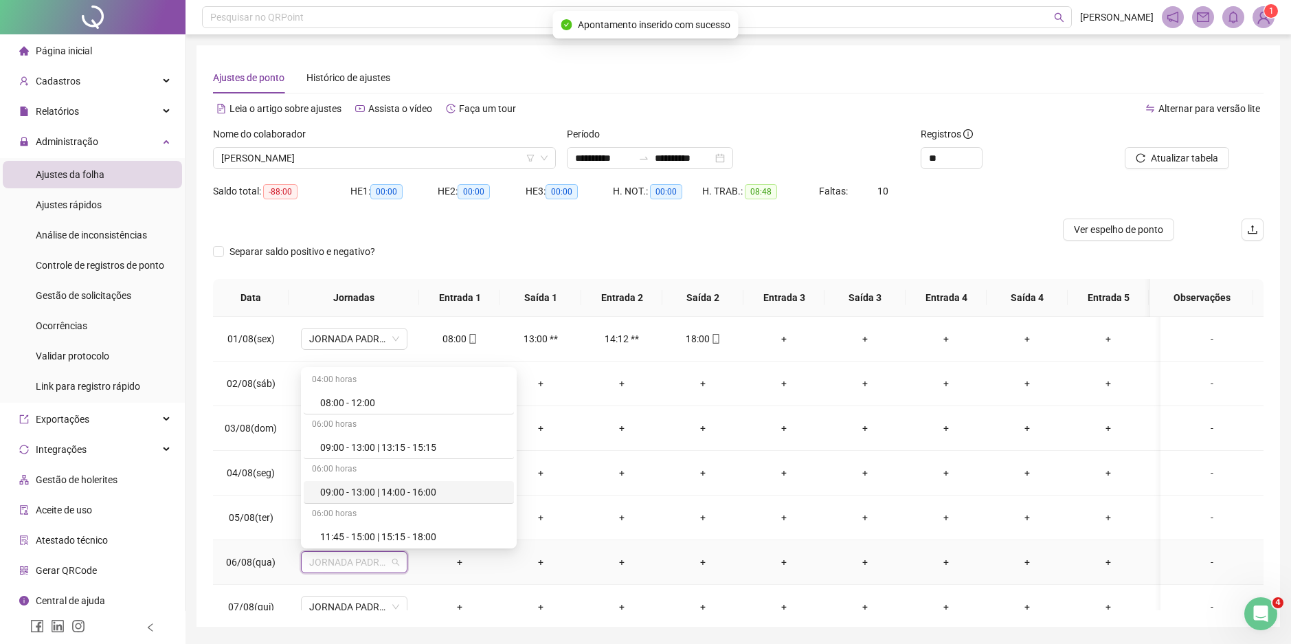
scroll to position [137, 0]
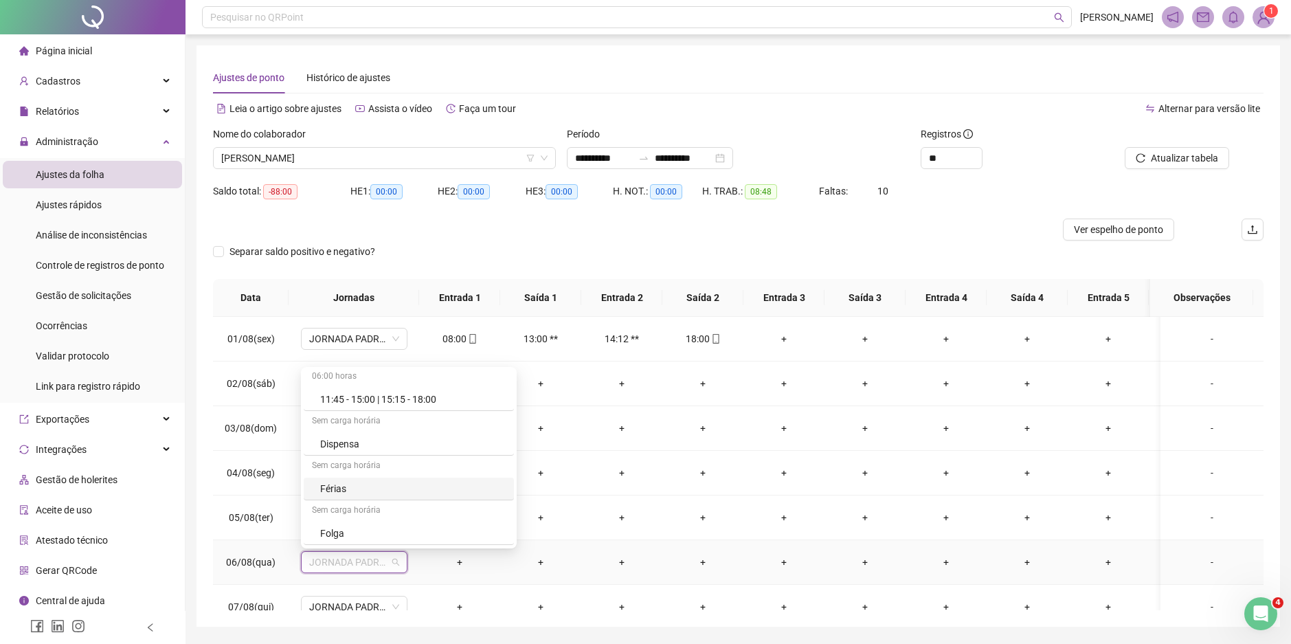
click at [368, 485] on div "Férias" at bounding box center [413, 488] width 186 height 15
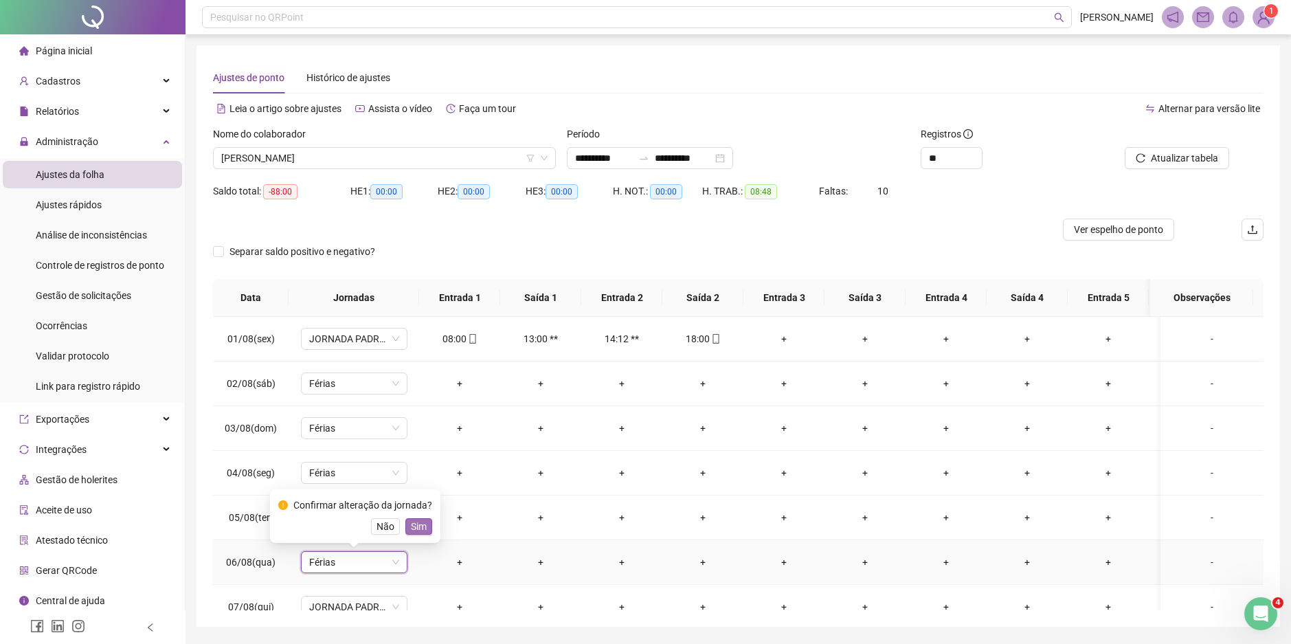
click at [418, 528] on span "Sim" at bounding box center [419, 526] width 16 height 15
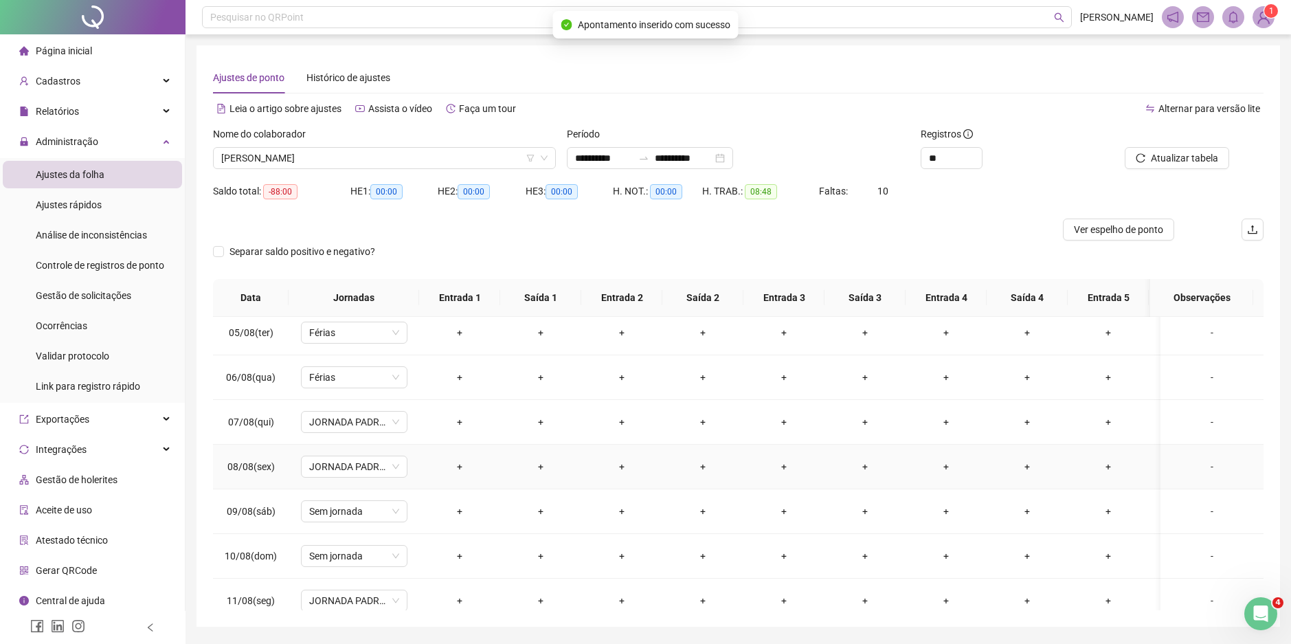
scroll to position [206, 0]
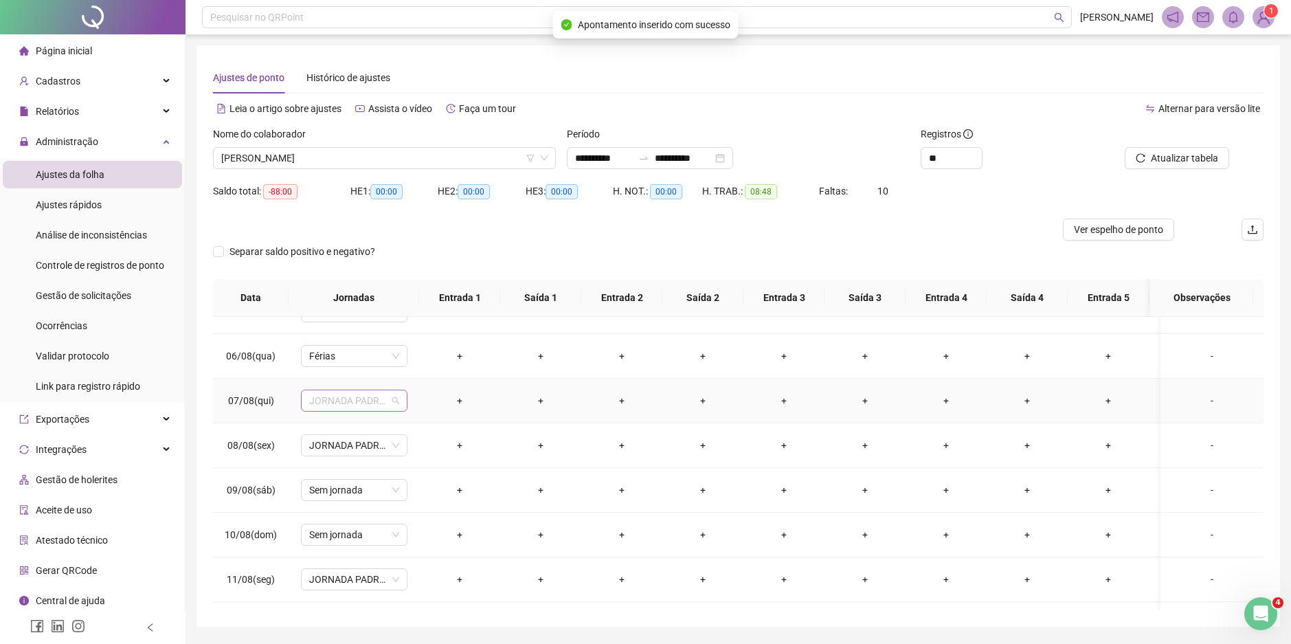
click at [394, 404] on span "JORNADA PADRAO EQUIPE OPERACIONAL" at bounding box center [354, 400] width 90 height 21
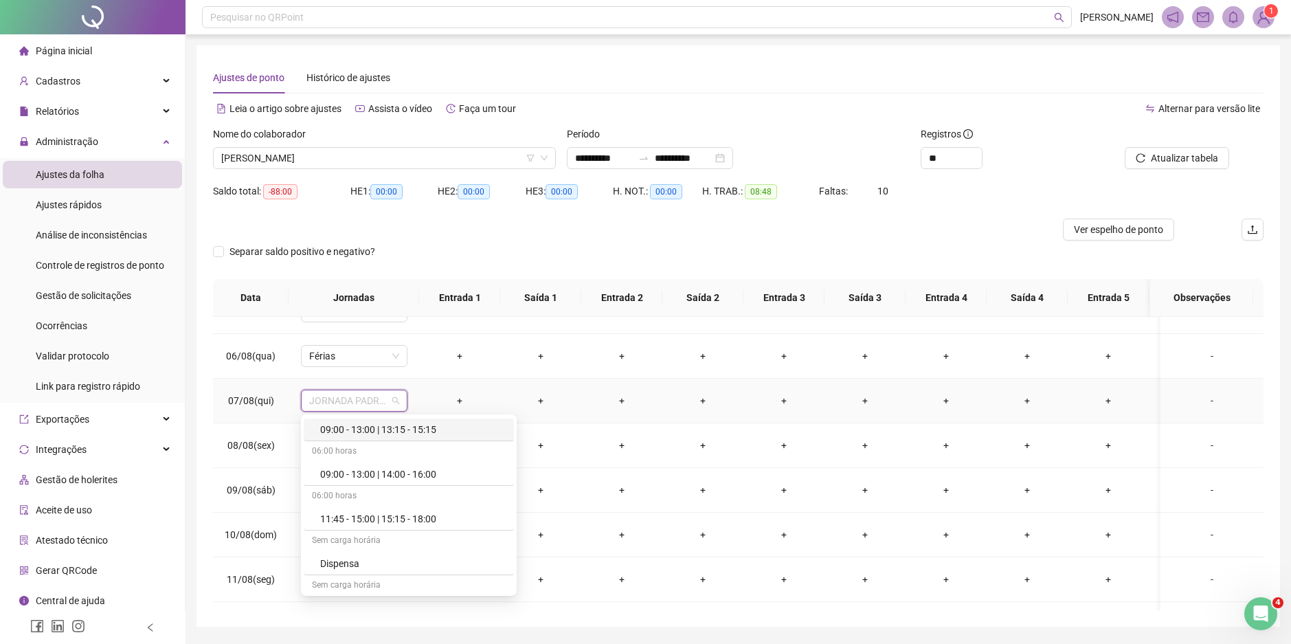
scroll to position [137, 0]
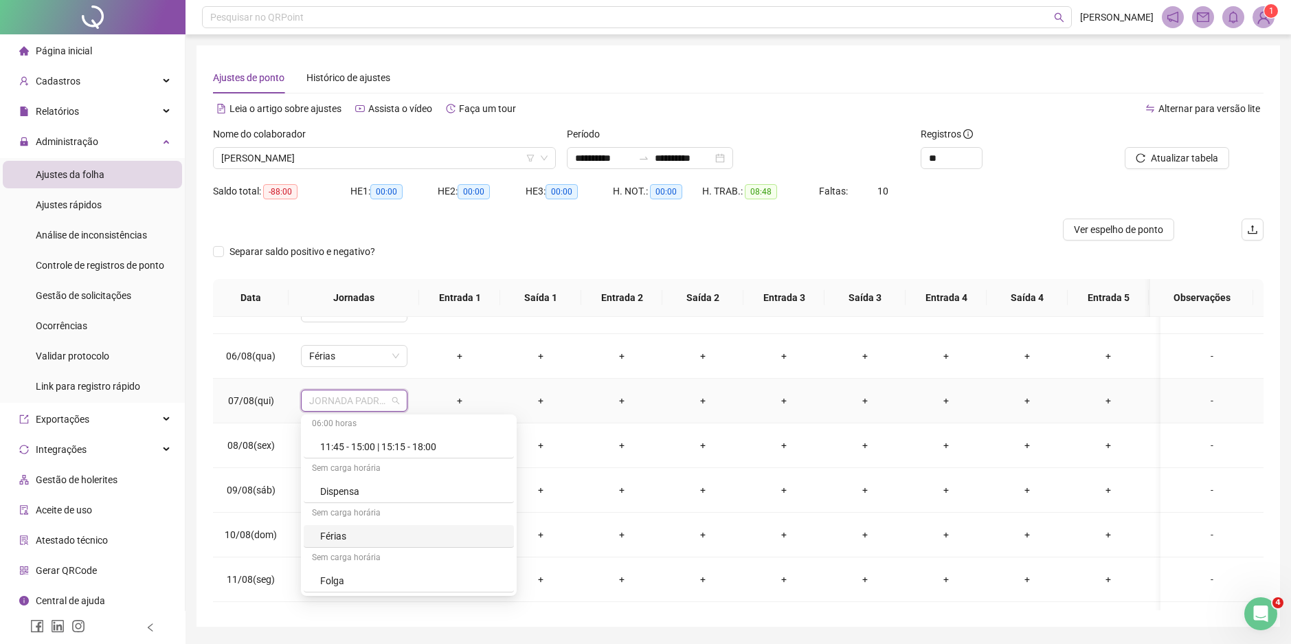
click at [361, 540] on div "Férias" at bounding box center [413, 535] width 186 height 15
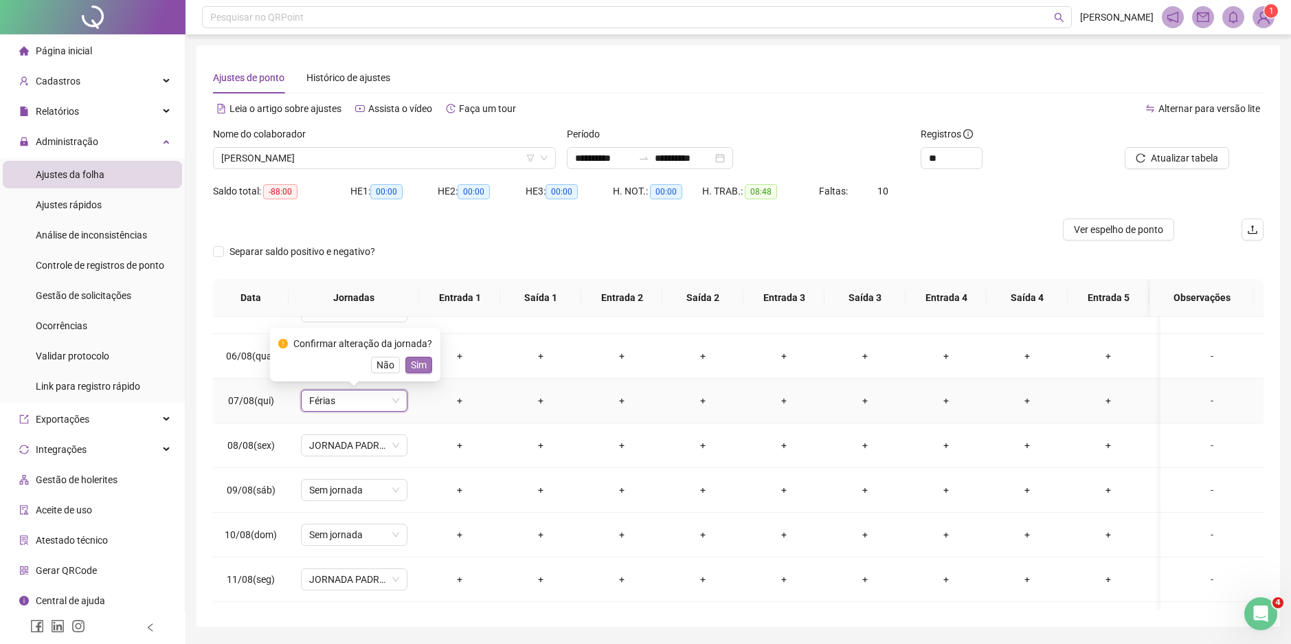
click at [416, 363] on span "Sim" at bounding box center [419, 364] width 16 height 15
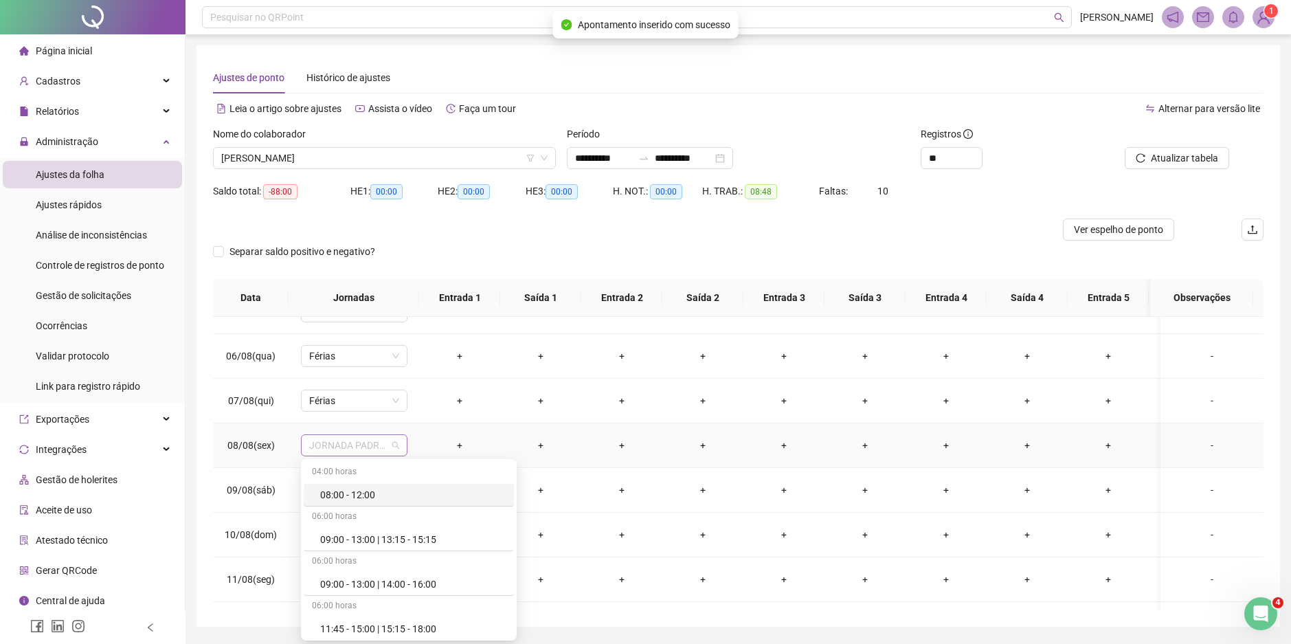
click at [393, 445] on span "JORNADA PADRAO EQUIPE OPERACIONAL" at bounding box center [354, 445] width 90 height 21
click at [363, 584] on div "Férias" at bounding box center [413, 580] width 186 height 15
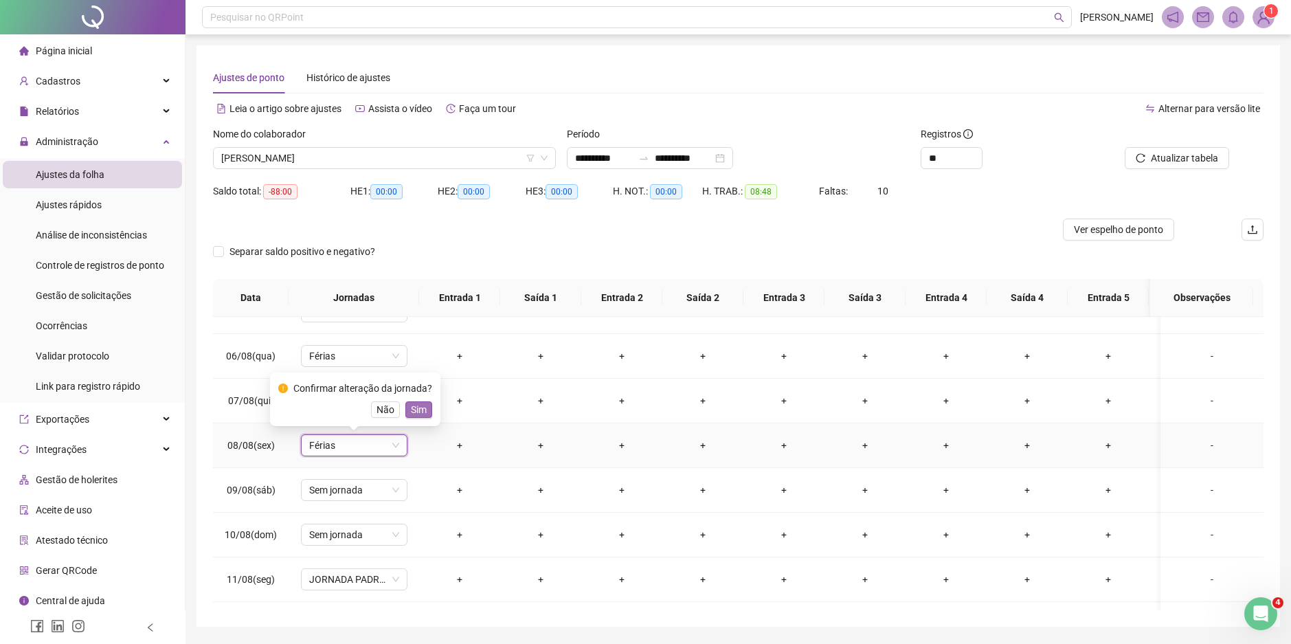
click at [417, 407] on span "Sim" at bounding box center [419, 409] width 16 height 15
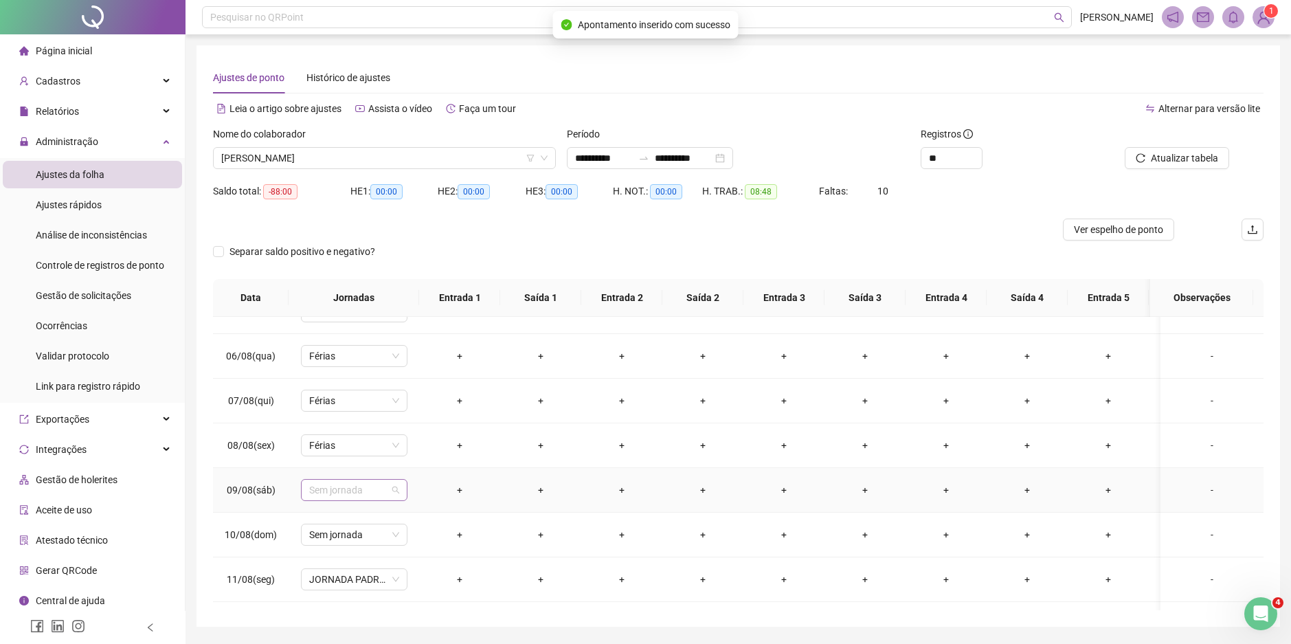
click at [396, 493] on span "Sem jornada" at bounding box center [354, 490] width 90 height 21
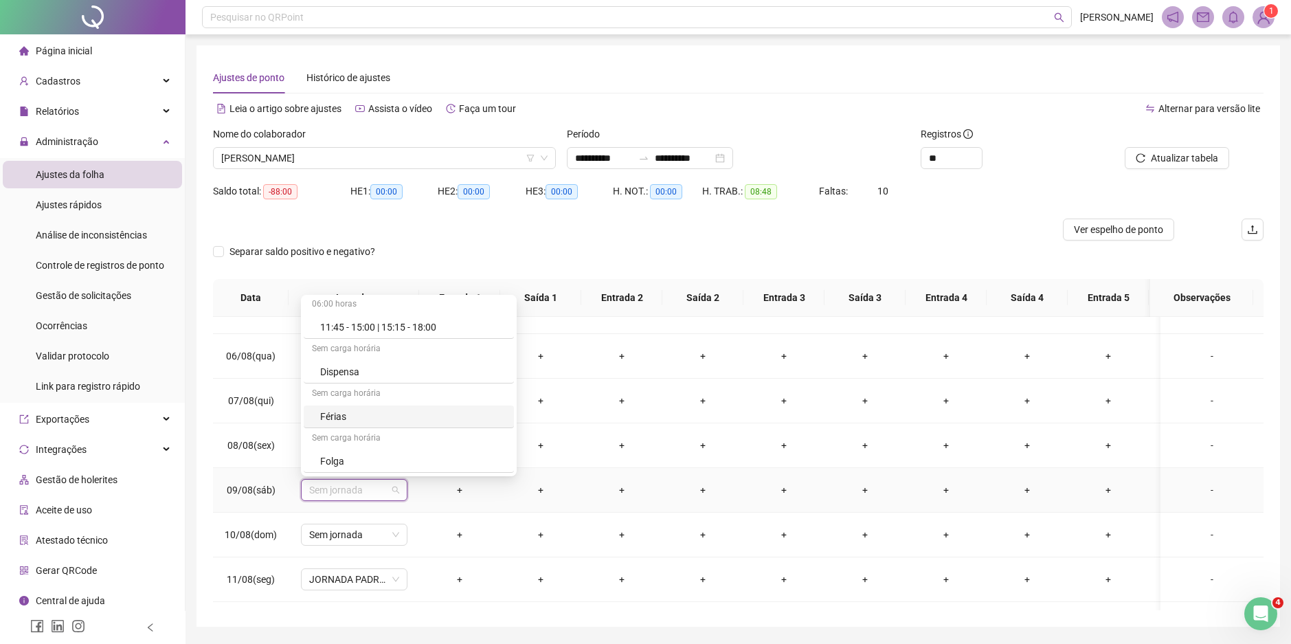
click at [357, 420] on div "Férias" at bounding box center [413, 416] width 186 height 15
click at [418, 457] on span "Sim" at bounding box center [419, 454] width 16 height 15
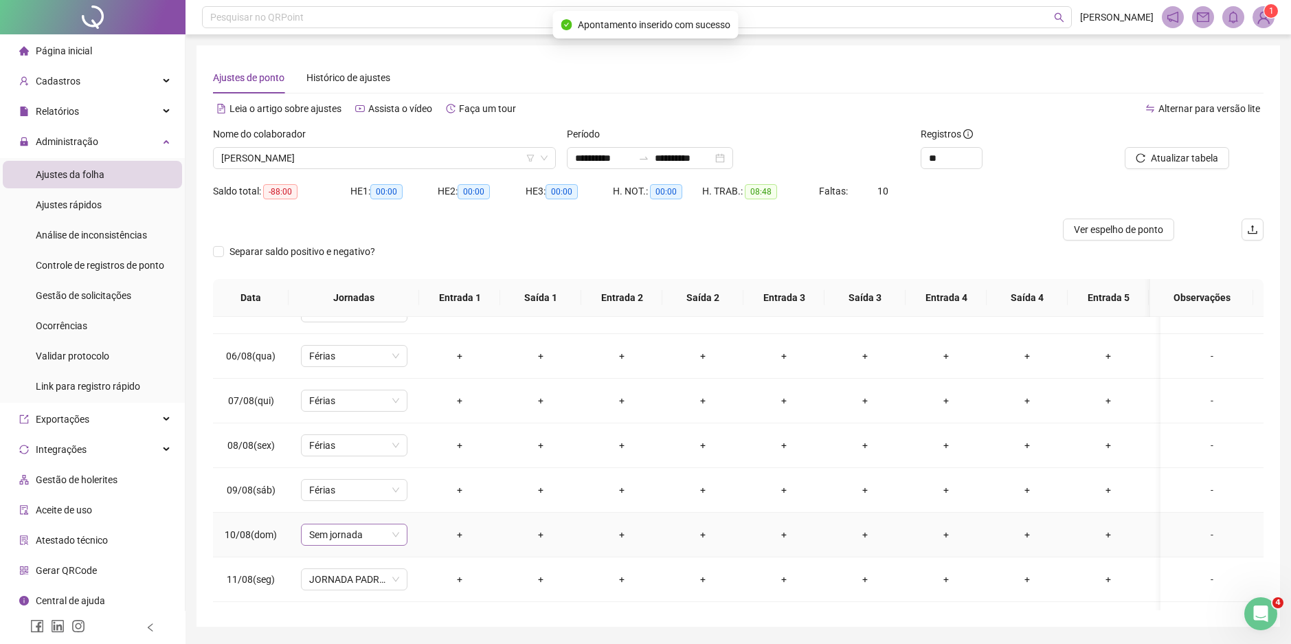
click at [397, 540] on span "Sem jornada" at bounding box center [354, 534] width 90 height 21
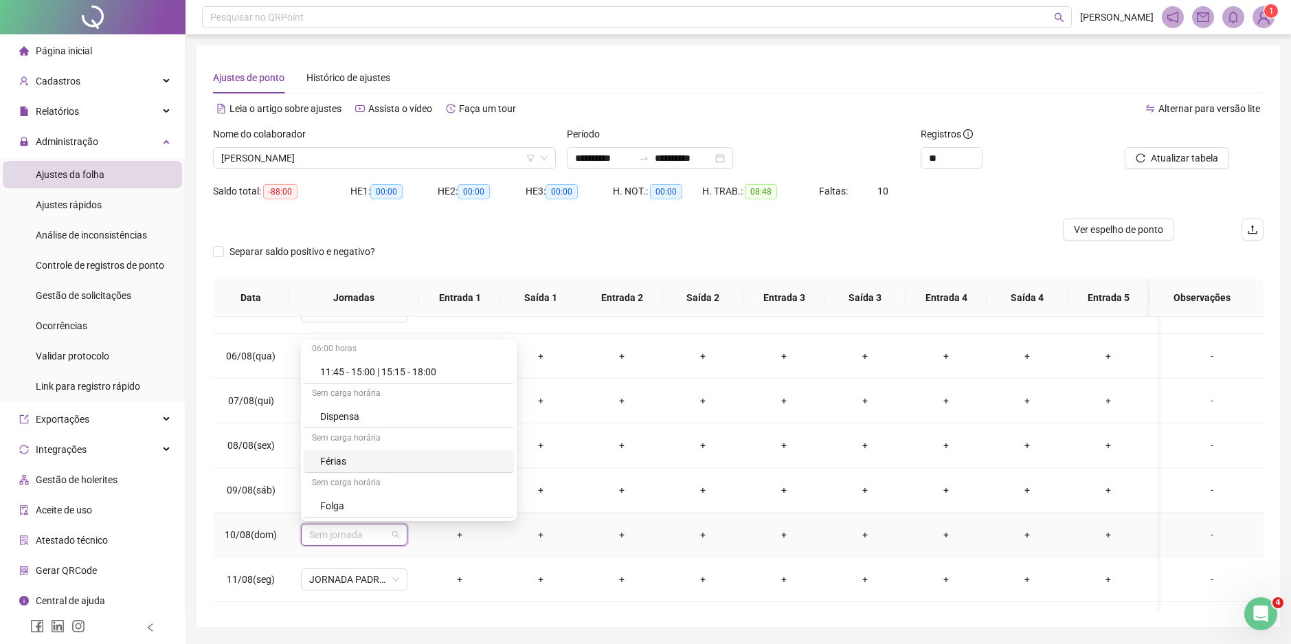
click at [343, 462] on div "Férias" at bounding box center [413, 460] width 186 height 15
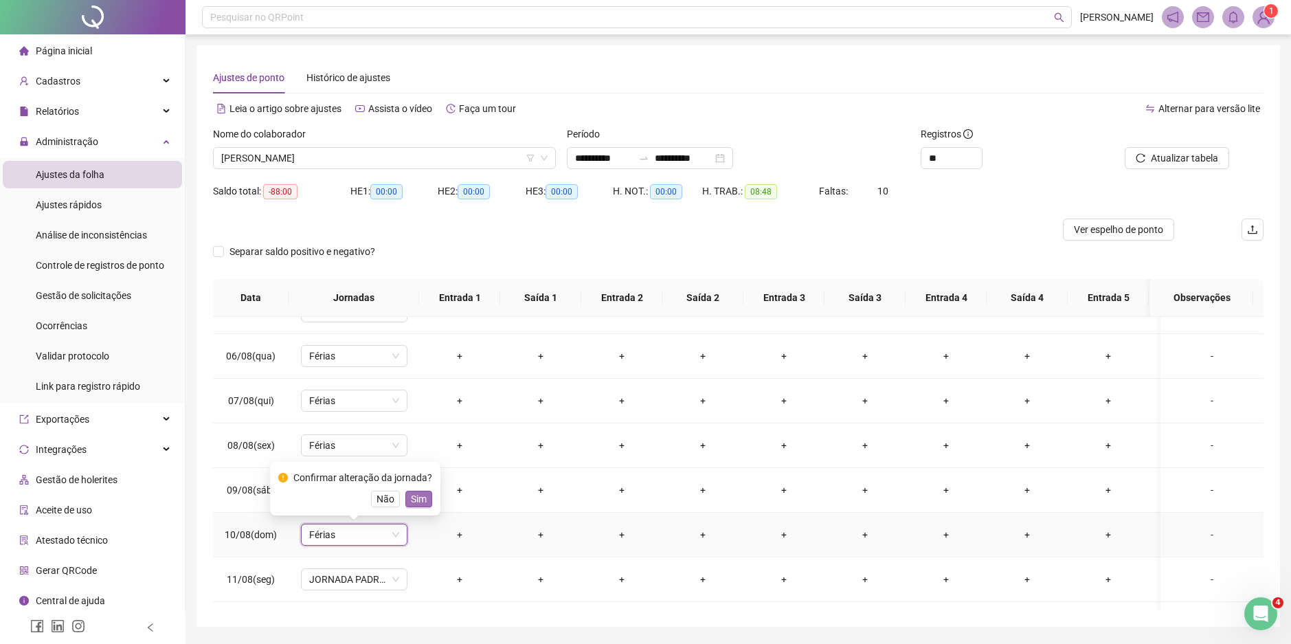
click at [415, 499] on span "Sim" at bounding box center [419, 498] width 16 height 15
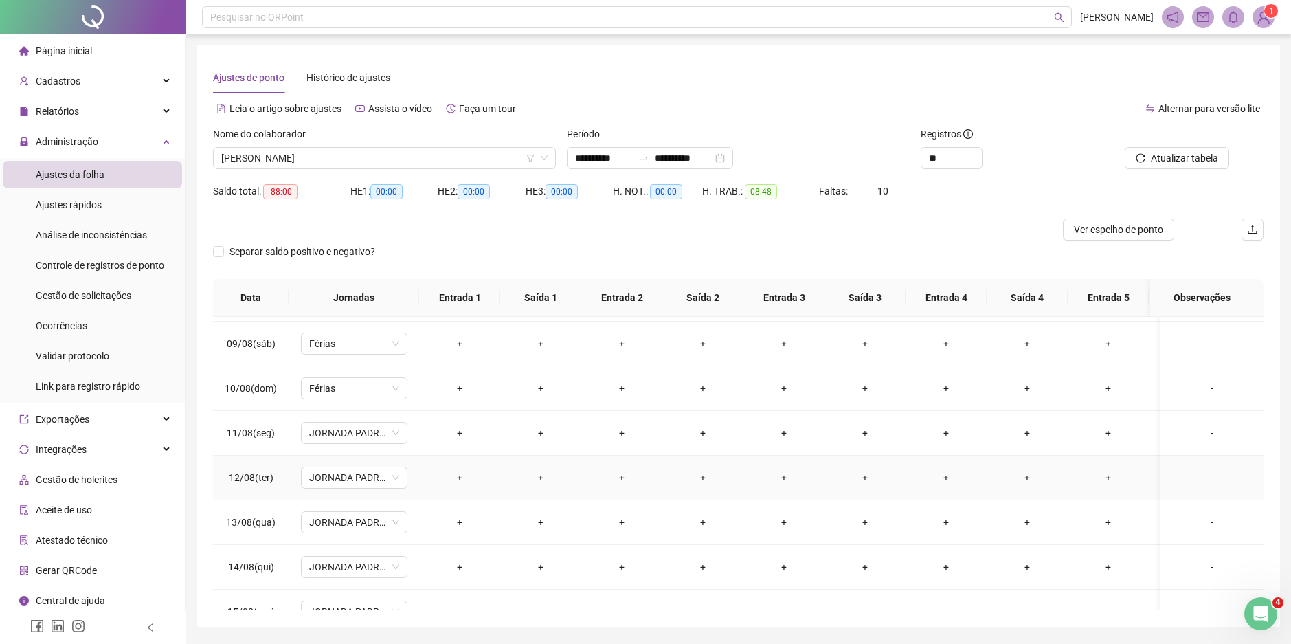
scroll to position [339, 0]
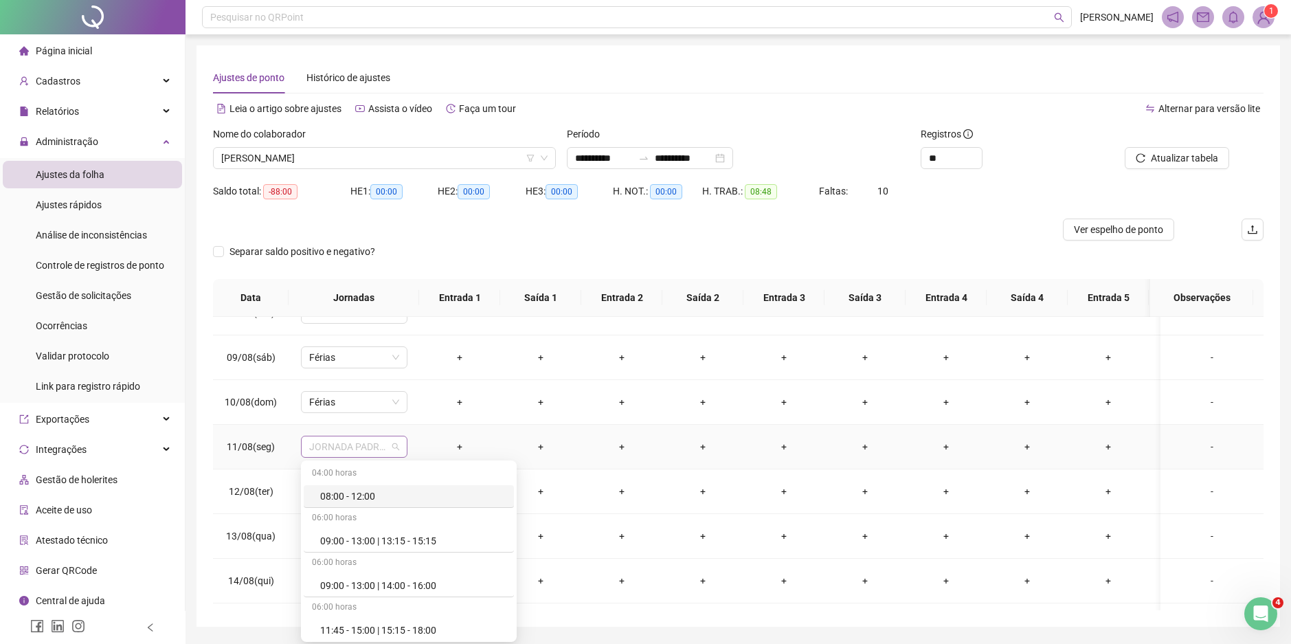
click at [396, 443] on span "JORNADA PADRAO EQUIPE OPERACIONAL" at bounding box center [354, 446] width 90 height 21
click at [353, 583] on div "Férias" at bounding box center [413, 581] width 186 height 15
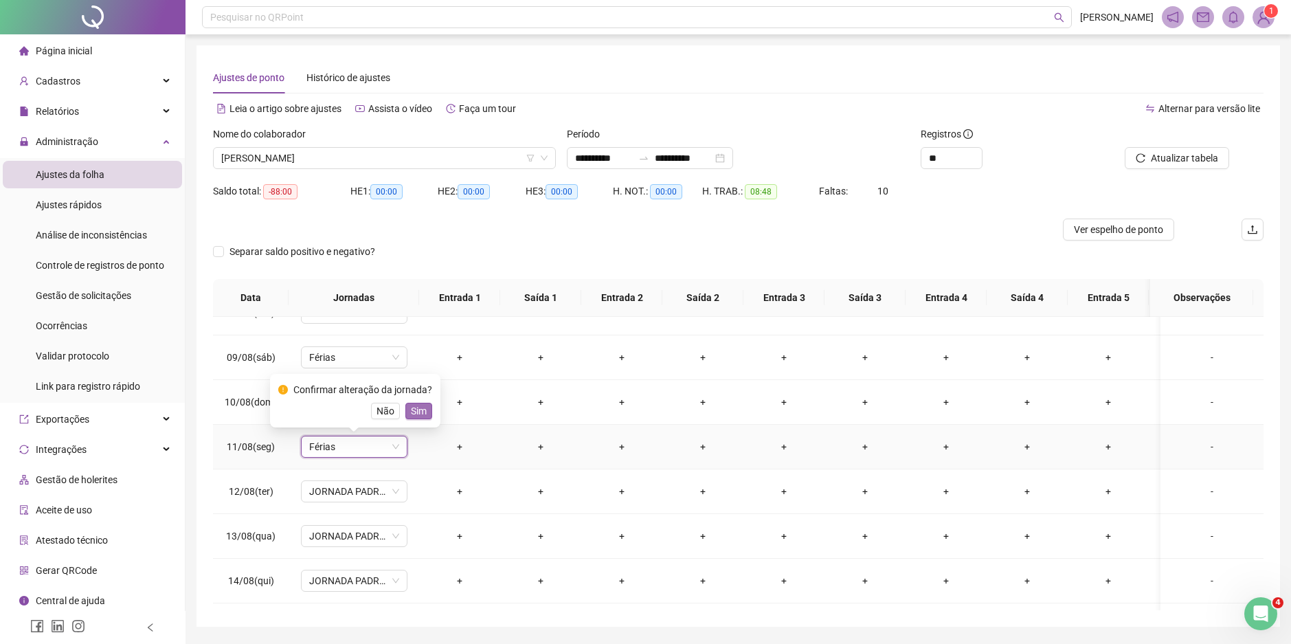
click at [415, 410] on span "Sim" at bounding box center [419, 410] width 16 height 15
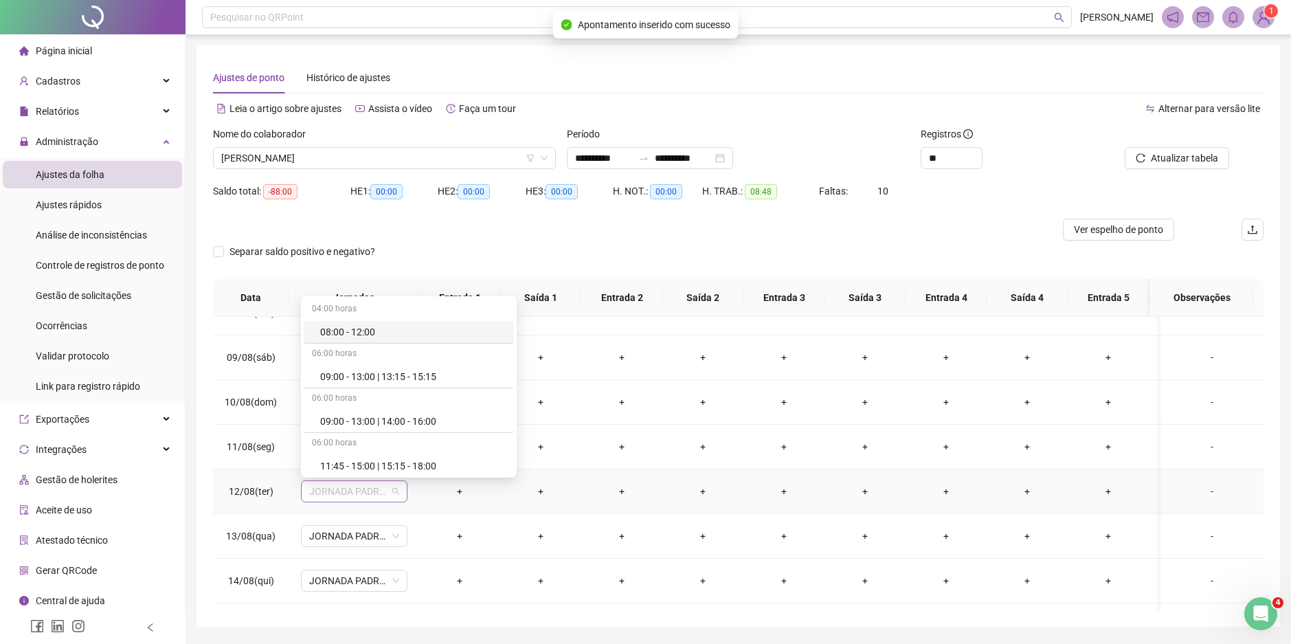
click at [393, 493] on span "JORNADA PADRAO EQUIPE OPERACIONAL" at bounding box center [354, 491] width 90 height 21
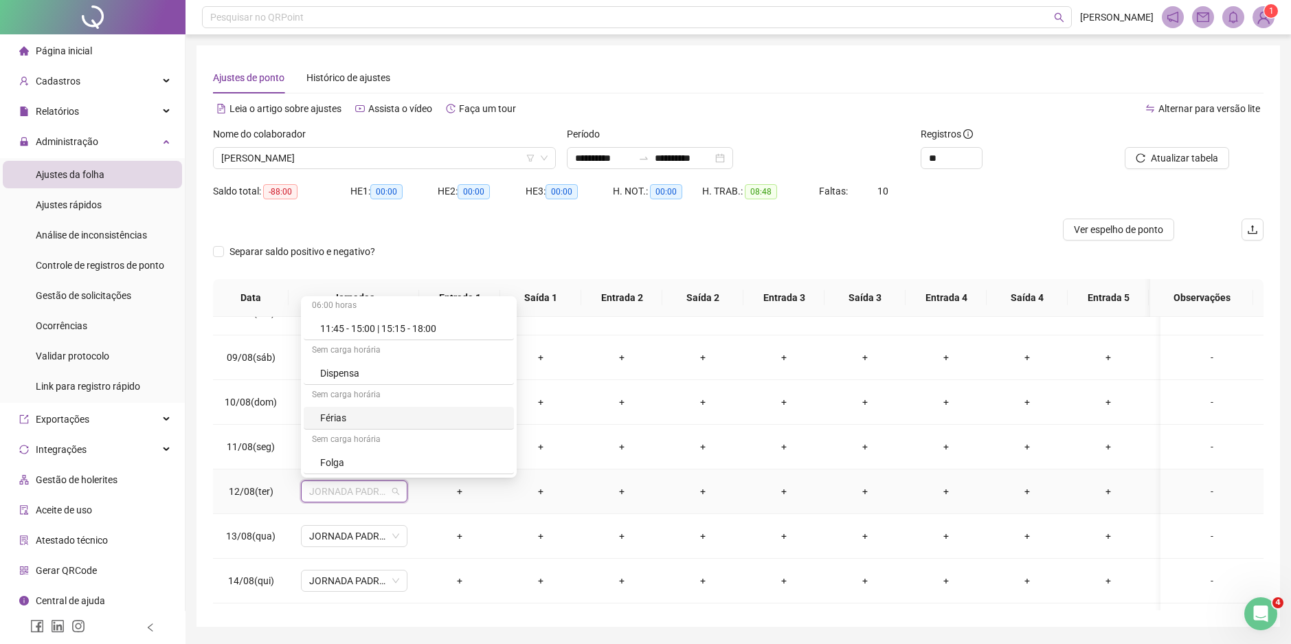
click at [341, 421] on div "Férias" at bounding box center [413, 417] width 186 height 15
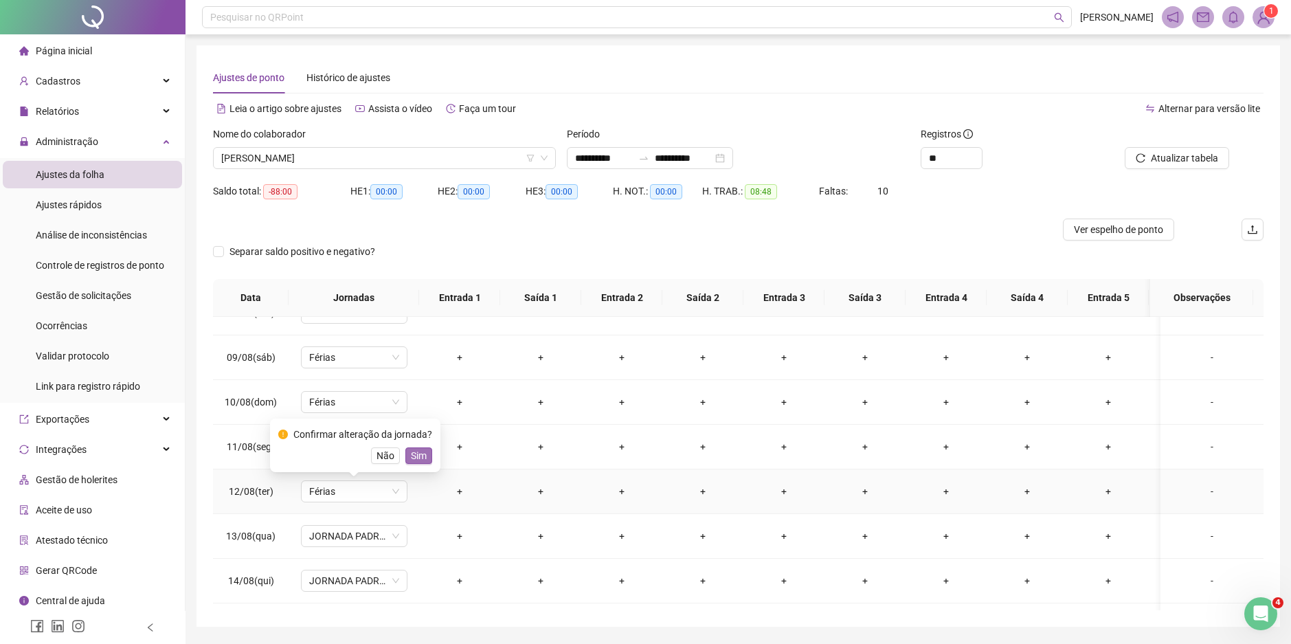
click at [414, 452] on span "Sim" at bounding box center [419, 455] width 16 height 15
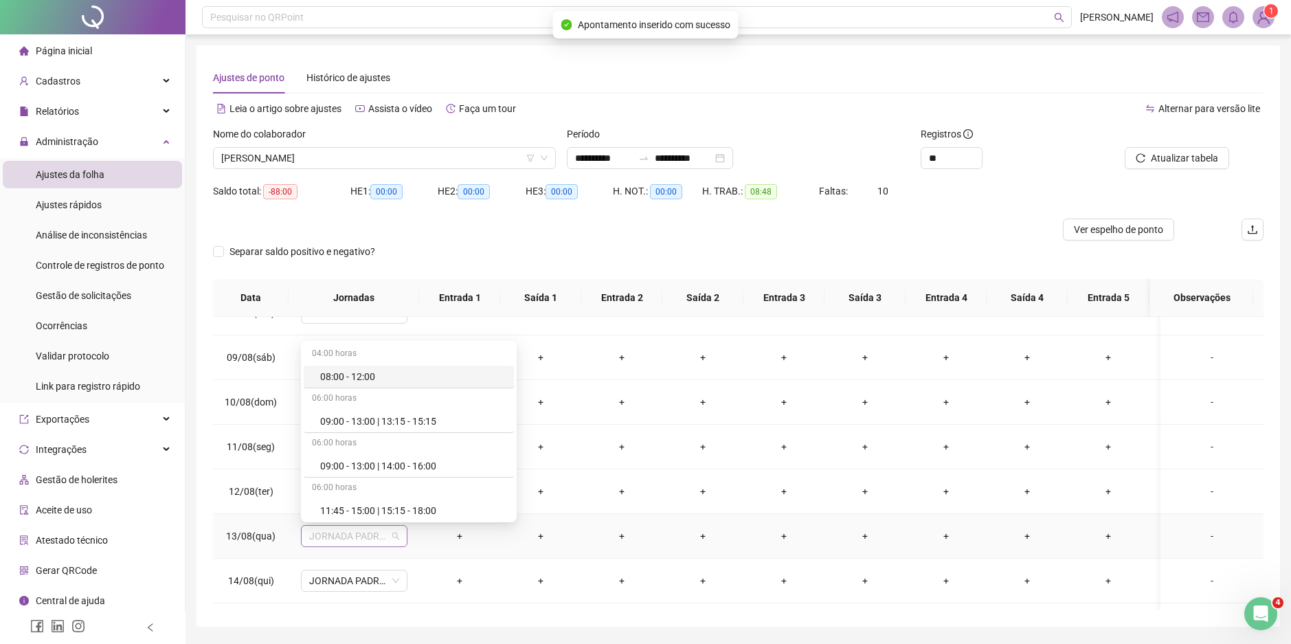
click at [396, 535] on span "JORNADA PADRAO EQUIPE OPERACIONAL" at bounding box center [354, 536] width 90 height 21
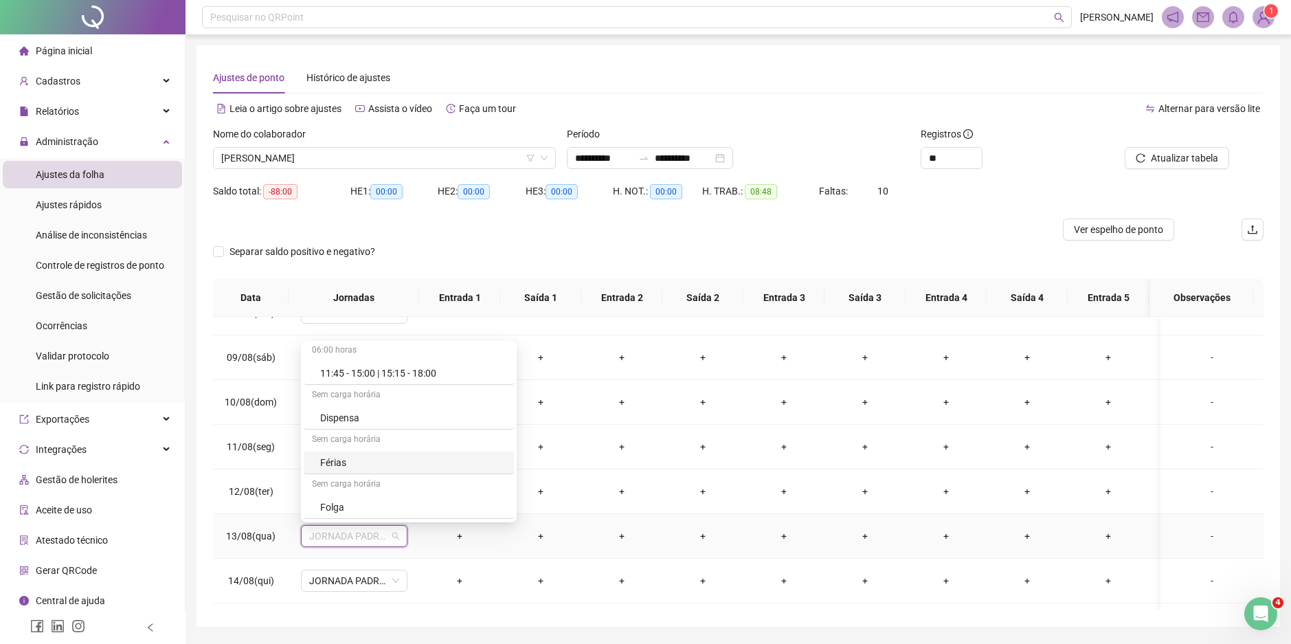
click at [344, 463] on div "Férias" at bounding box center [413, 462] width 186 height 15
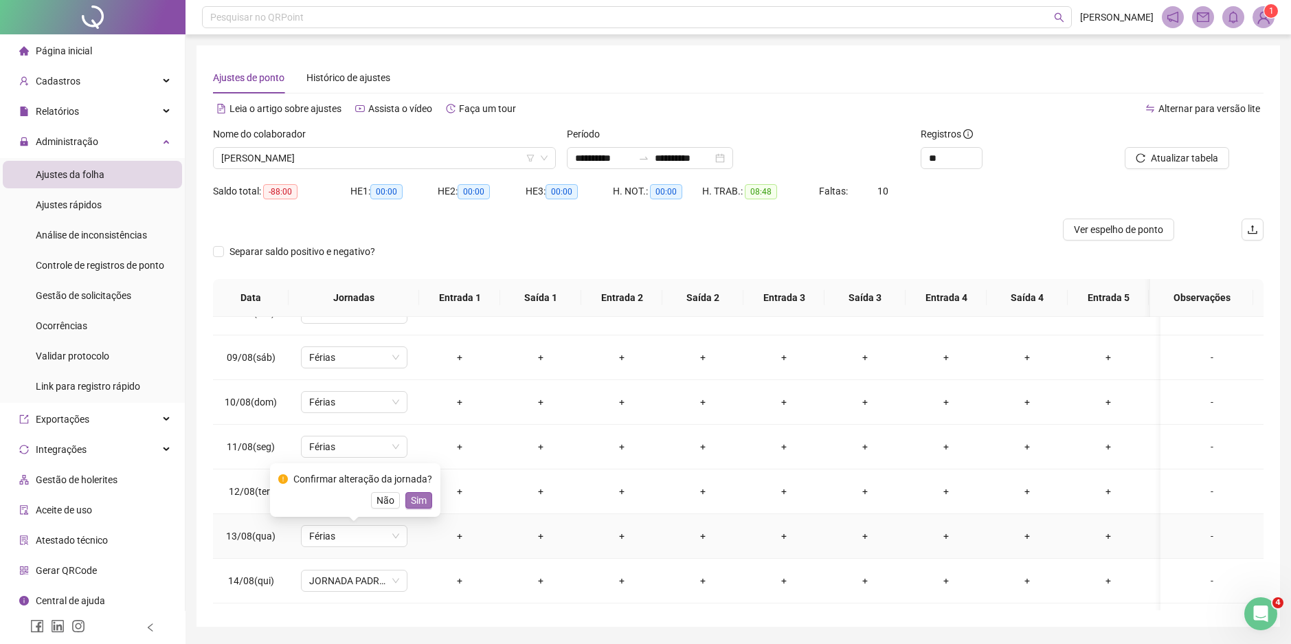
click at [416, 501] on span "Sim" at bounding box center [419, 500] width 16 height 15
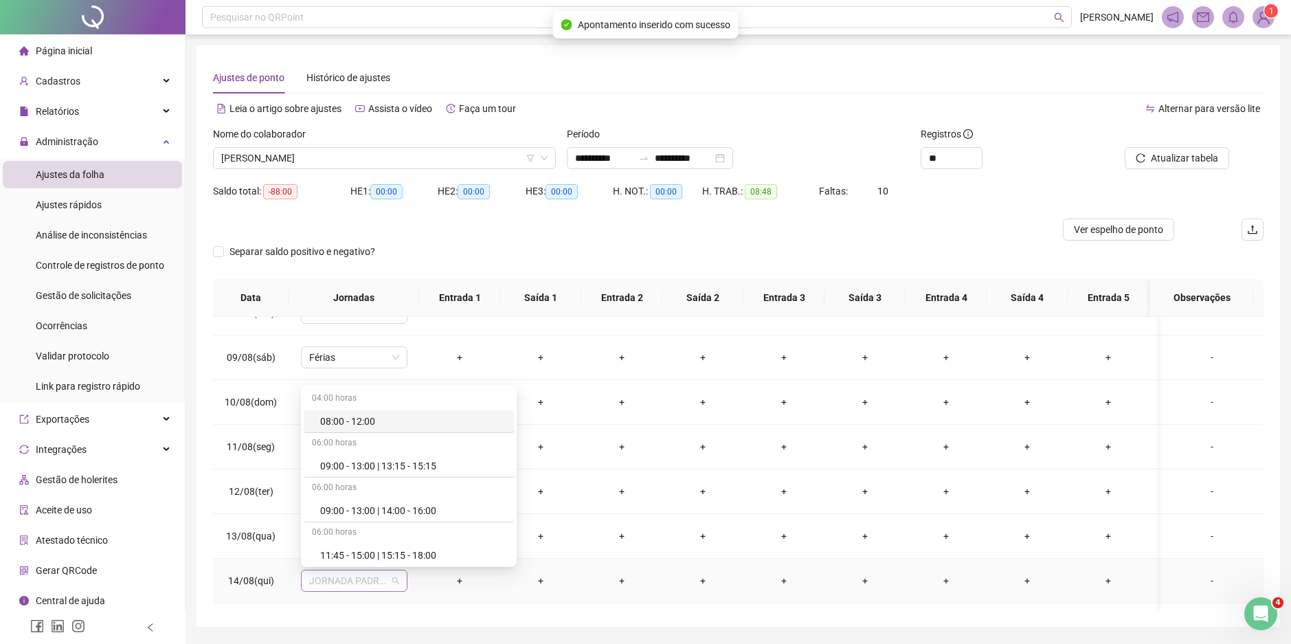
click at [396, 581] on span "JORNADA PADRAO EQUIPE OPERACIONAL" at bounding box center [354, 580] width 90 height 21
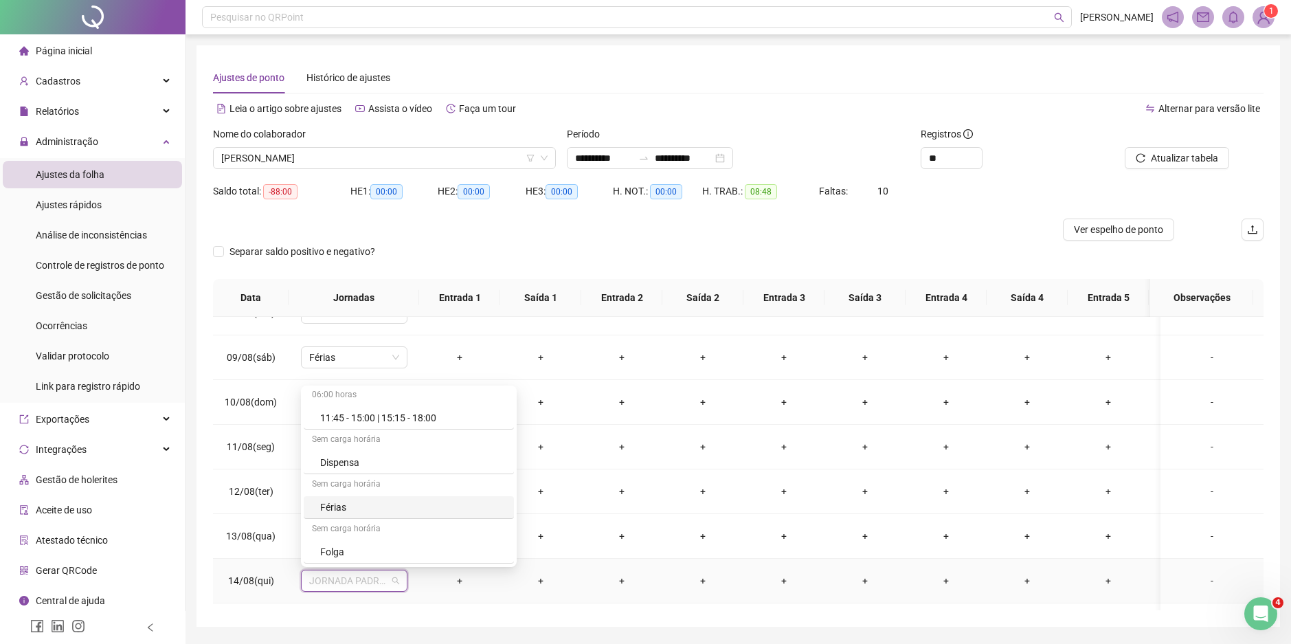
click at [341, 507] on div "Férias" at bounding box center [413, 507] width 186 height 15
click at [417, 546] on span "Sim" at bounding box center [419, 544] width 16 height 15
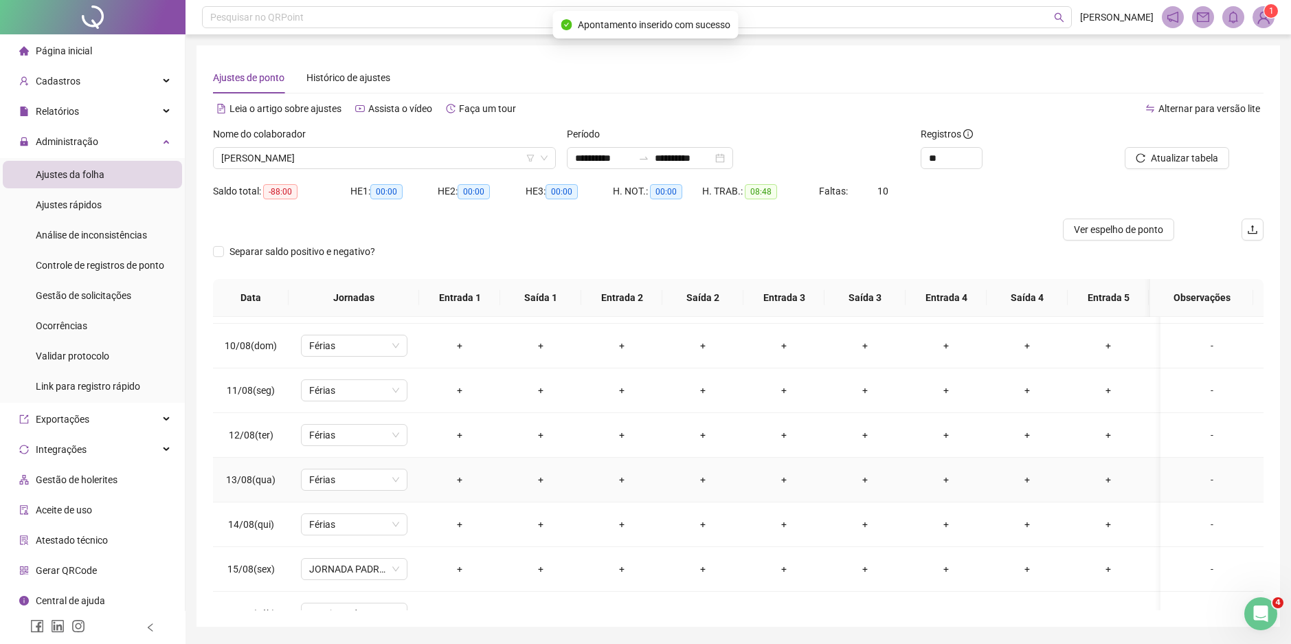
scroll to position [476, 0]
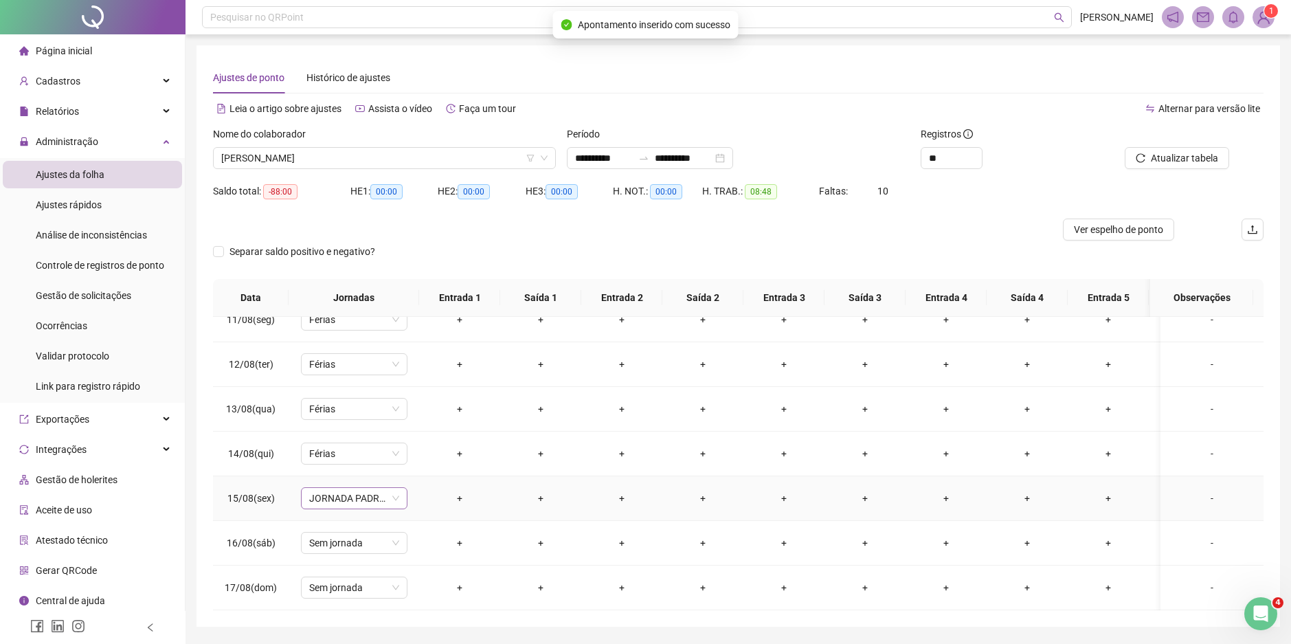
click at [394, 491] on span "JORNADA PADRAO EQUIPE OPERACIONAL" at bounding box center [354, 498] width 90 height 21
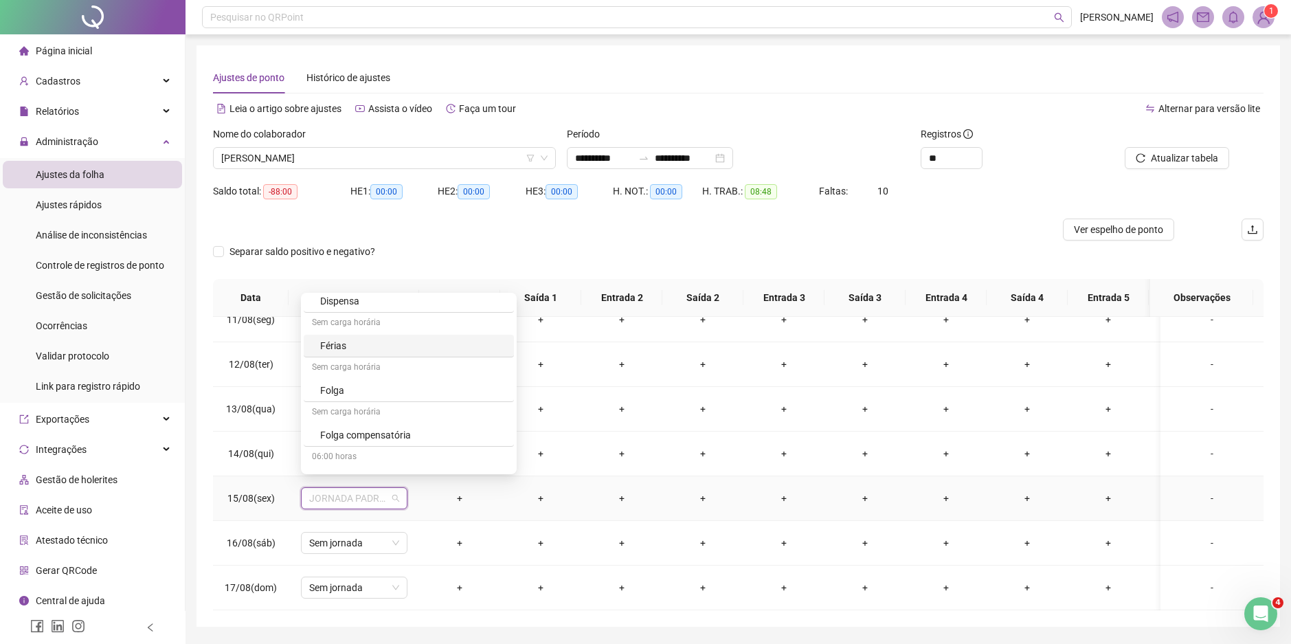
click at [333, 346] on div "Férias" at bounding box center [413, 345] width 186 height 15
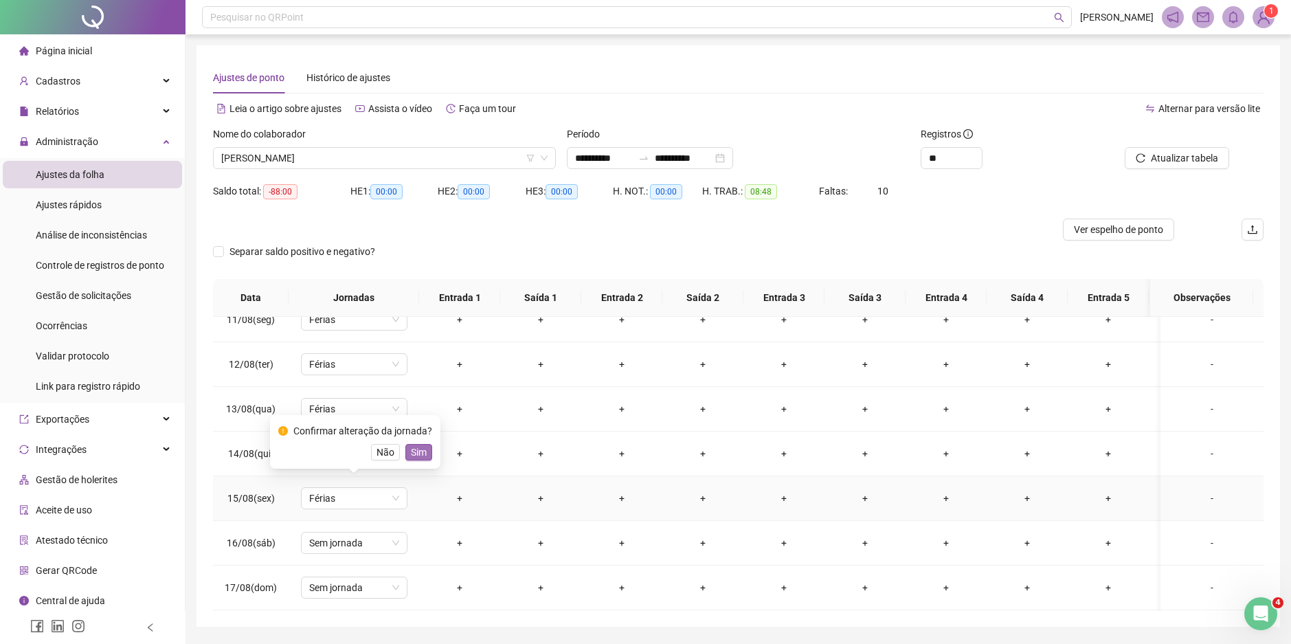
click at [418, 451] on span "Sim" at bounding box center [419, 452] width 16 height 15
click at [395, 533] on span "Sem jornada" at bounding box center [354, 543] width 90 height 21
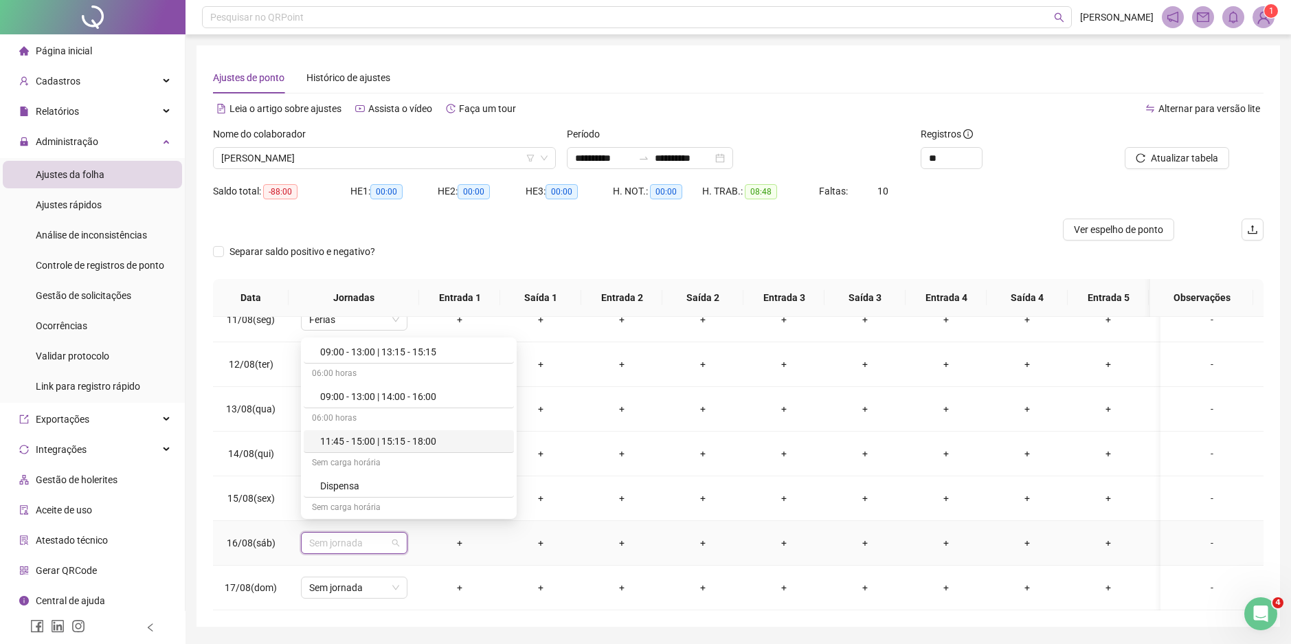
scroll to position [137, 0]
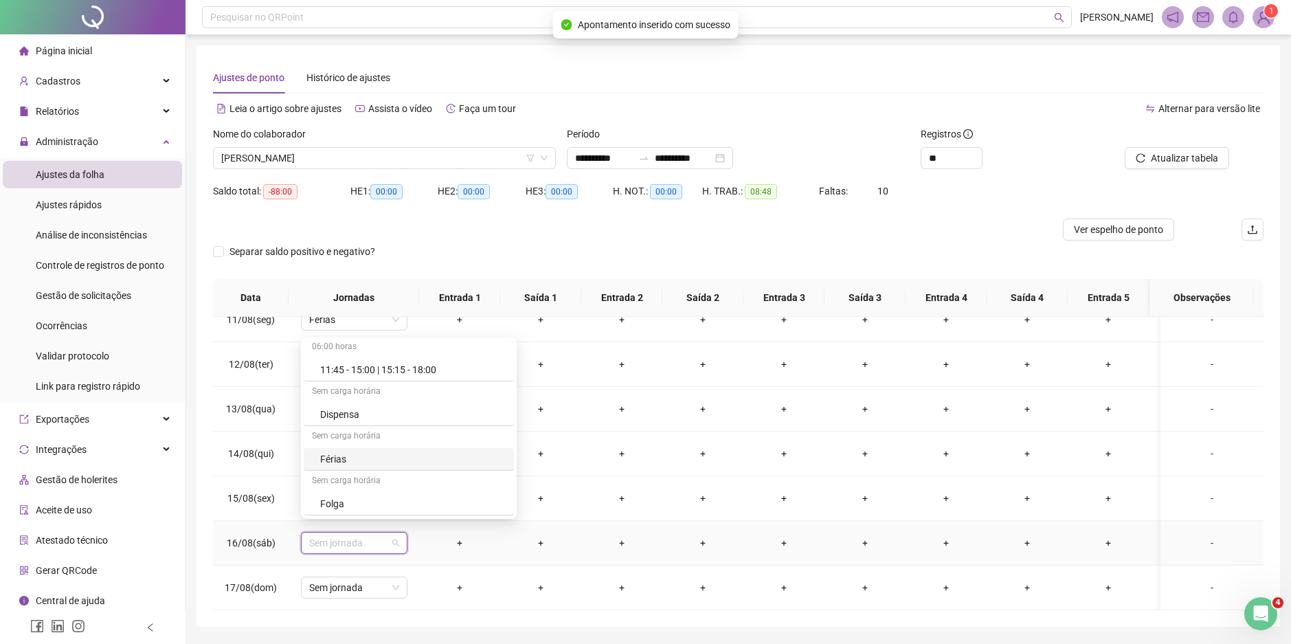
click at [344, 460] on div "Férias" at bounding box center [413, 458] width 186 height 15
click at [415, 495] on span "Sim" at bounding box center [419, 496] width 16 height 15
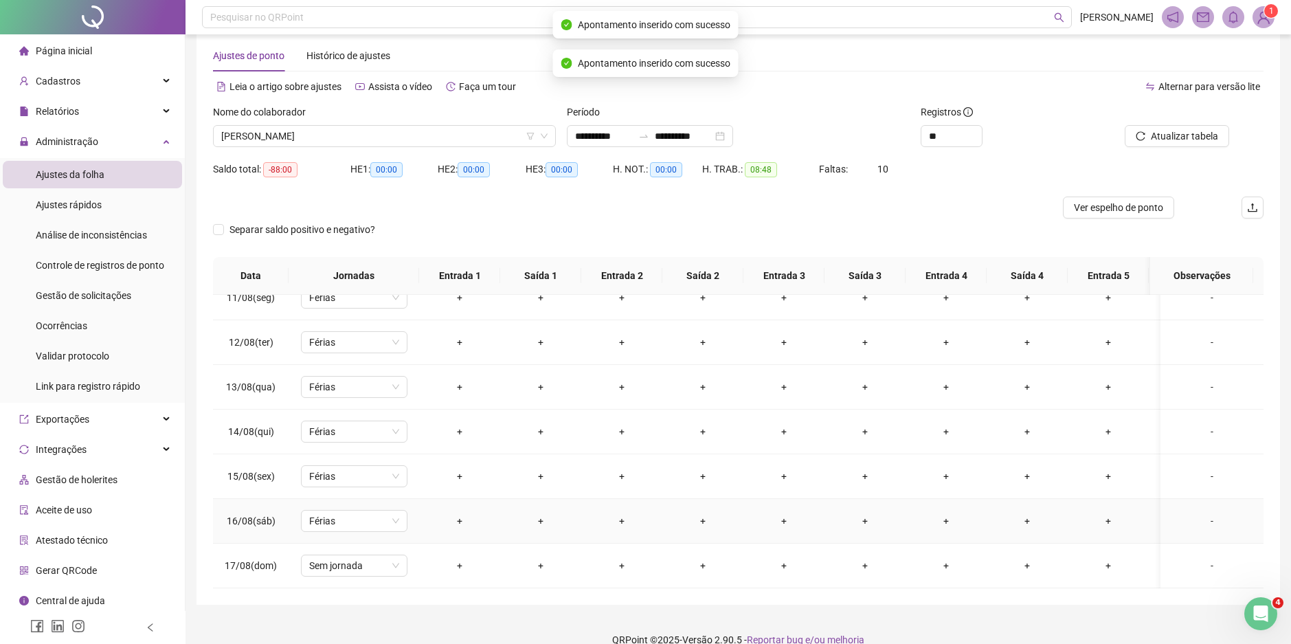
scroll to position [42, 0]
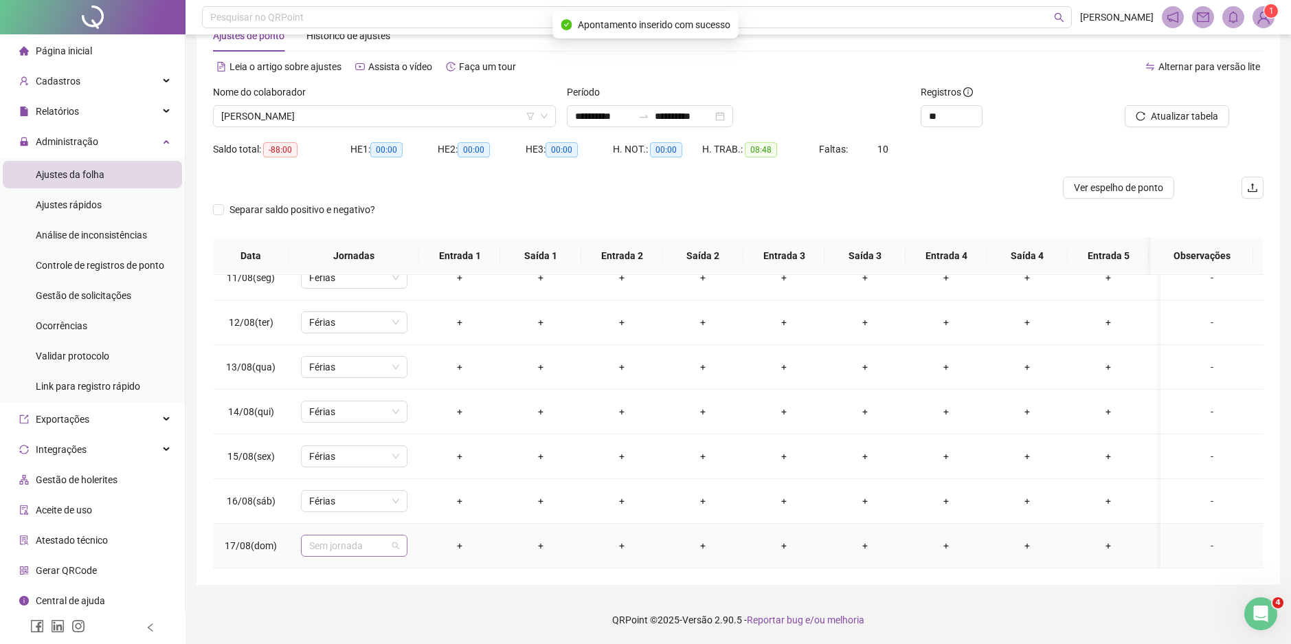
click at [396, 536] on span "Sem jornada" at bounding box center [354, 545] width 90 height 21
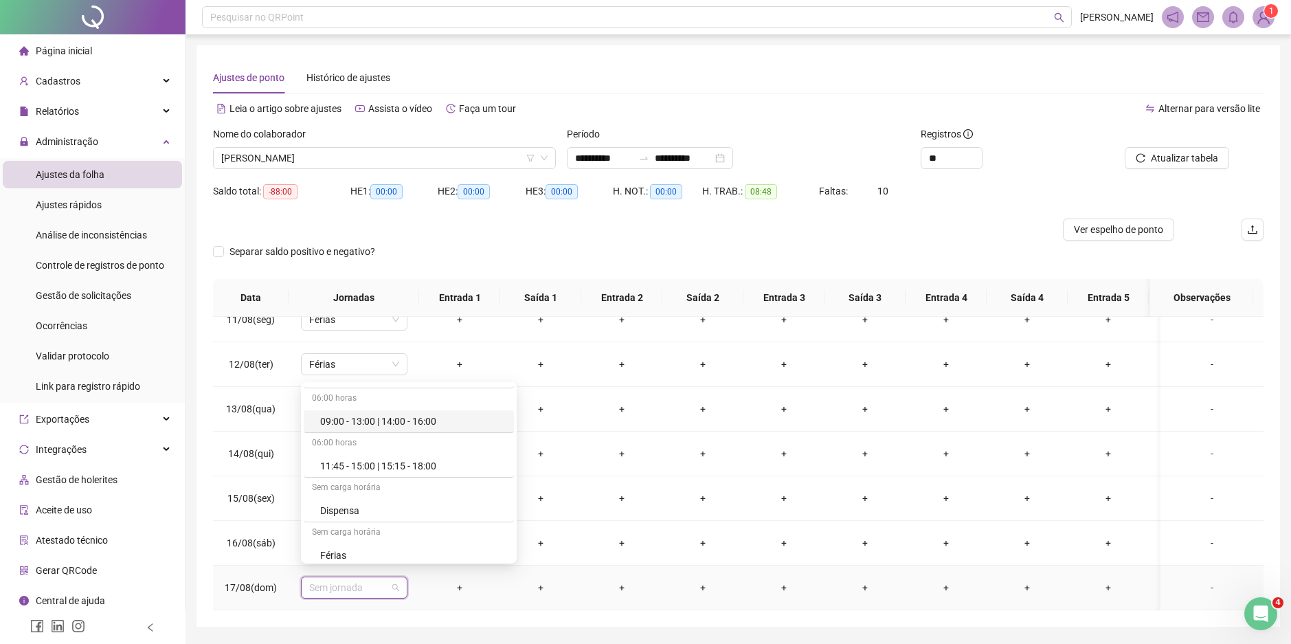
scroll to position [206, 0]
click at [331, 432] on div "Férias" at bounding box center [413, 434] width 186 height 15
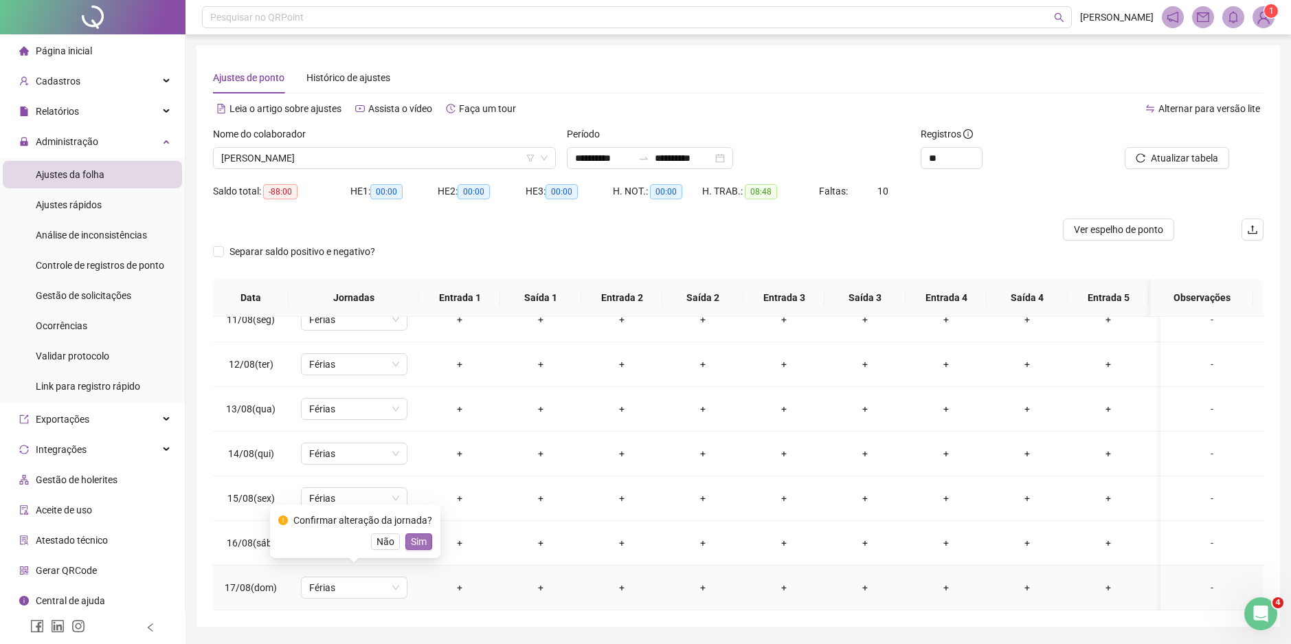
click at [414, 540] on span "Sim" at bounding box center [419, 541] width 16 height 15
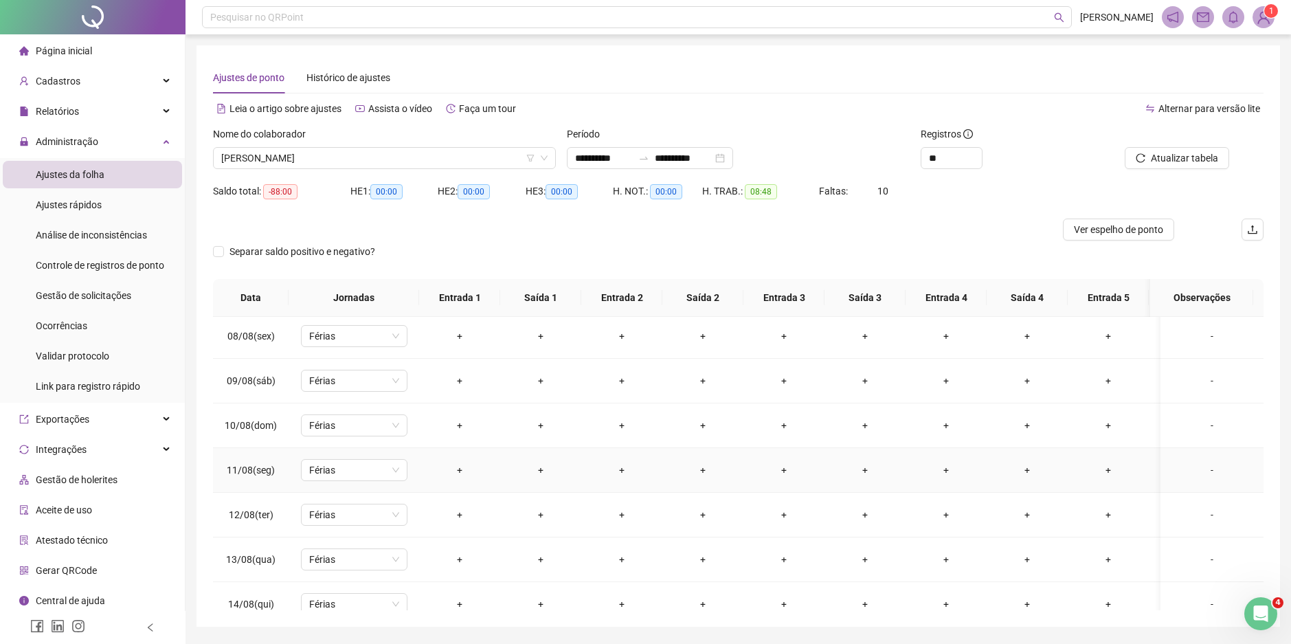
scroll to position [64, 0]
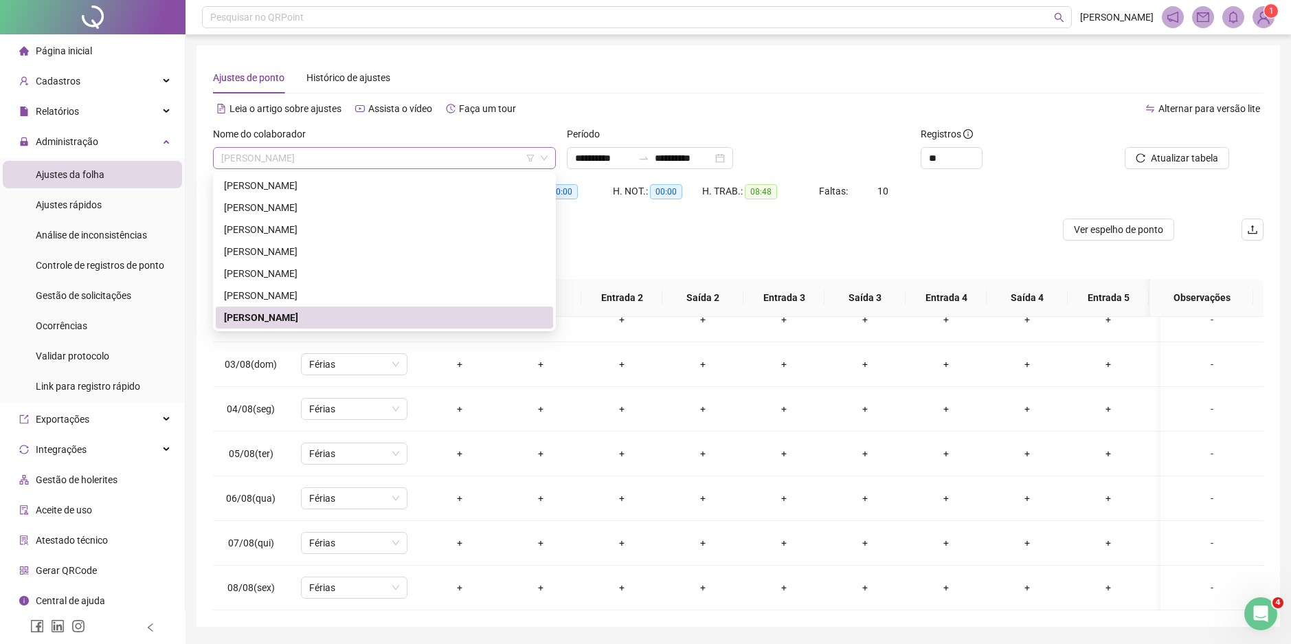
click at [434, 158] on span "[PERSON_NAME]" at bounding box center [384, 158] width 326 height 21
click at [326, 192] on div "[PERSON_NAME]" at bounding box center [384, 185] width 321 height 15
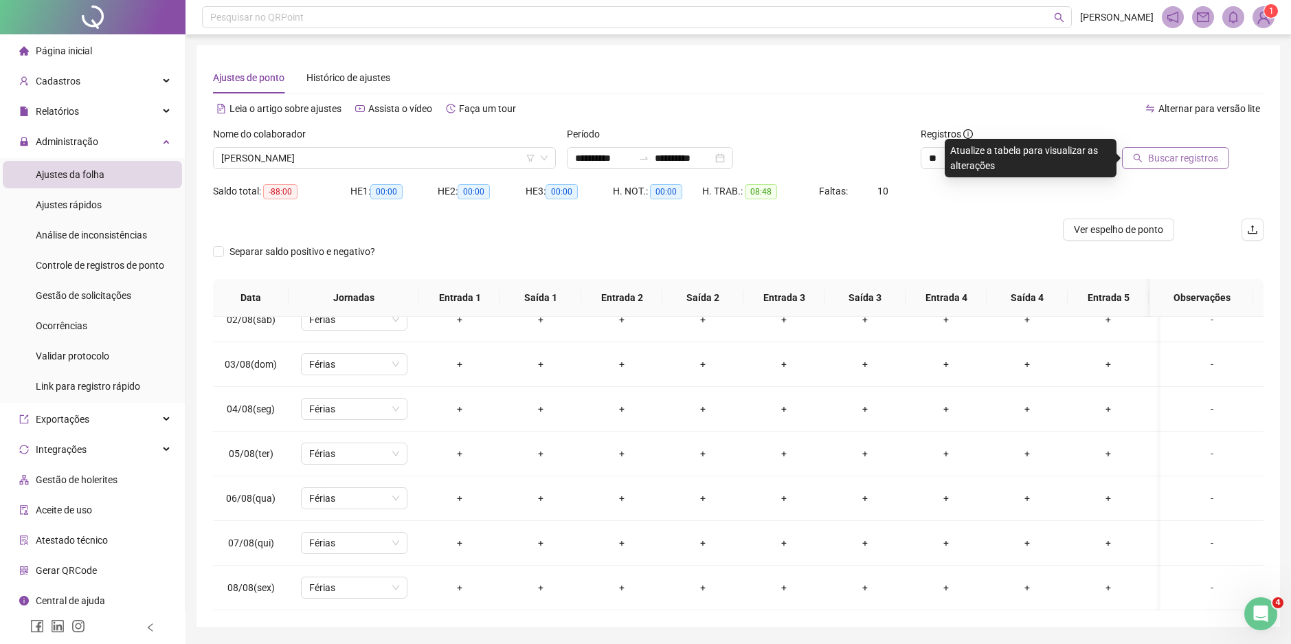
click at [1165, 163] on span "Buscar registros" at bounding box center [1183, 157] width 70 height 15
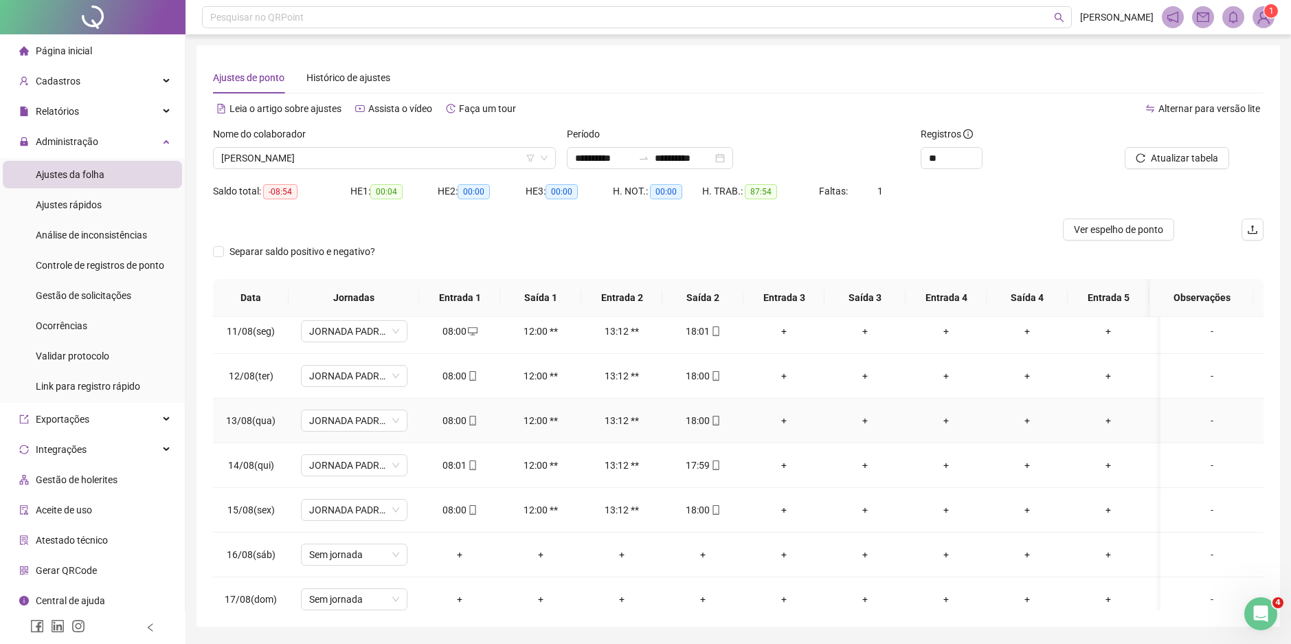
scroll to position [476, 0]
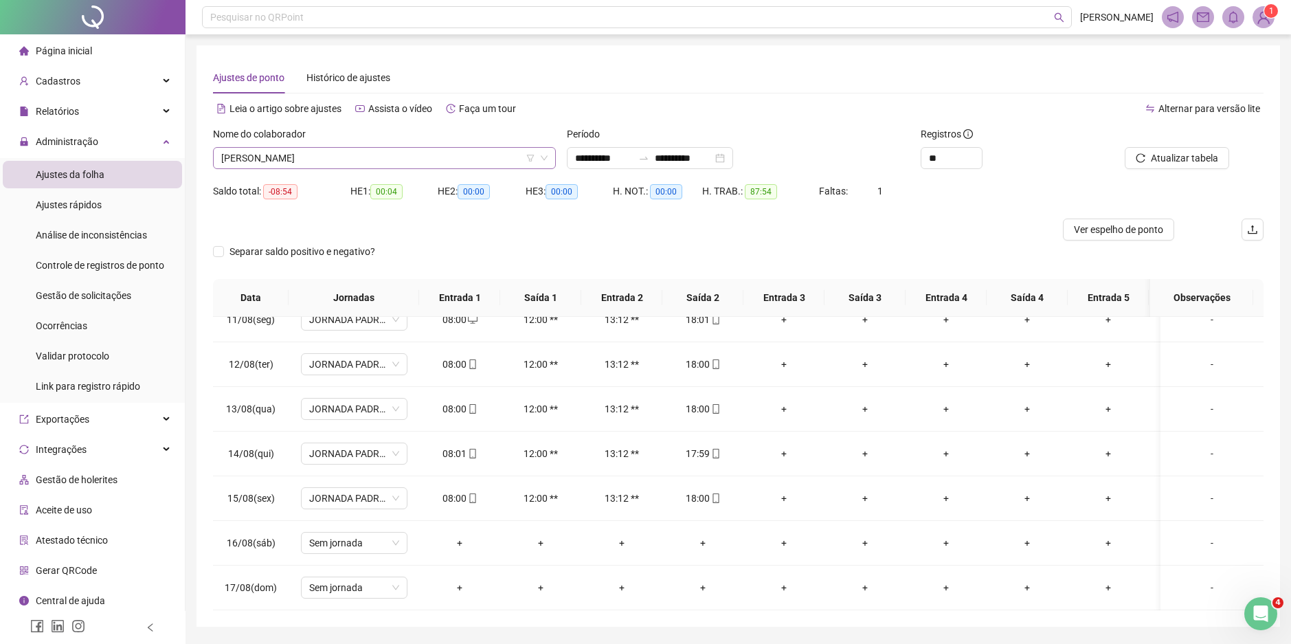
click at [342, 158] on span "[PERSON_NAME]" at bounding box center [384, 158] width 326 height 21
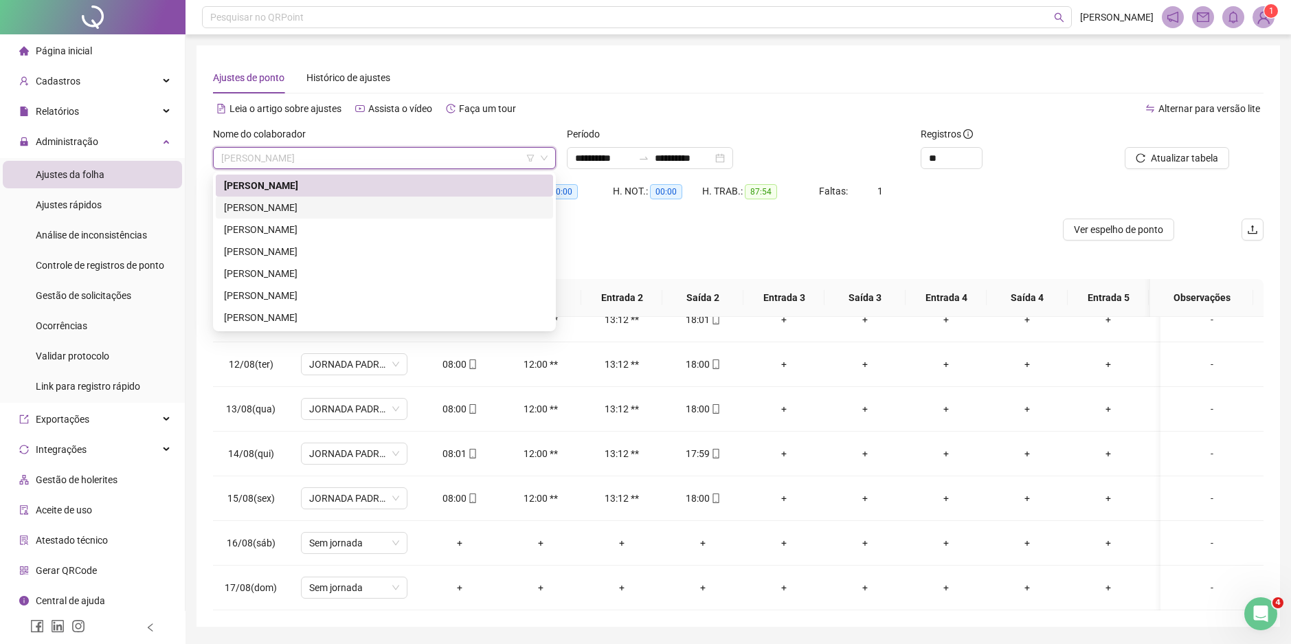
click at [316, 212] on div "[PERSON_NAME]" at bounding box center [384, 207] width 321 height 15
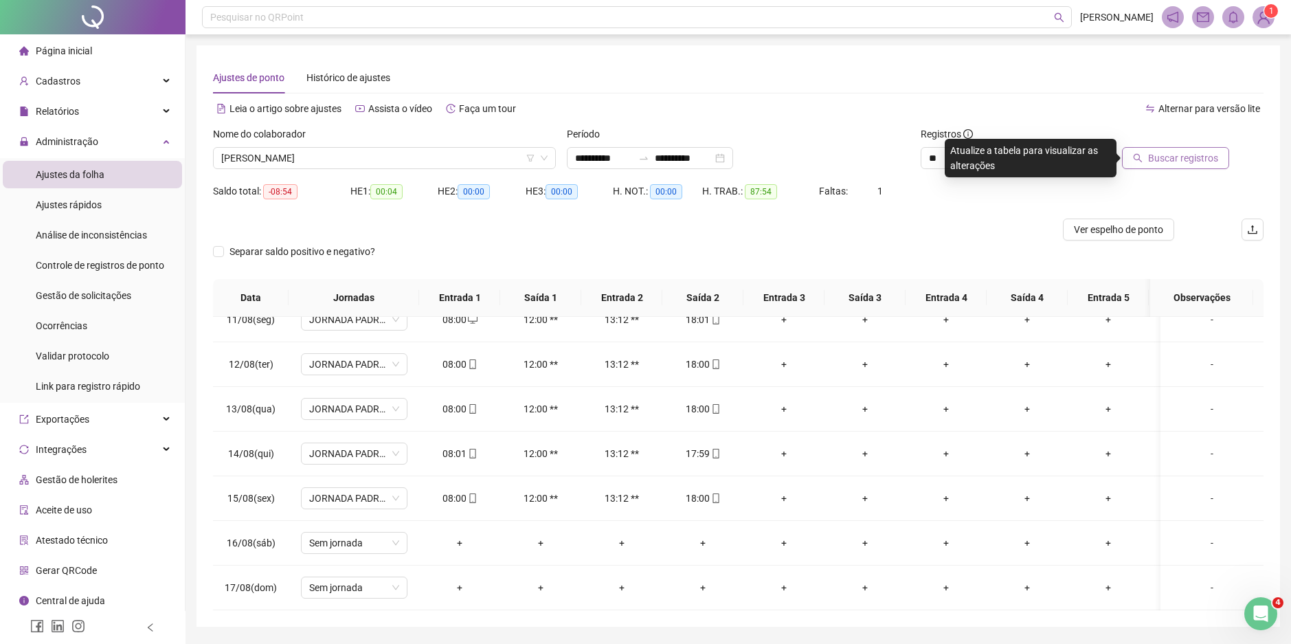
click at [1168, 157] on span "Buscar registros" at bounding box center [1183, 157] width 70 height 15
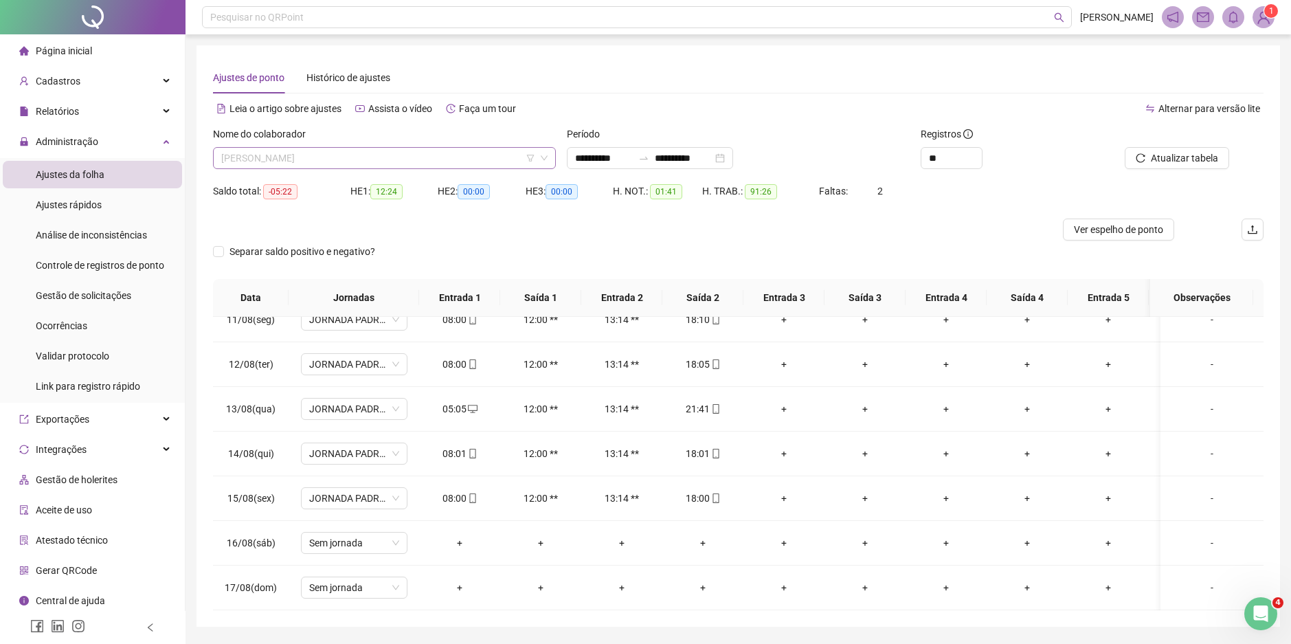
click at [416, 161] on span "[PERSON_NAME]" at bounding box center [384, 158] width 326 height 21
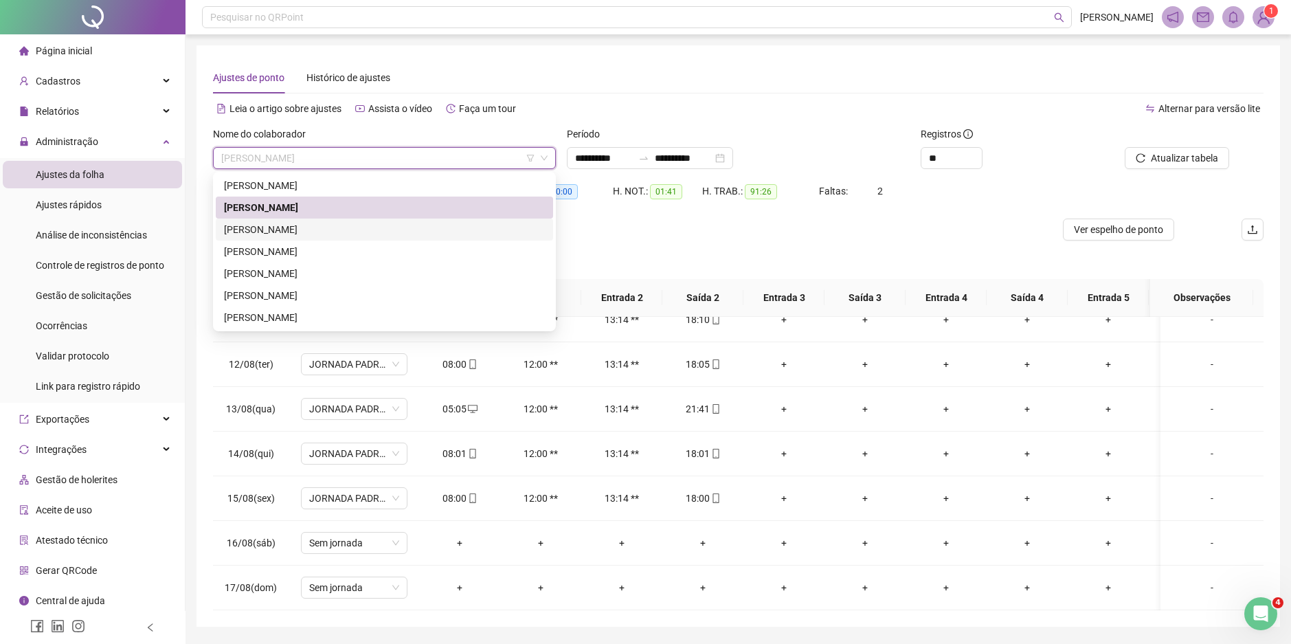
click at [320, 233] on div "[PERSON_NAME]" at bounding box center [384, 229] width 321 height 15
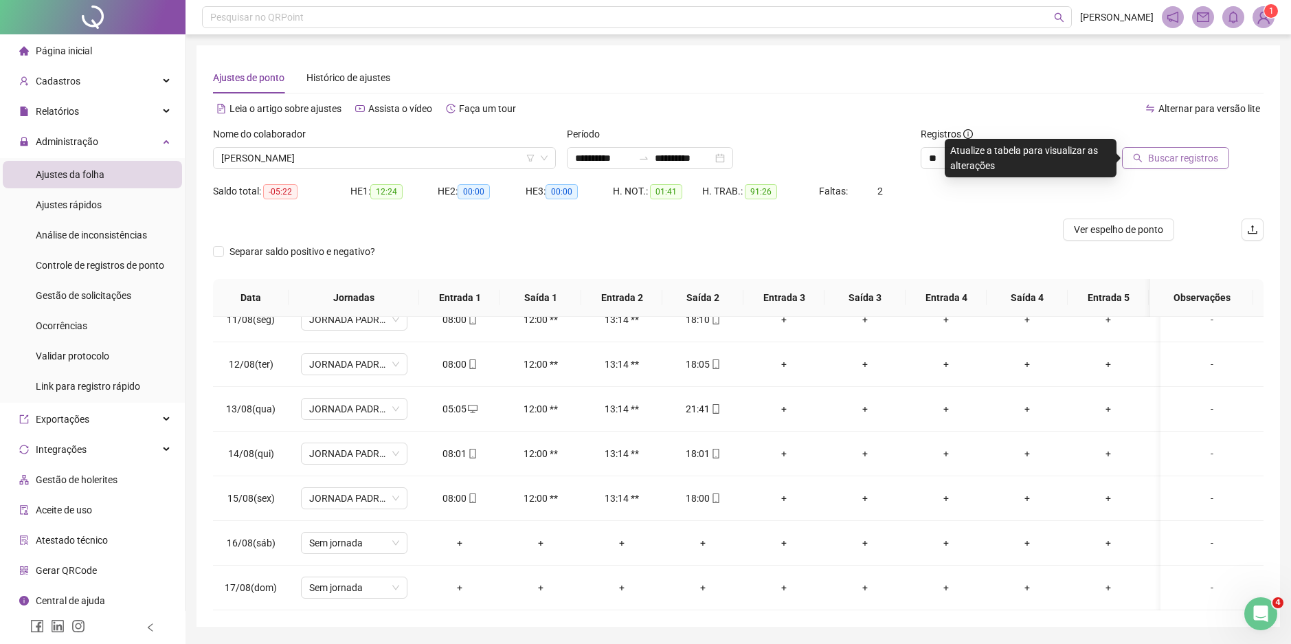
click at [1191, 155] on span "Buscar registros" at bounding box center [1183, 157] width 70 height 15
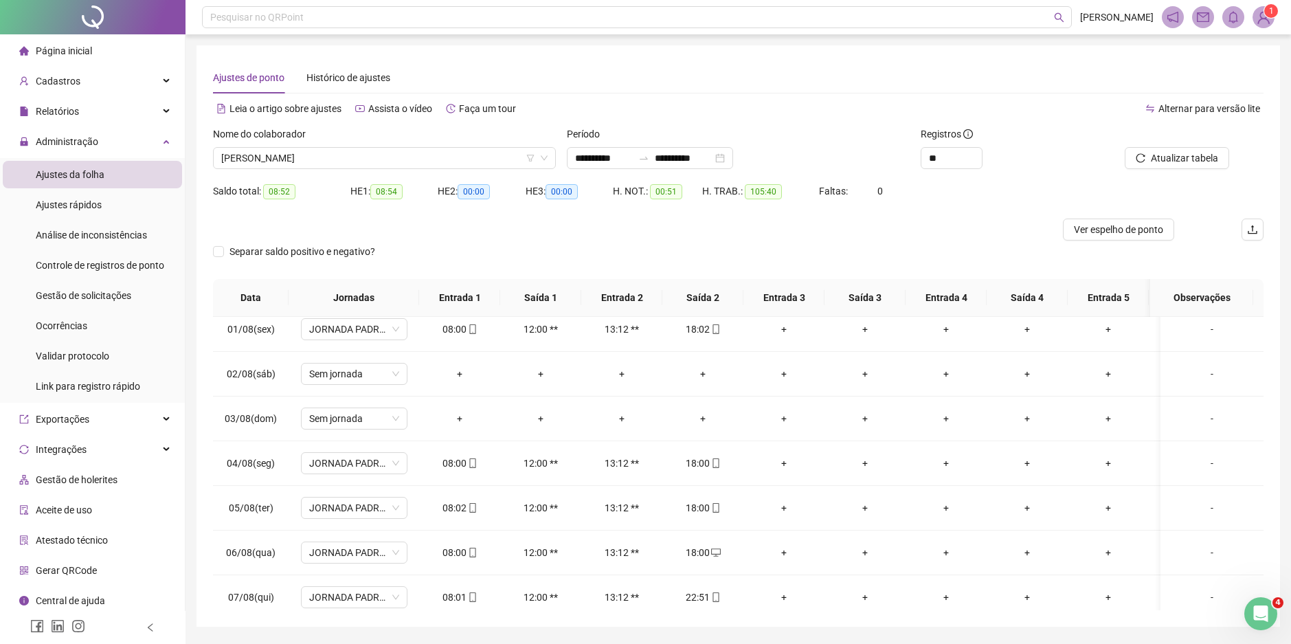
scroll to position [0, 0]
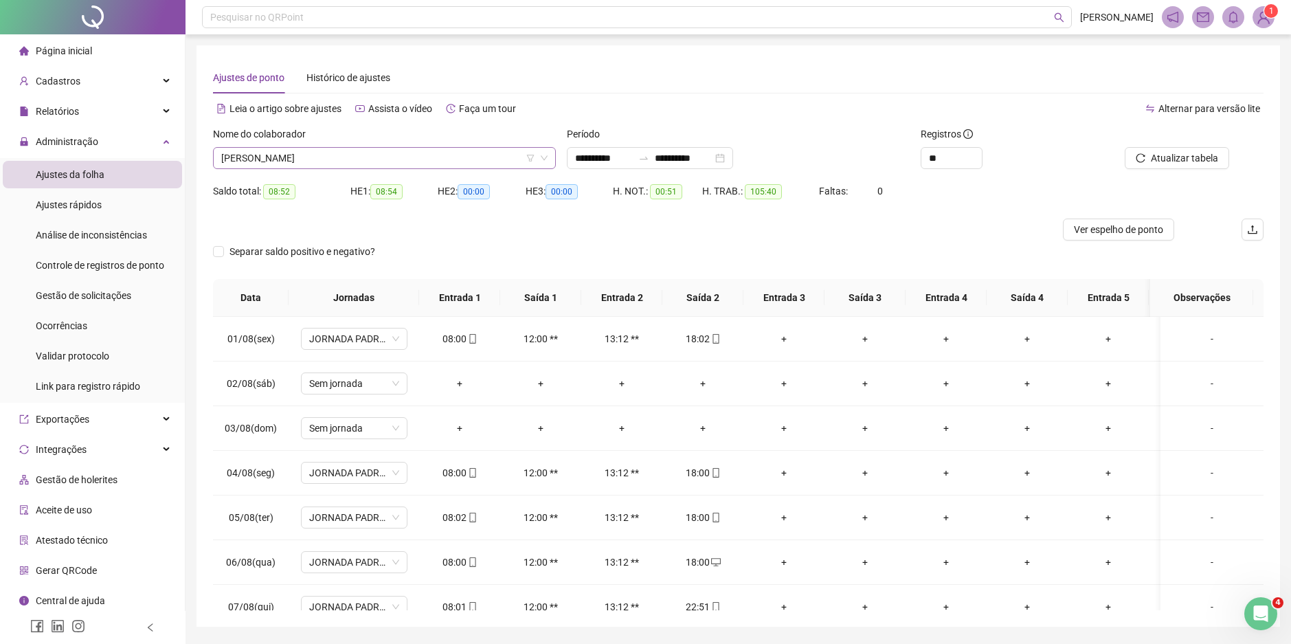
click at [322, 160] on span "[PERSON_NAME]" at bounding box center [384, 158] width 326 height 21
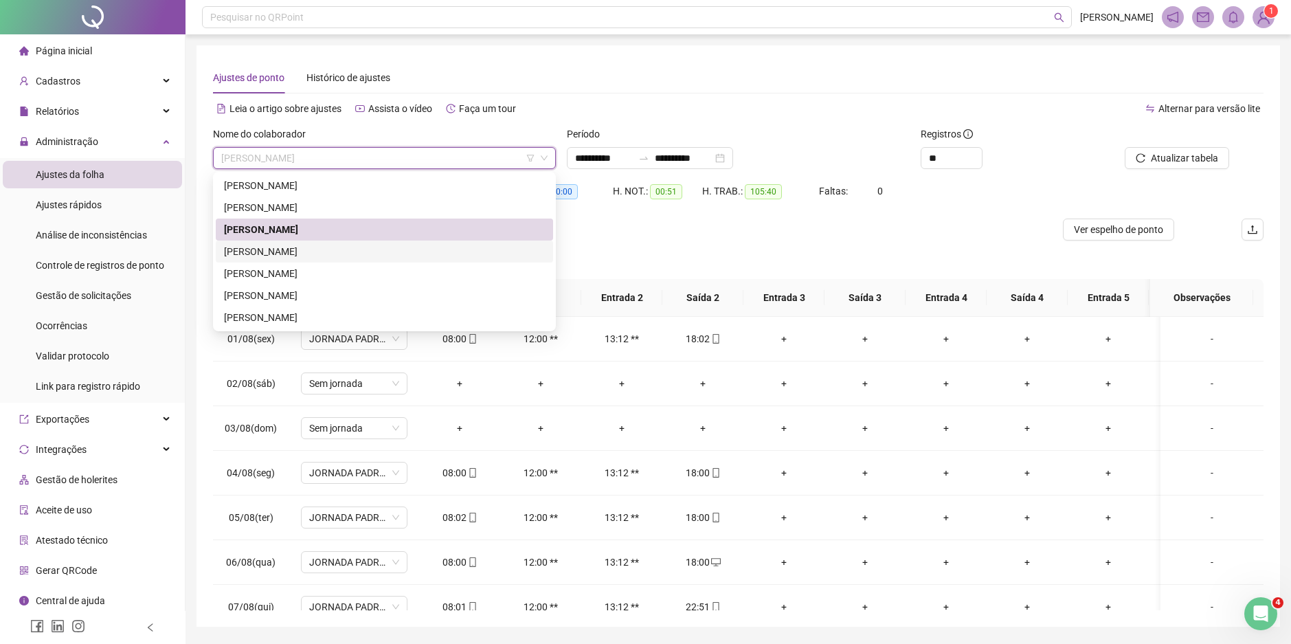
click at [311, 253] on div "[PERSON_NAME]" at bounding box center [384, 251] width 321 height 15
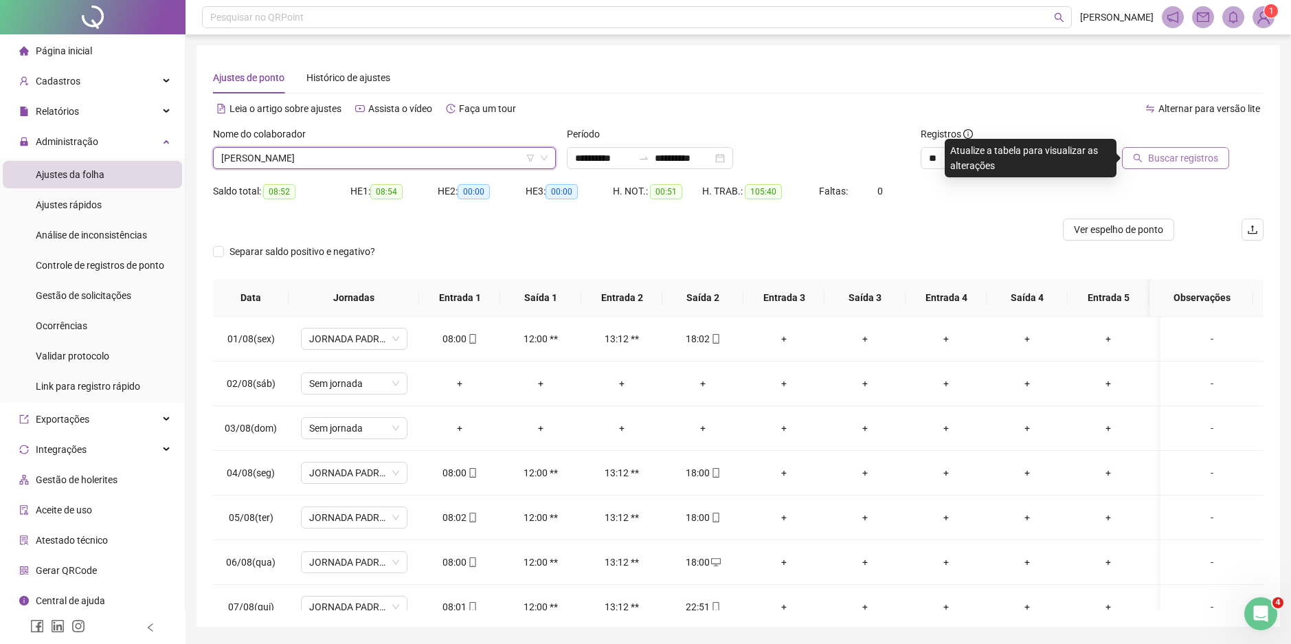
click at [1175, 161] on span "Buscar registros" at bounding box center [1183, 157] width 70 height 15
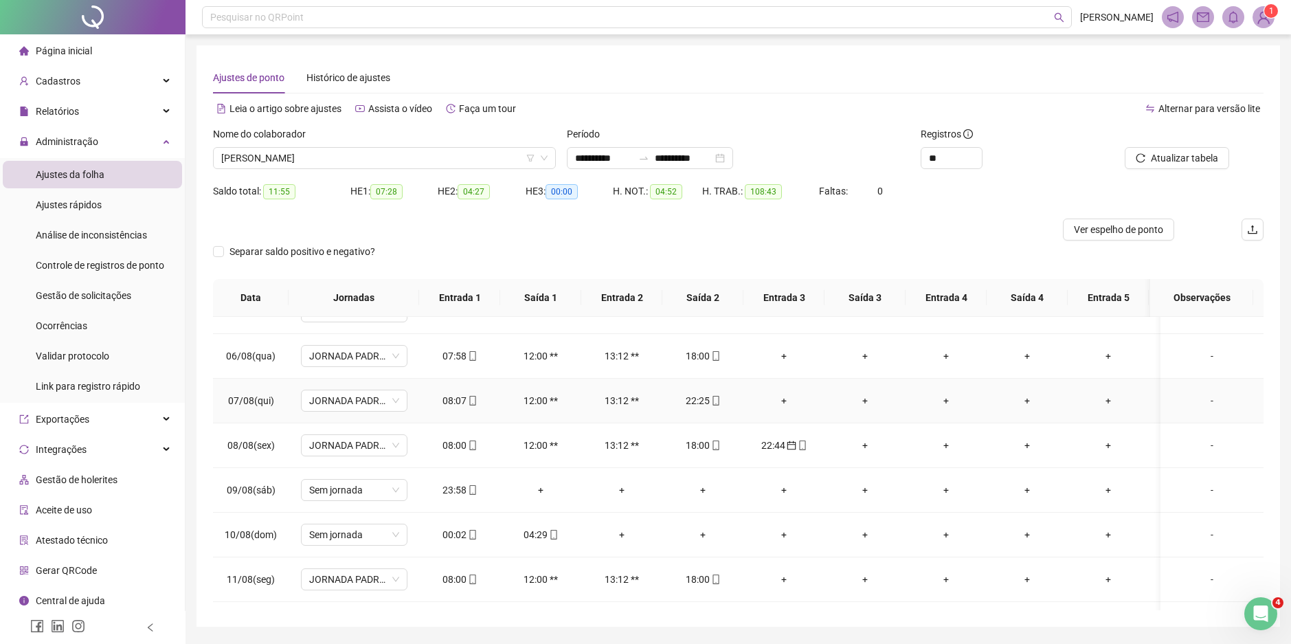
scroll to position [275, 0]
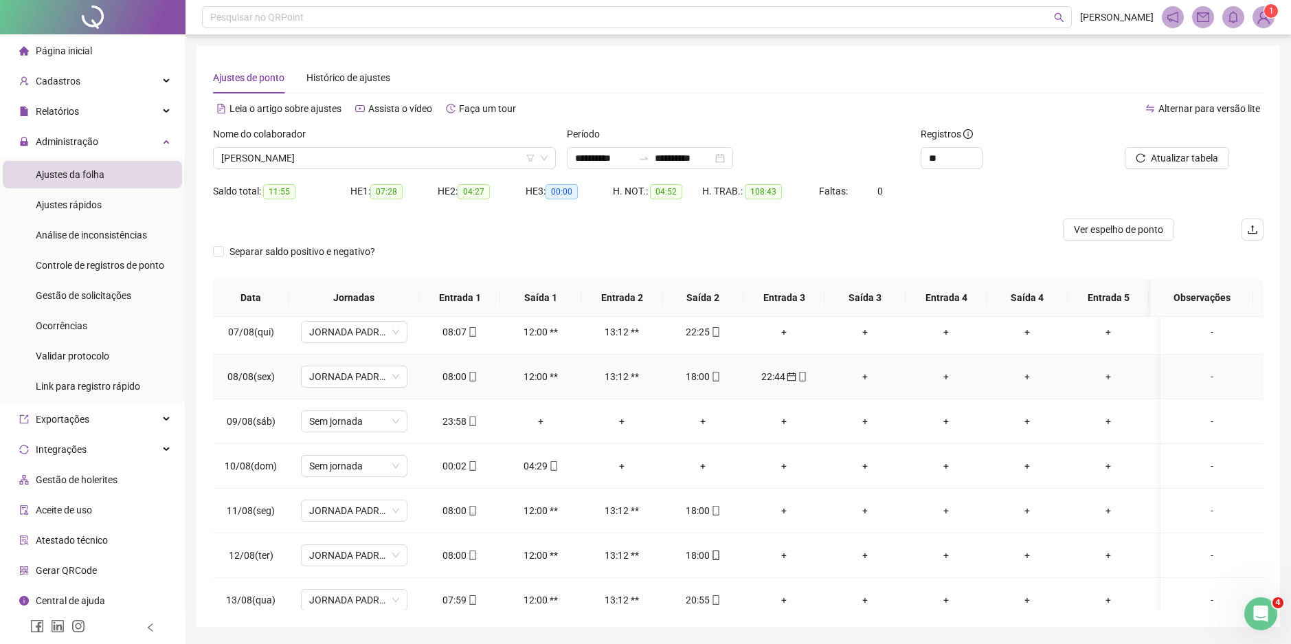
click at [778, 374] on div "22:44" at bounding box center [783, 376] width 59 height 15
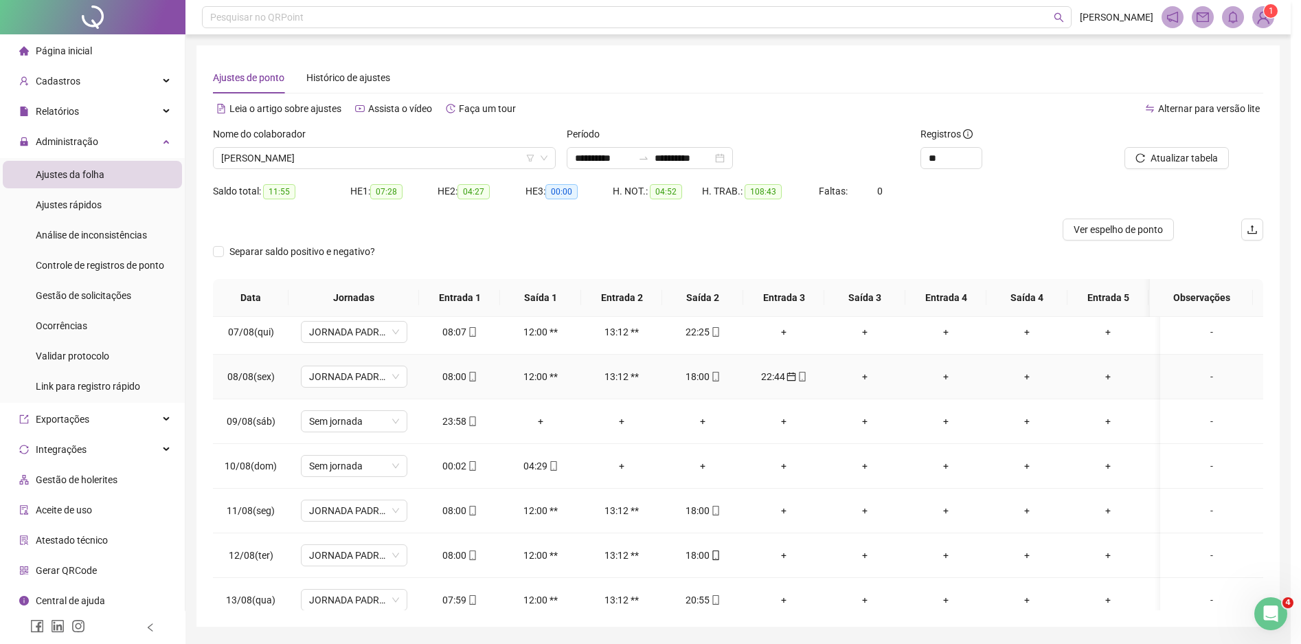
type input "**********"
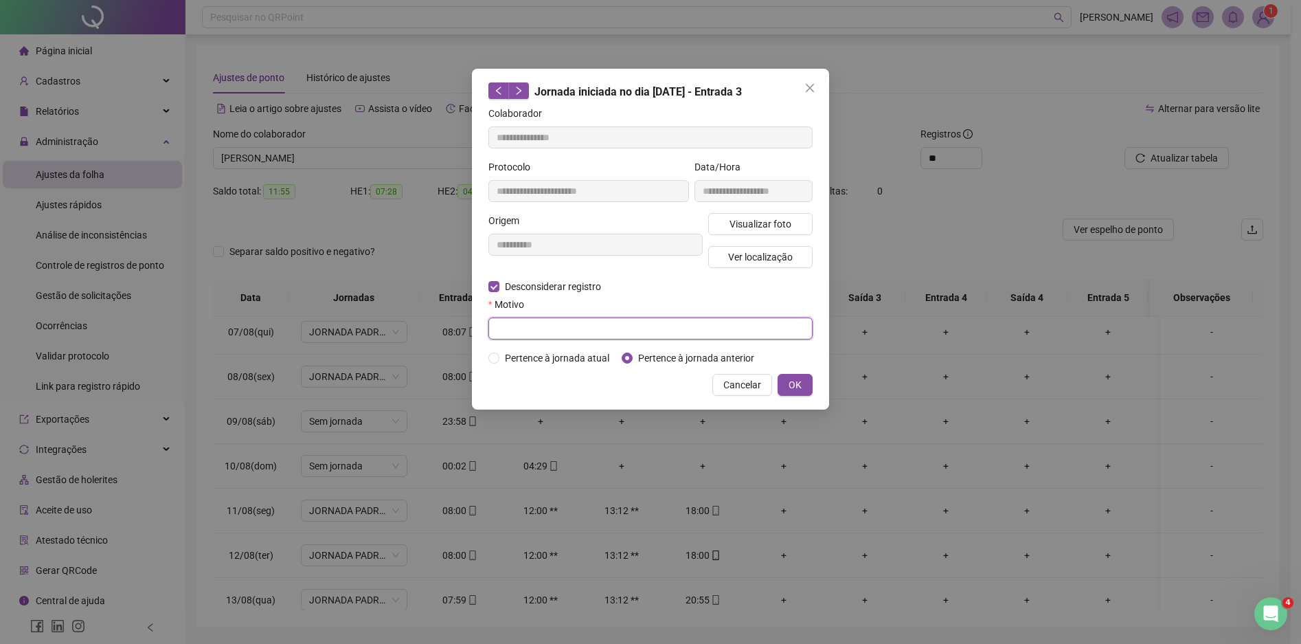
click at [539, 336] on input "text" at bounding box center [651, 328] width 324 height 22
type input "****"
click at [792, 384] on span "OK" at bounding box center [795, 384] width 13 height 15
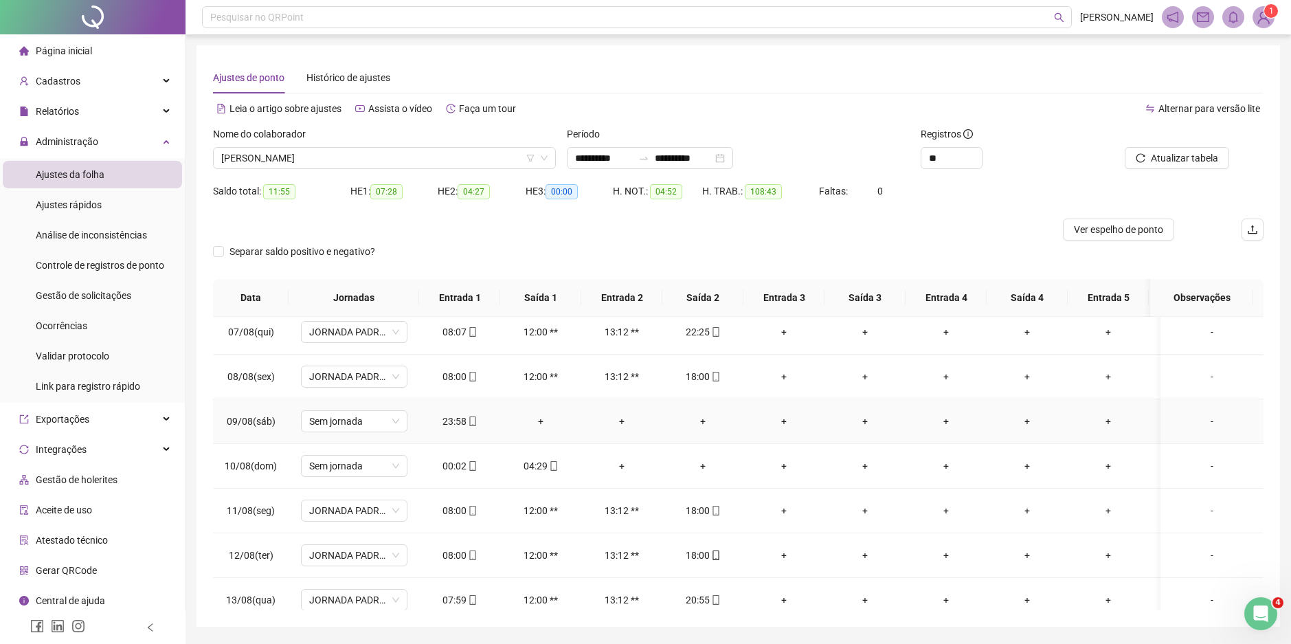
click at [459, 416] on div "23:58" at bounding box center [459, 421] width 59 height 15
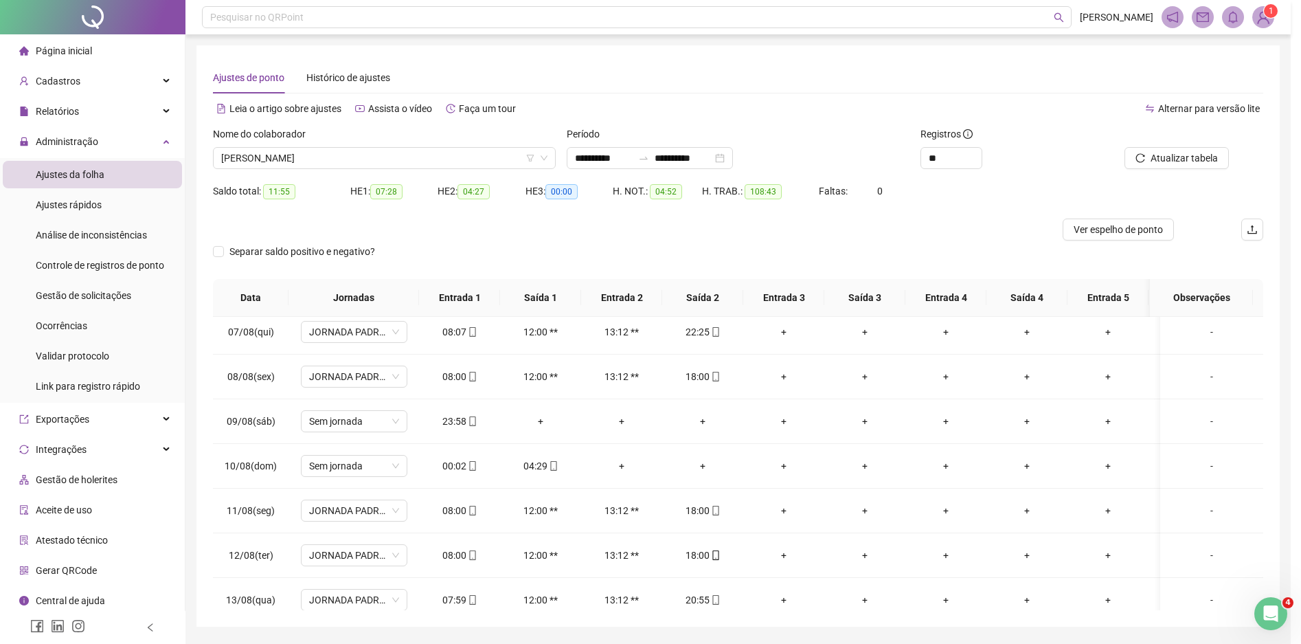
type input "**********"
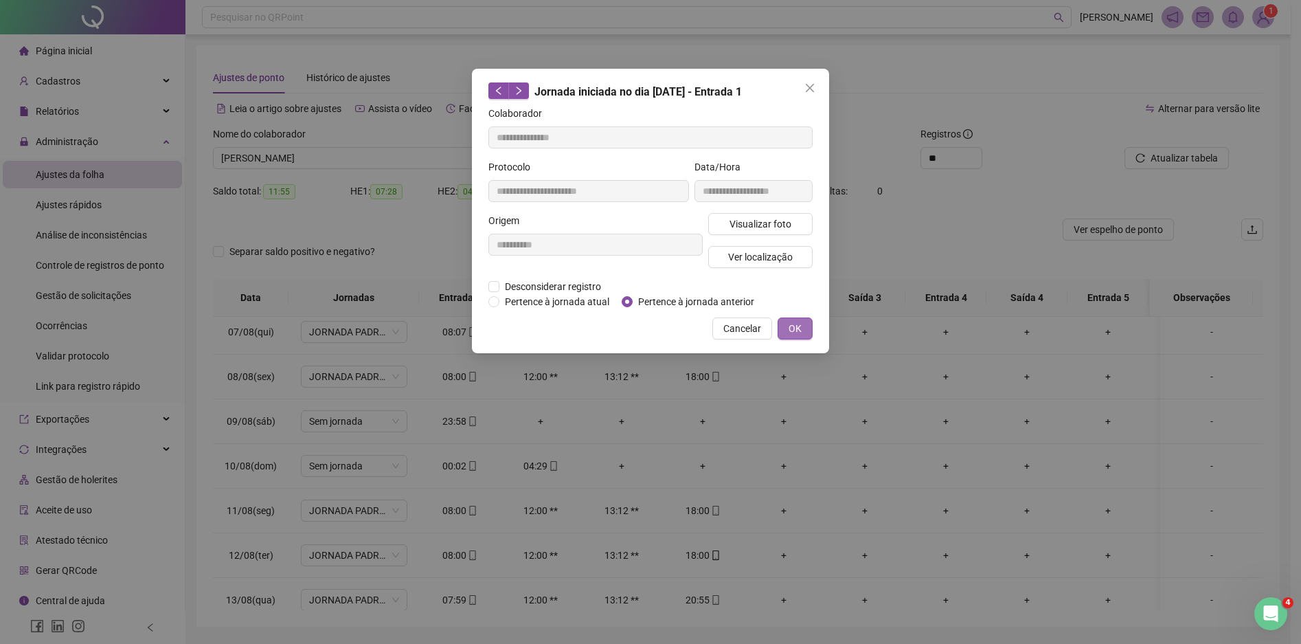
click at [805, 325] on button "OK" at bounding box center [795, 328] width 35 height 22
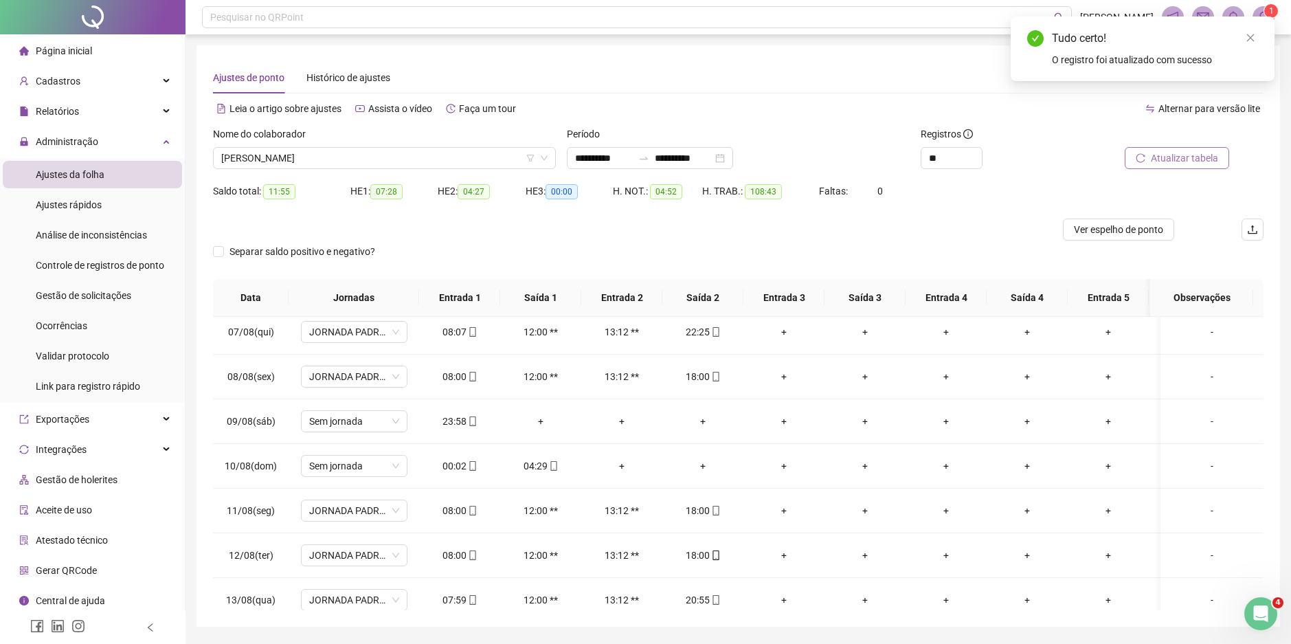
click at [1193, 160] on span "Atualizar tabela" at bounding box center [1184, 157] width 67 height 15
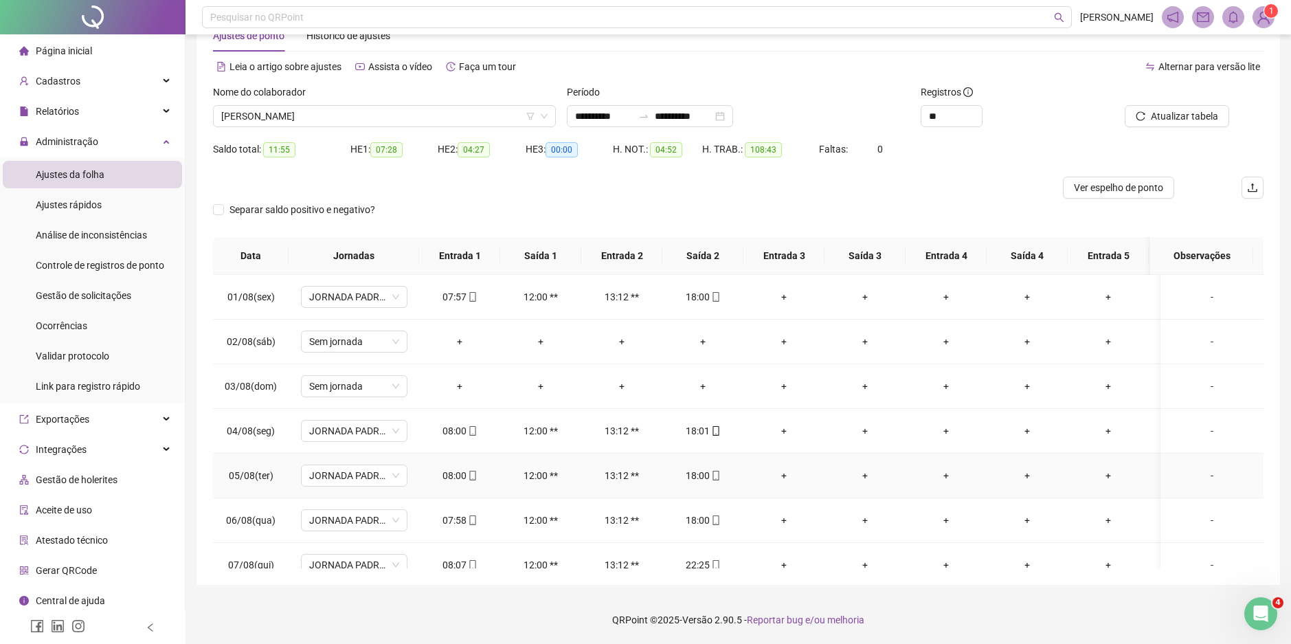
scroll to position [0, 0]
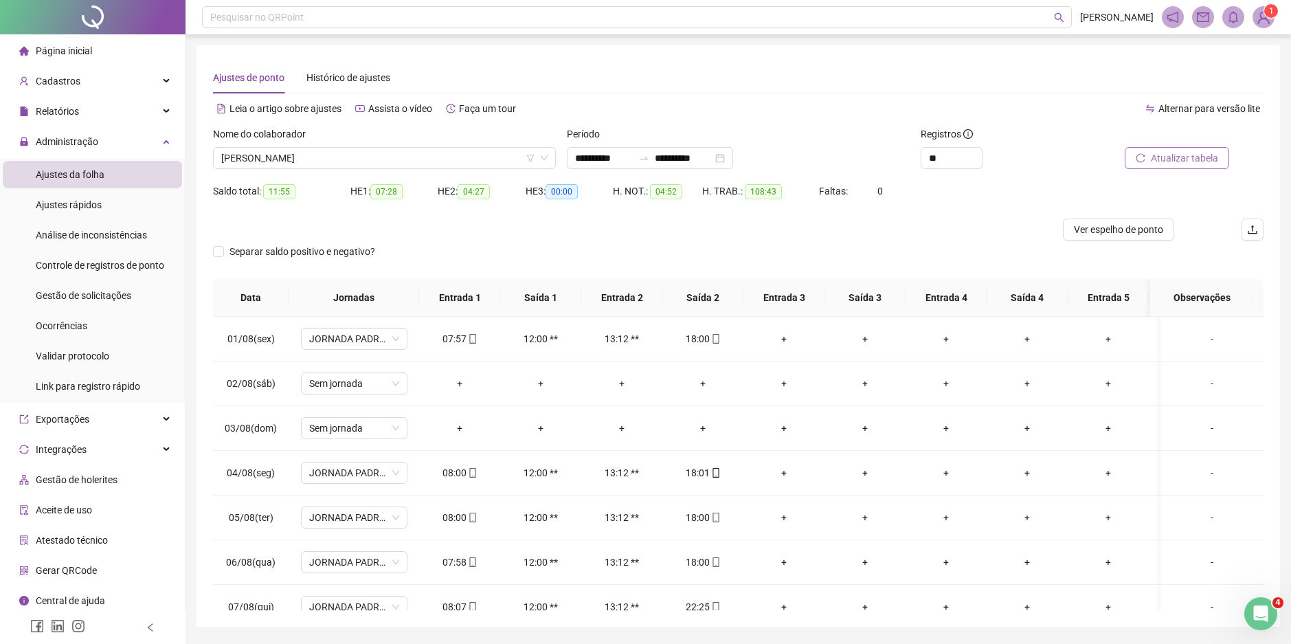
click at [1170, 162] on span "Atualizar tabela" at bounding box center [1184, 157] width 67 height 15
